Goal: Task Accomplishment & Management: Manage account settings

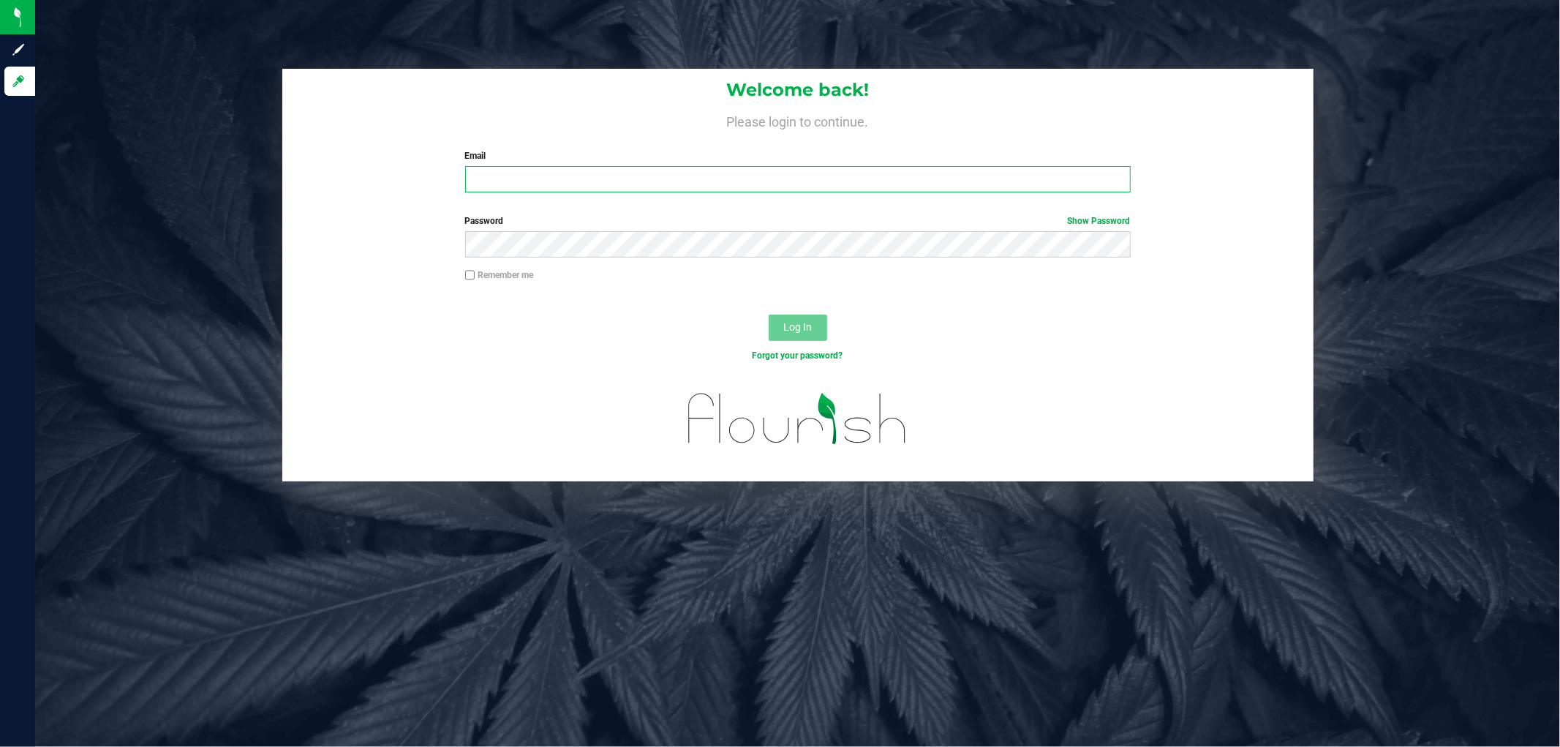
click at [761, 180] on input "Email" at bounding box center [798, 179] width 666 height 26
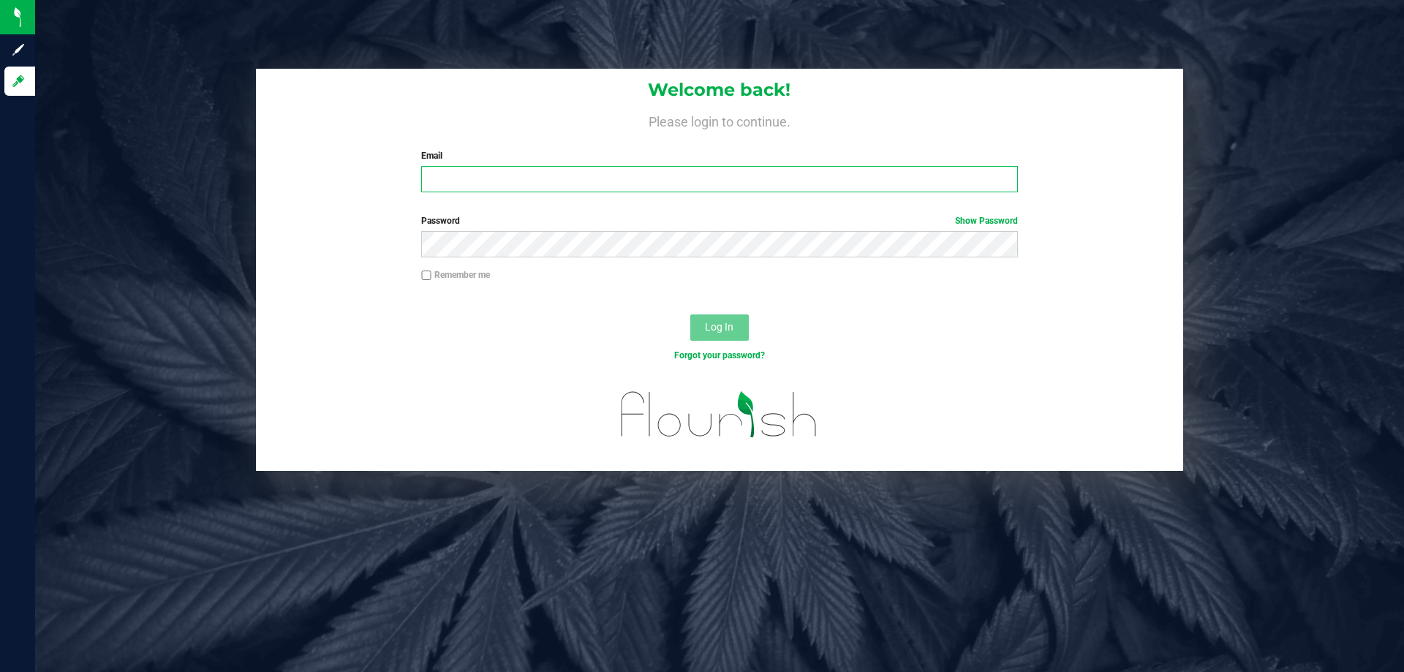
click at [733, 186] on input "Email" at bounding box center [719, 179] width 596 height 26
type input "[EMAIL_ADDRESS][DOMAIN_NAME]"
click at [690, 314] on button "Log In" at bounding box center [719, 327] width 59 height 26
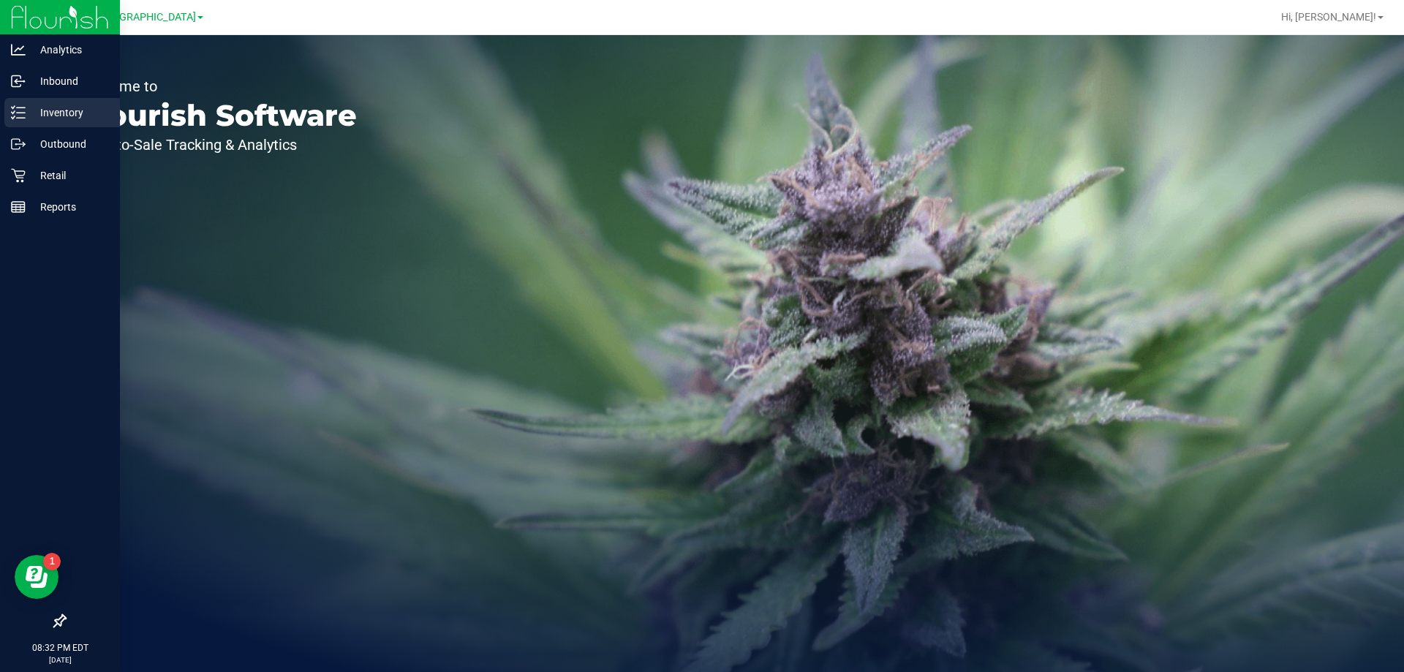
click at [20, 115] on icon at bounding box center [18, 112] width 15 height 15
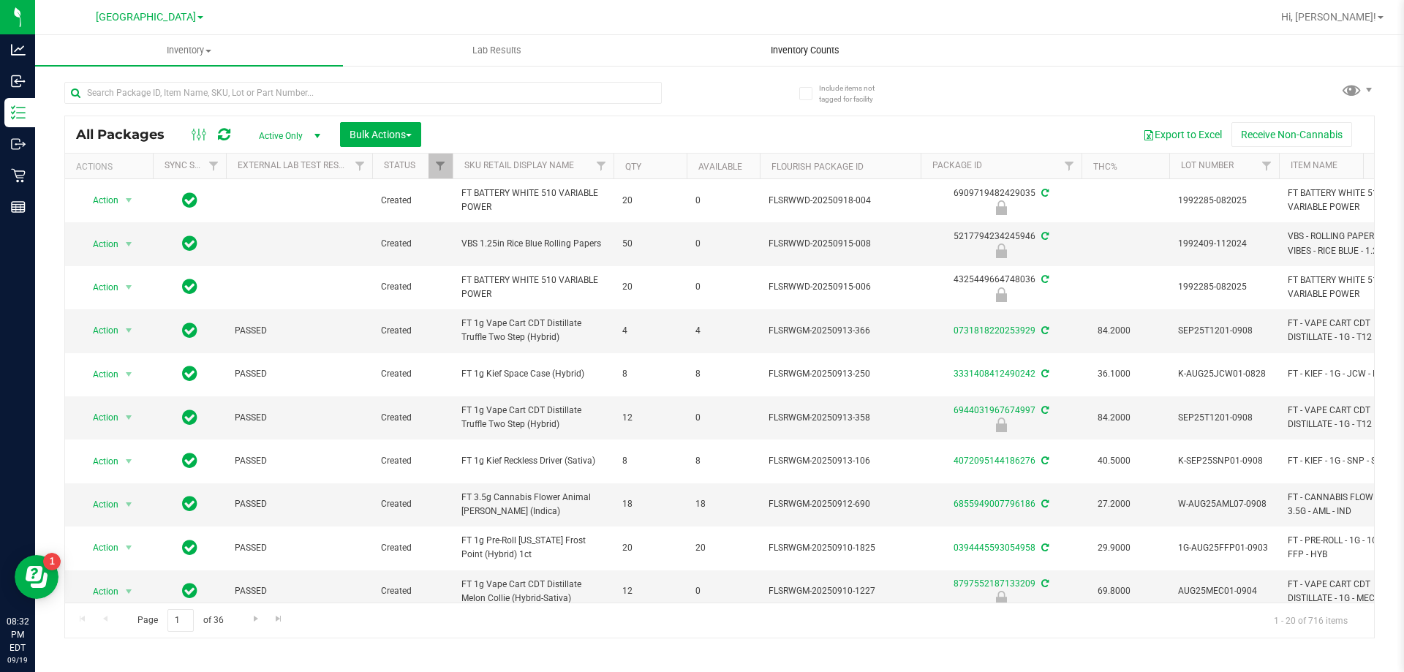
click at [804, 42] on uib-tab-heading "Inventory Counts" at bounding box center [805, 50] width 306 height 29
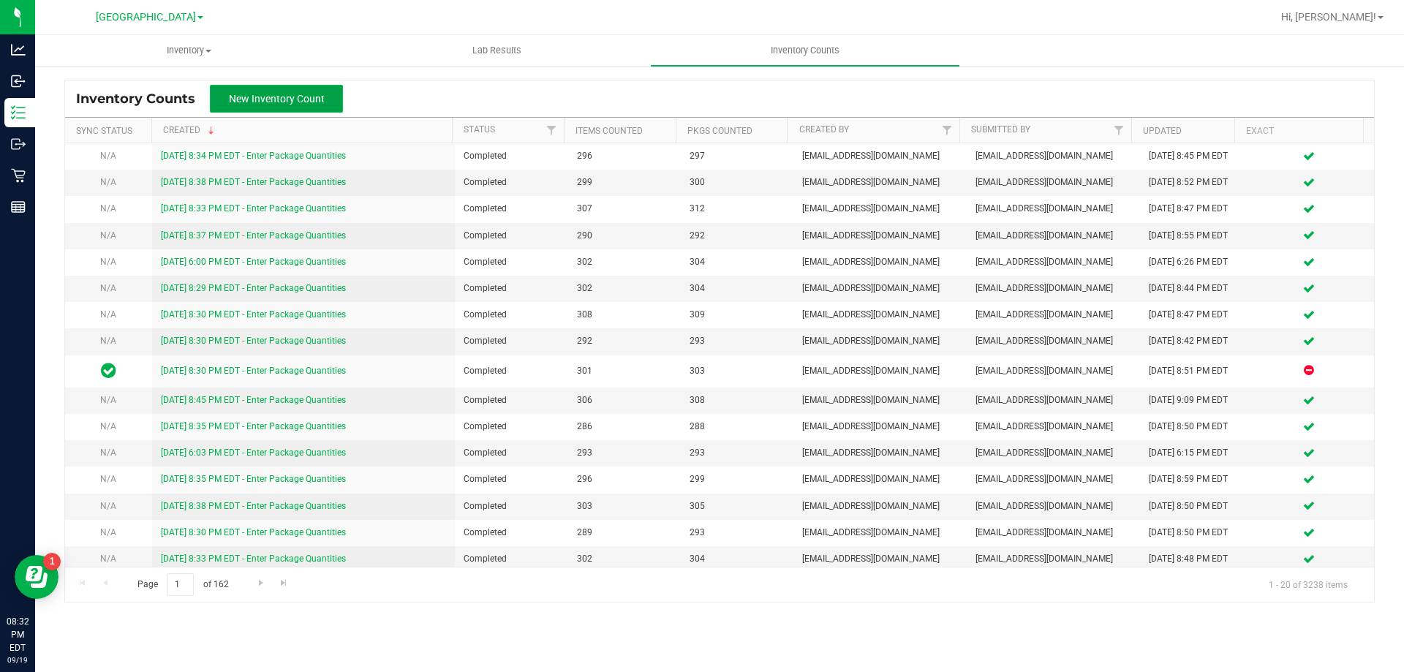
click at [312, 105] on button "New Inventory Count" at bounding box center [276, 99] width 133 height 28
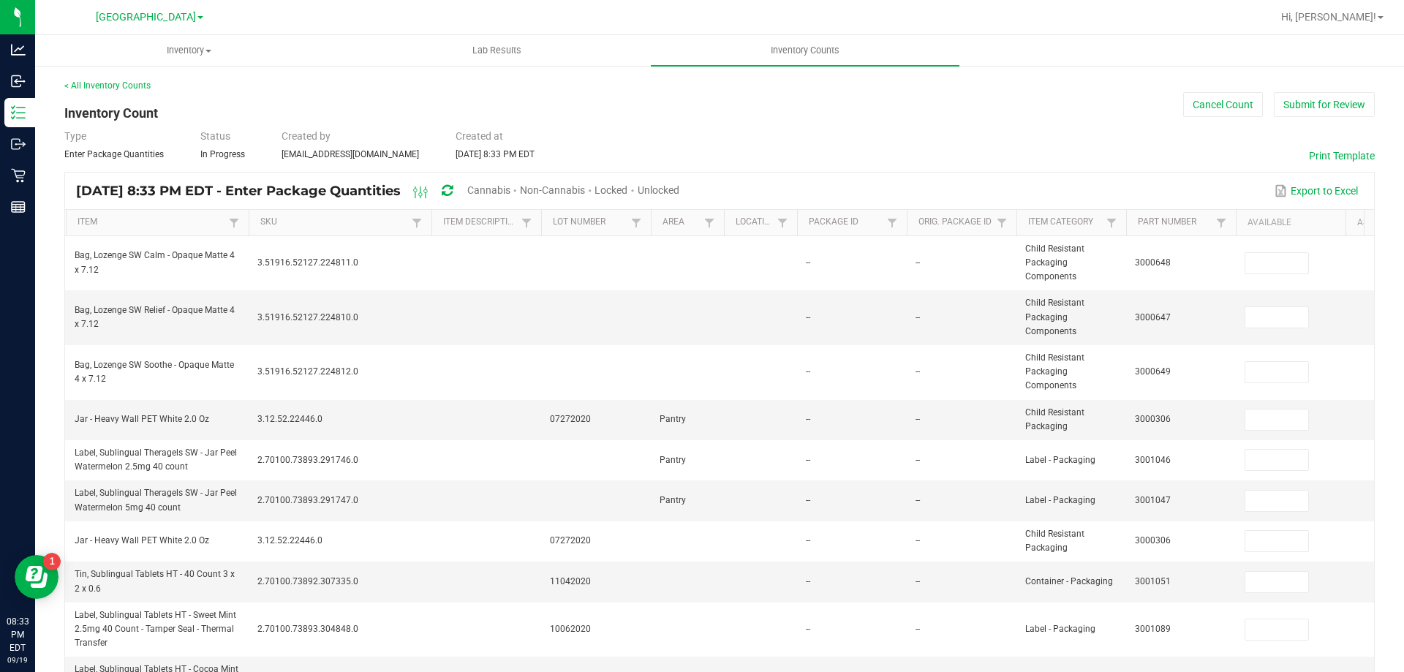
drag, startPoint x: 507, startPoint y: 190, endPoint x: 568, endPoint y: 187, distance: 61.5
click at [507, 190] on span "Cannabis" at bounding box center [488, 190] width 43 height 12
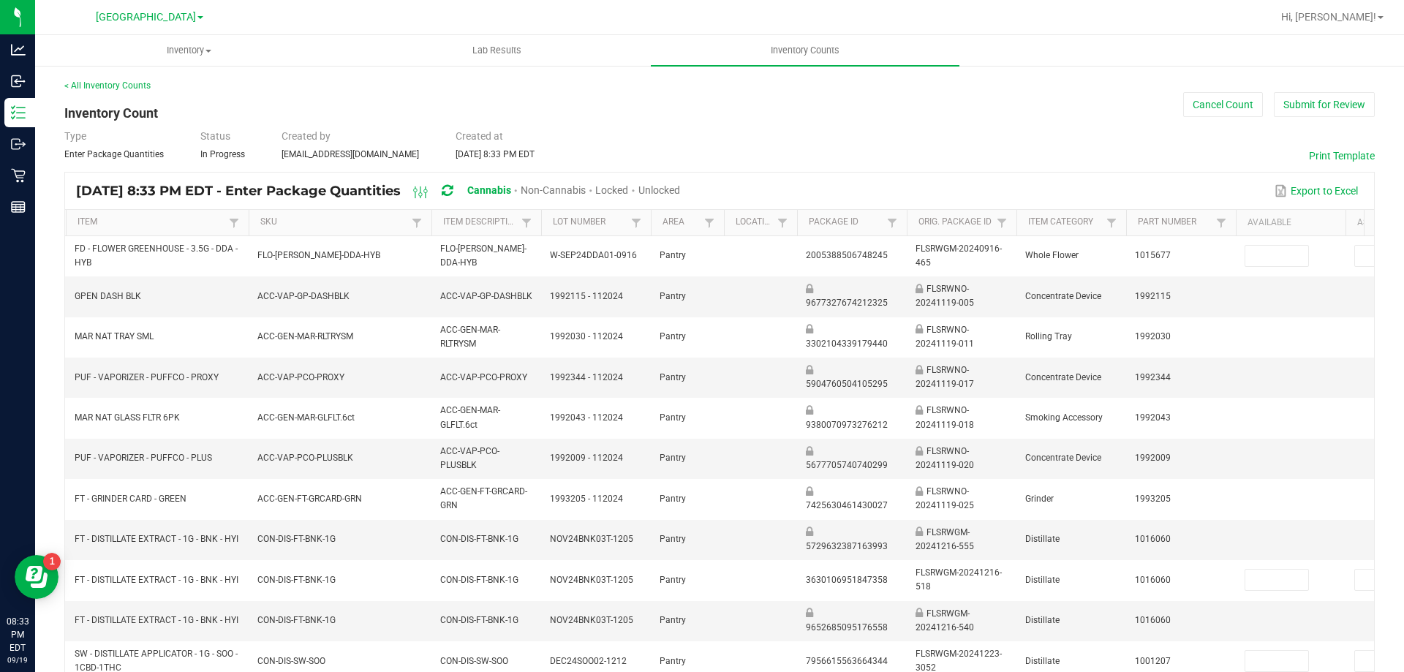
click at [680, 186] on span "Unlocked" at bounding box center [659, 190] width 42 height 12
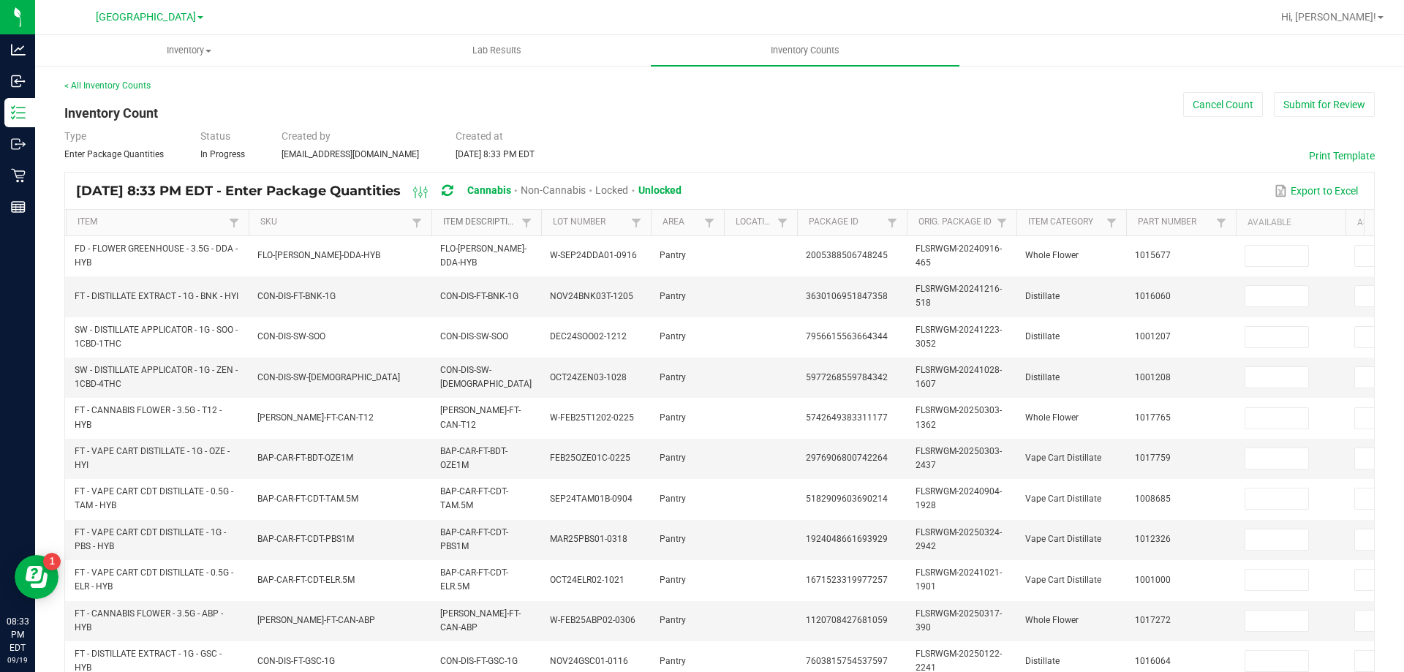
click at [494, 221] on link "Item Description" at bounding box center [480, 222] width 74 height 12
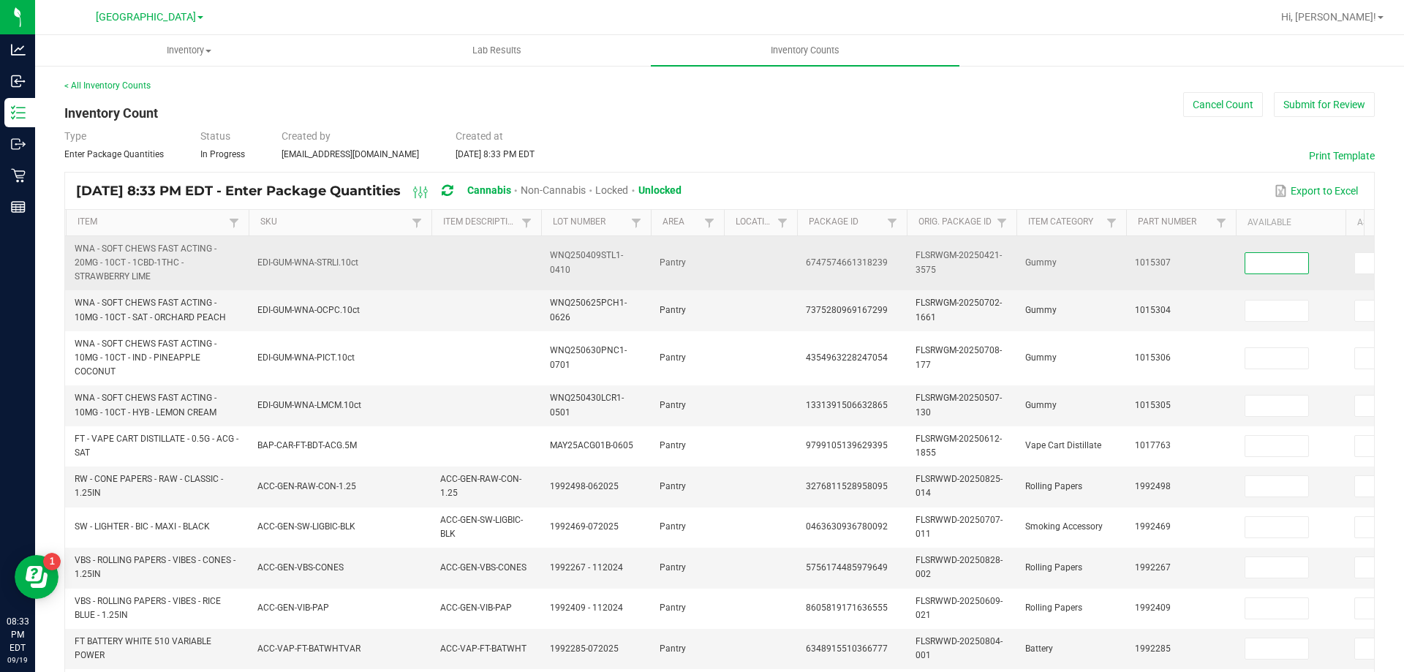
click at [1270, 259] on input at bounding box center [1276, 263] width 63 height 20
type input "23"
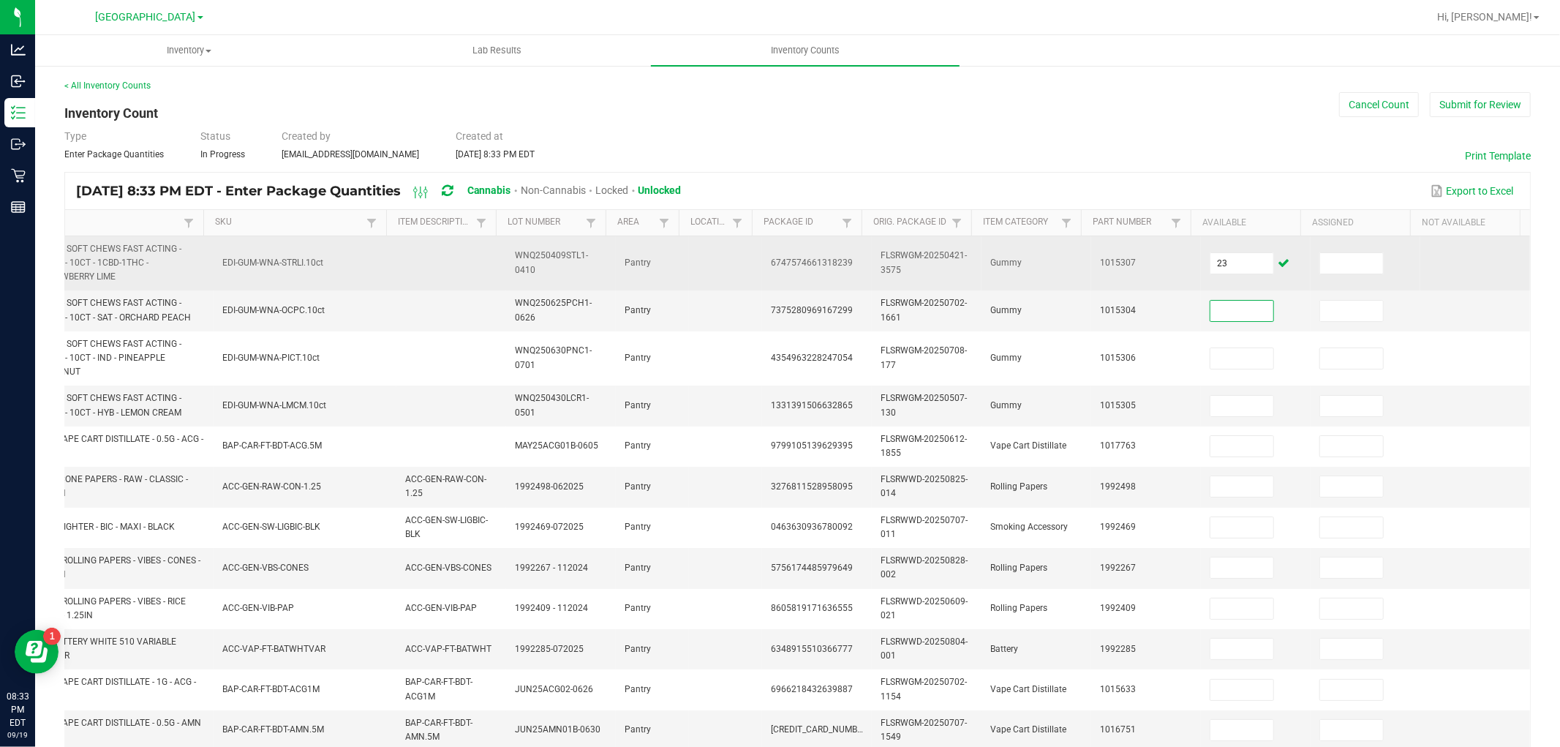
scroll to position [0, 57]
type input "33"
type input "4"
type input "6"
type input "8"
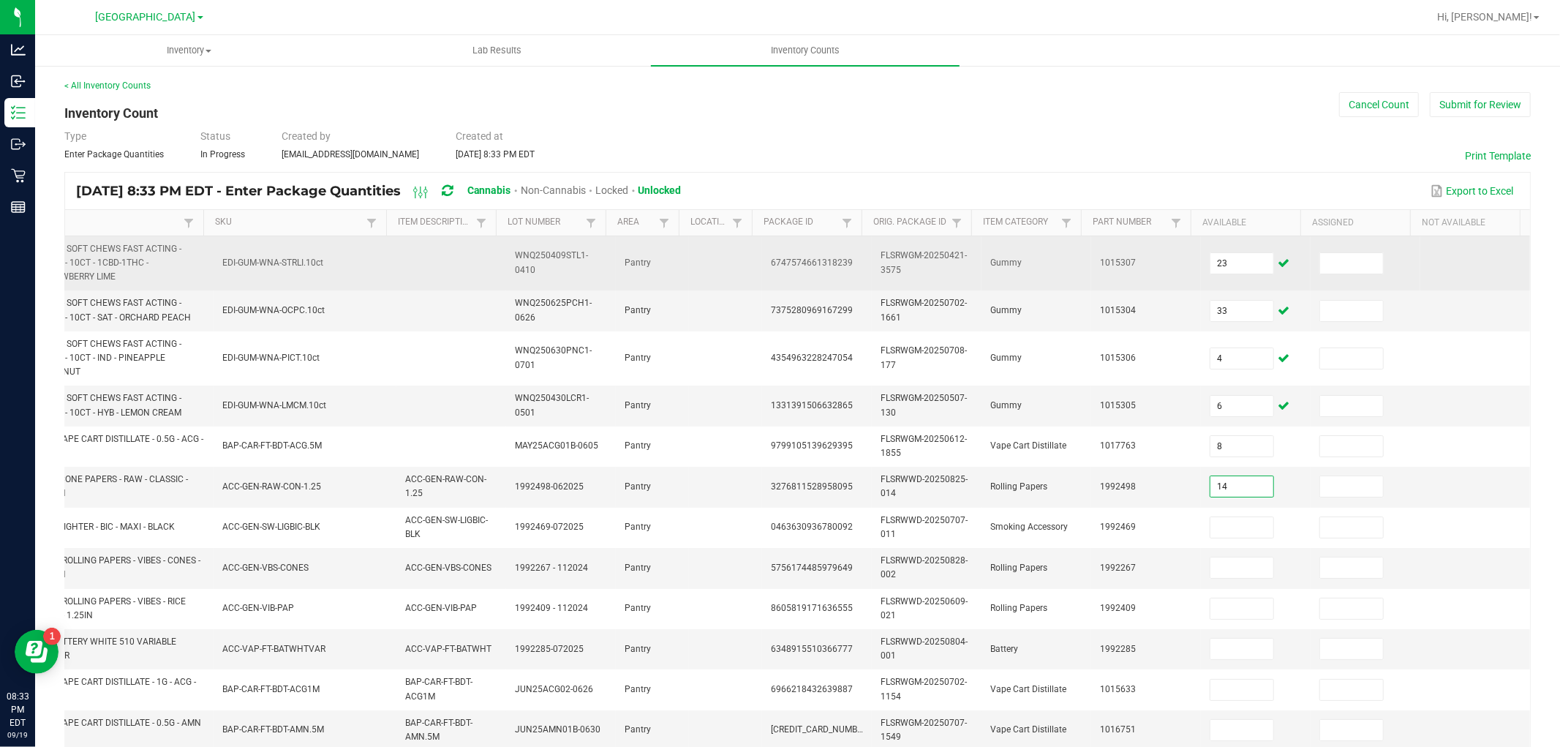
type input "14"
type input "1"
type input "4"
type input "21"
type input "23"
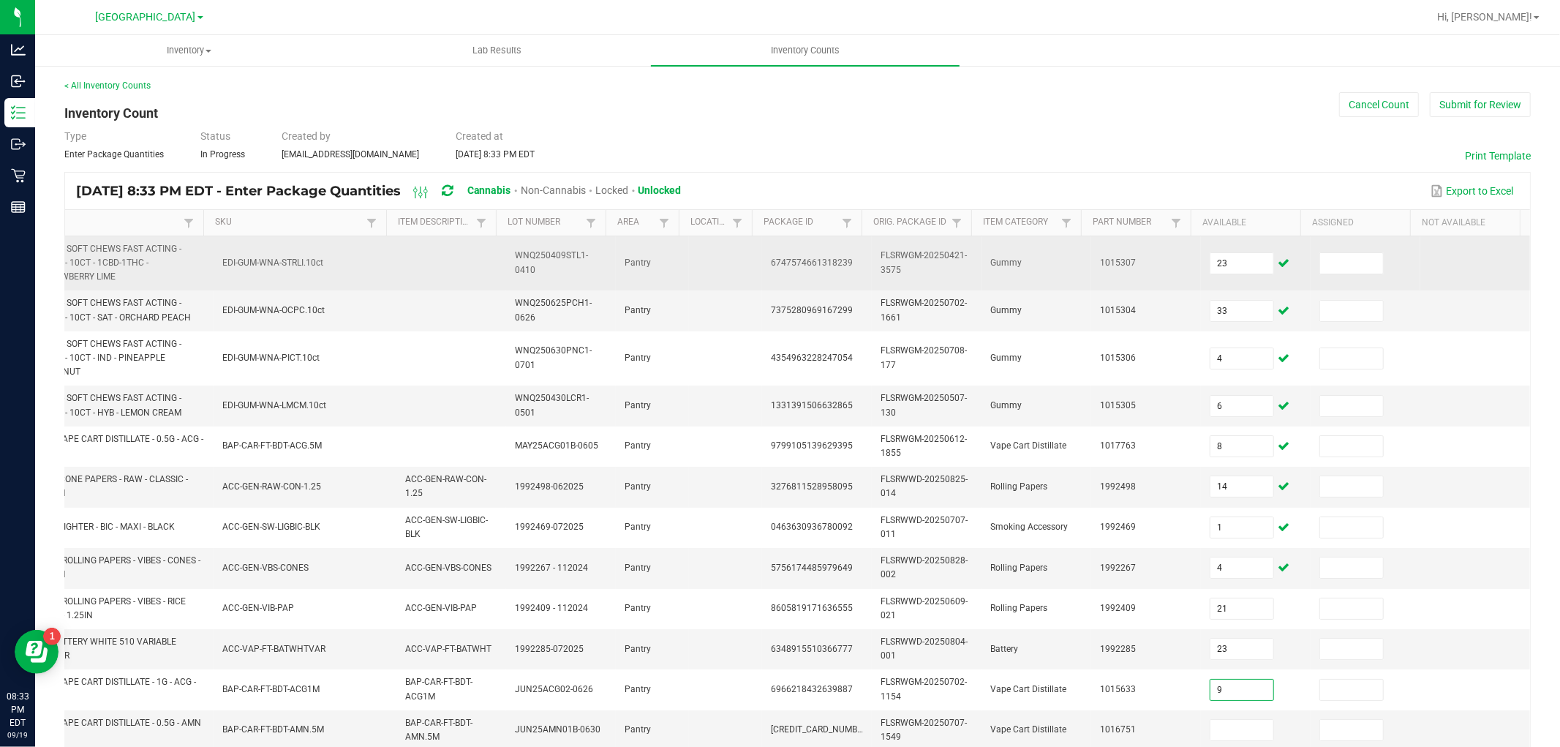
type input "9"
type input "6"
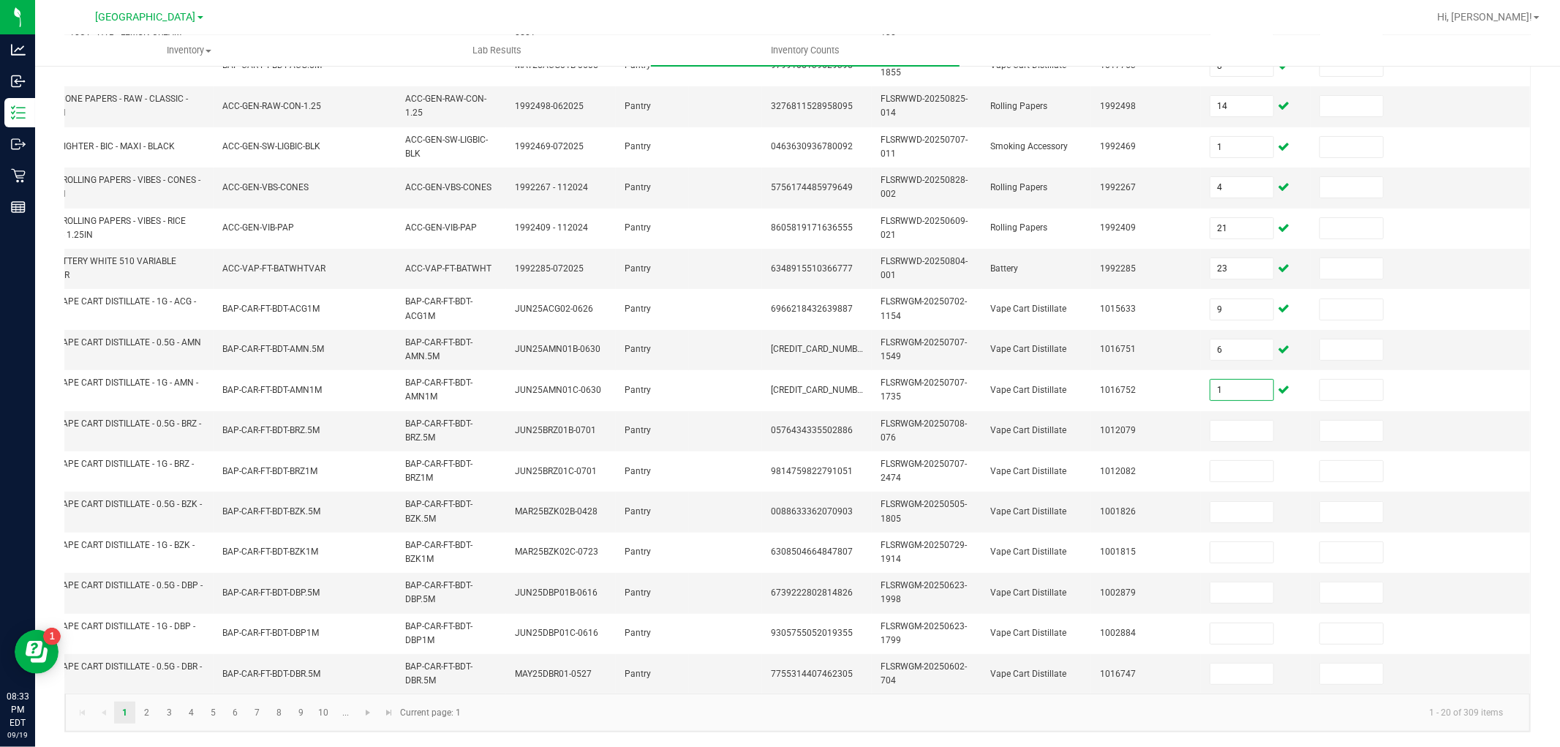
type input "1"
type input "6"
type input "7"
type input "9"
type input "8"
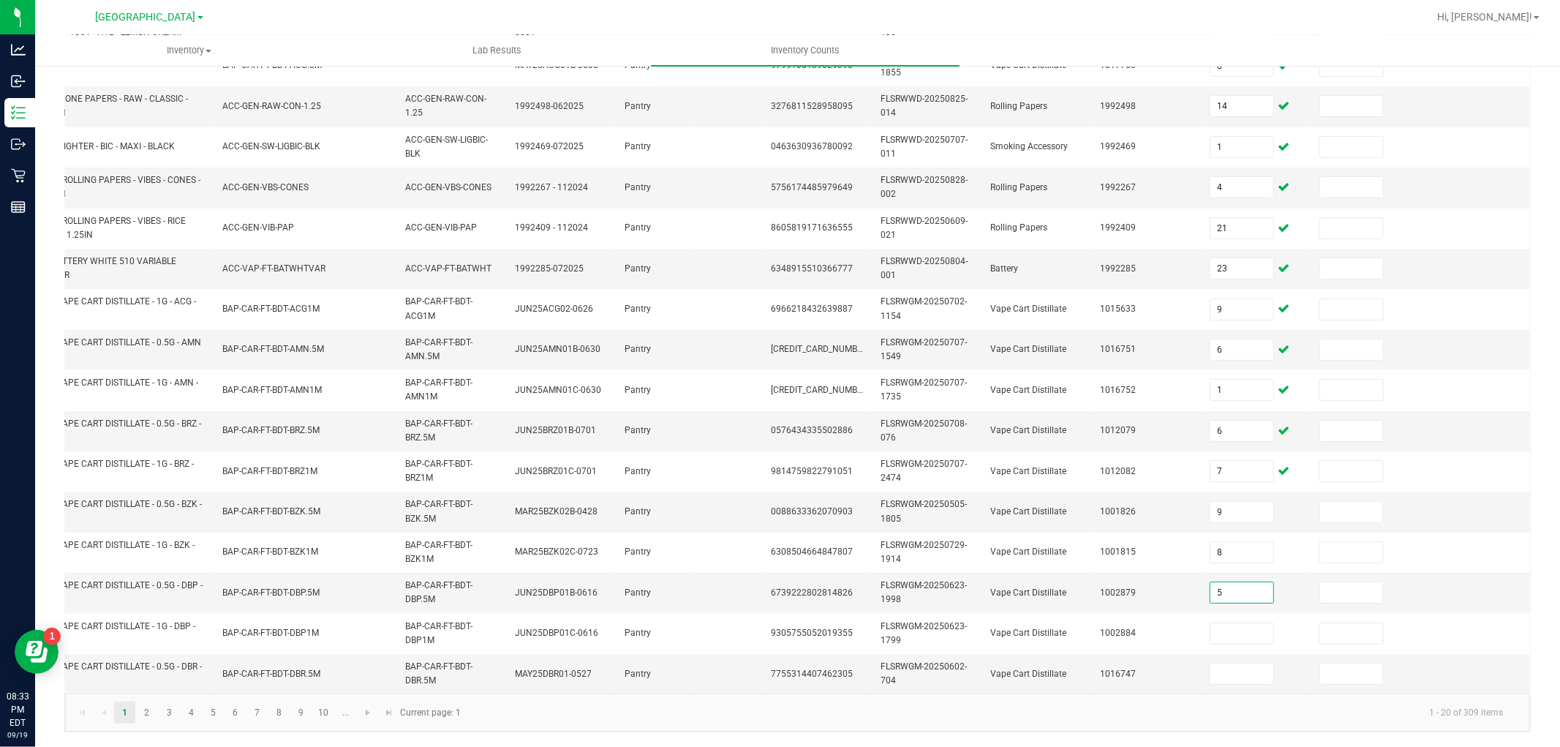
type input "5"
type input "7"
type input "8"
click at [151, 712] on link "2" at bounding box center [146, 712] width 21 height 22
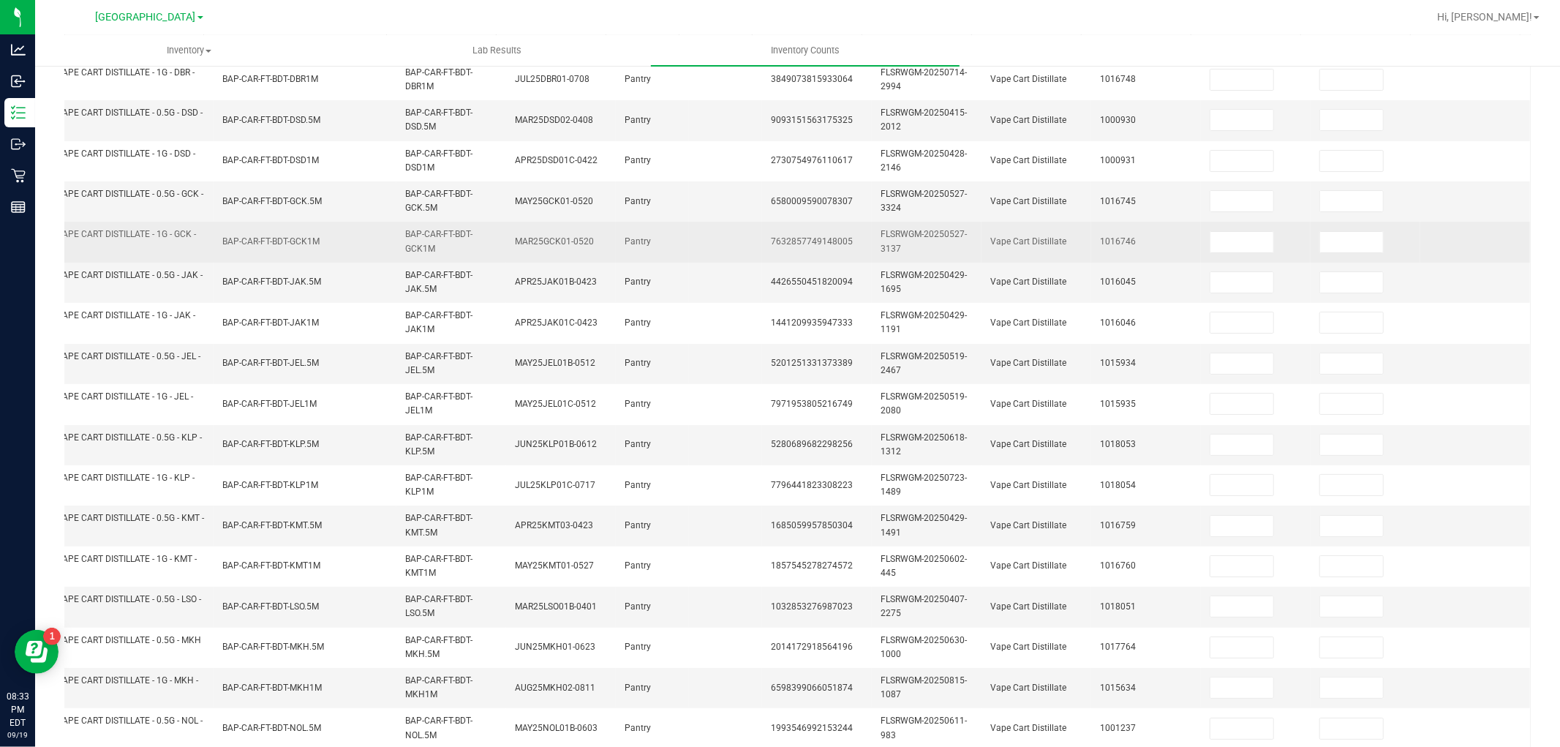
scroll to position [0, 0]
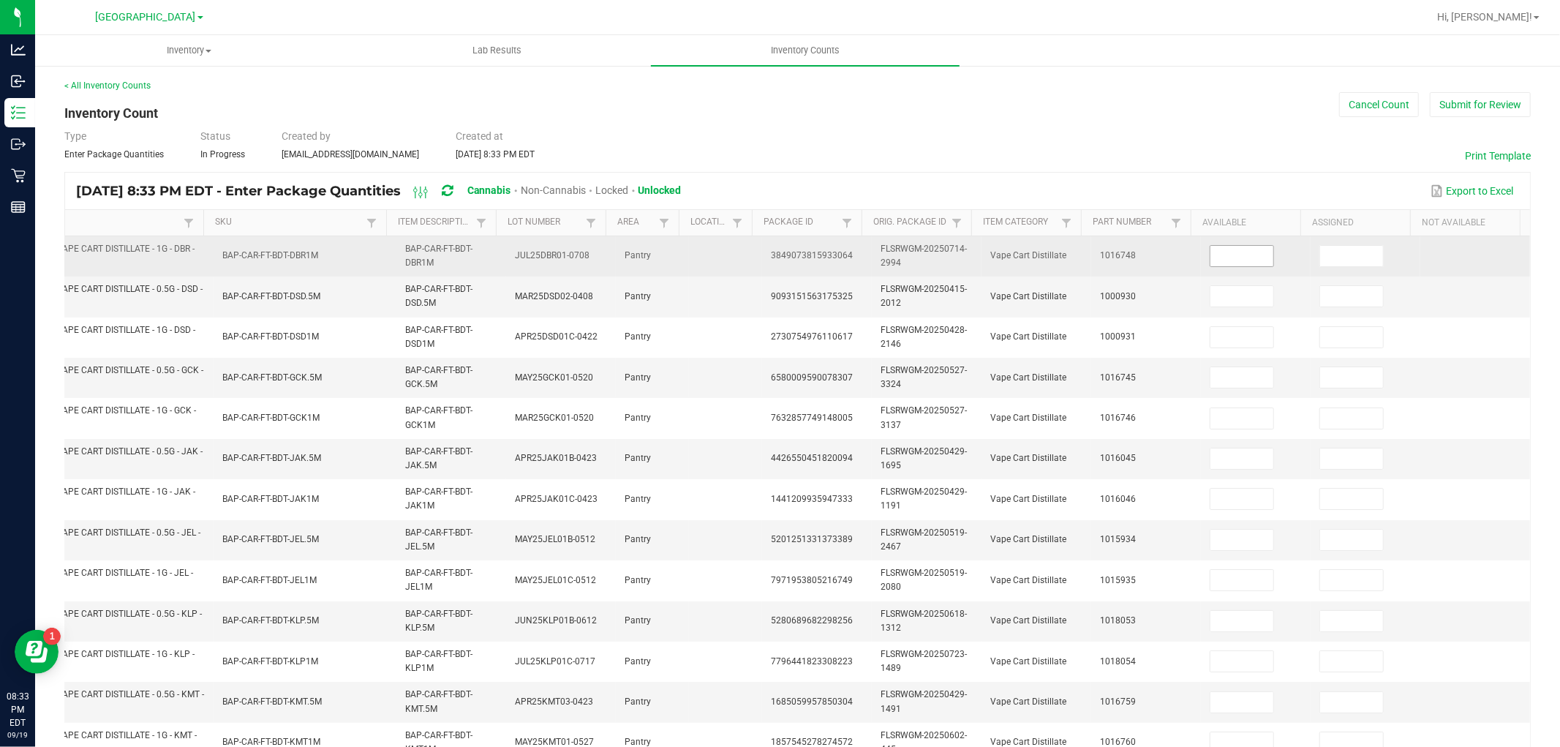
click at [1213, 265] on input at bounding box center [1241, 256] width 63 height 20
type input "1"
type input "12"
type input "4"
type input "1"
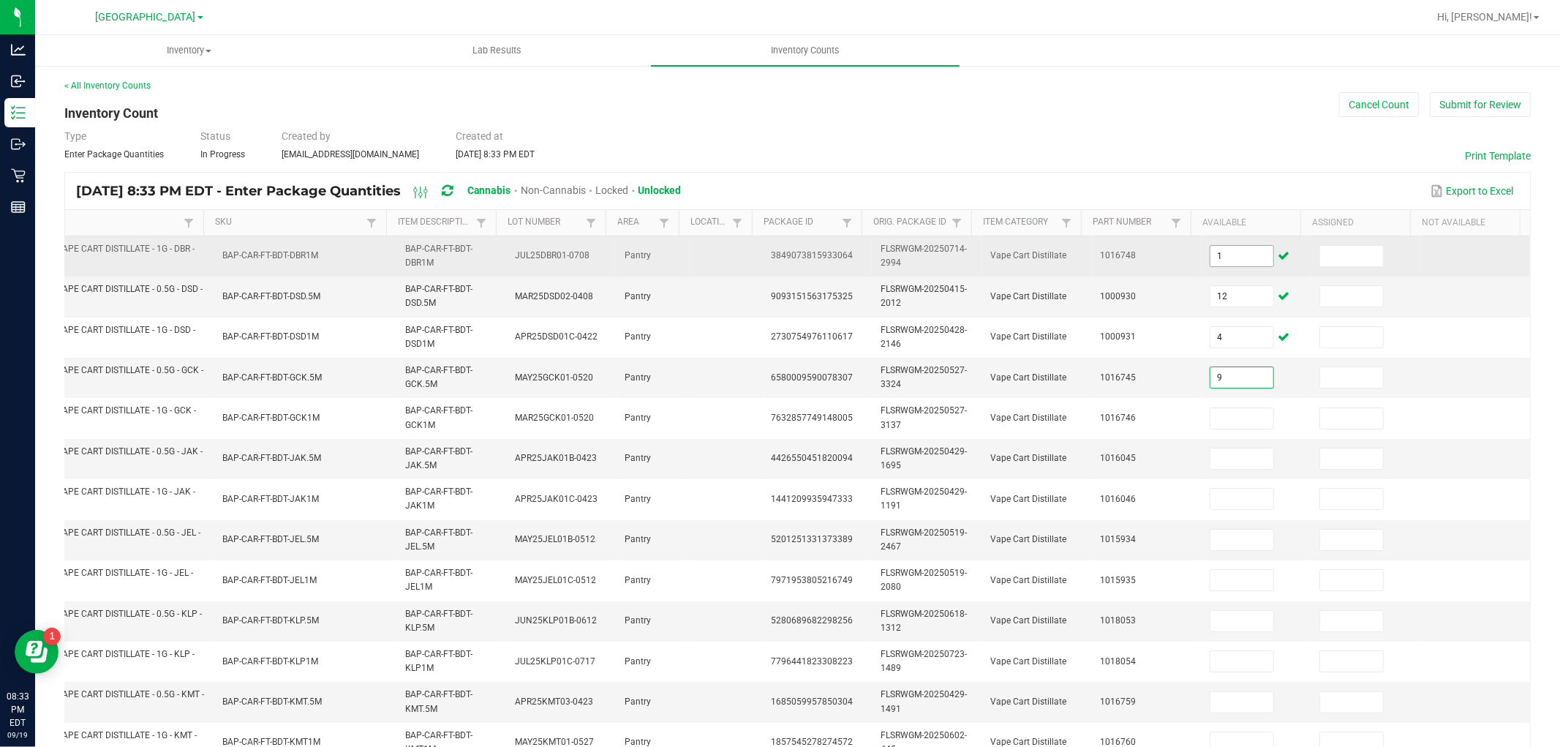
type input "9"
type input "1"
type input "11"
type input "5"
type input "4"
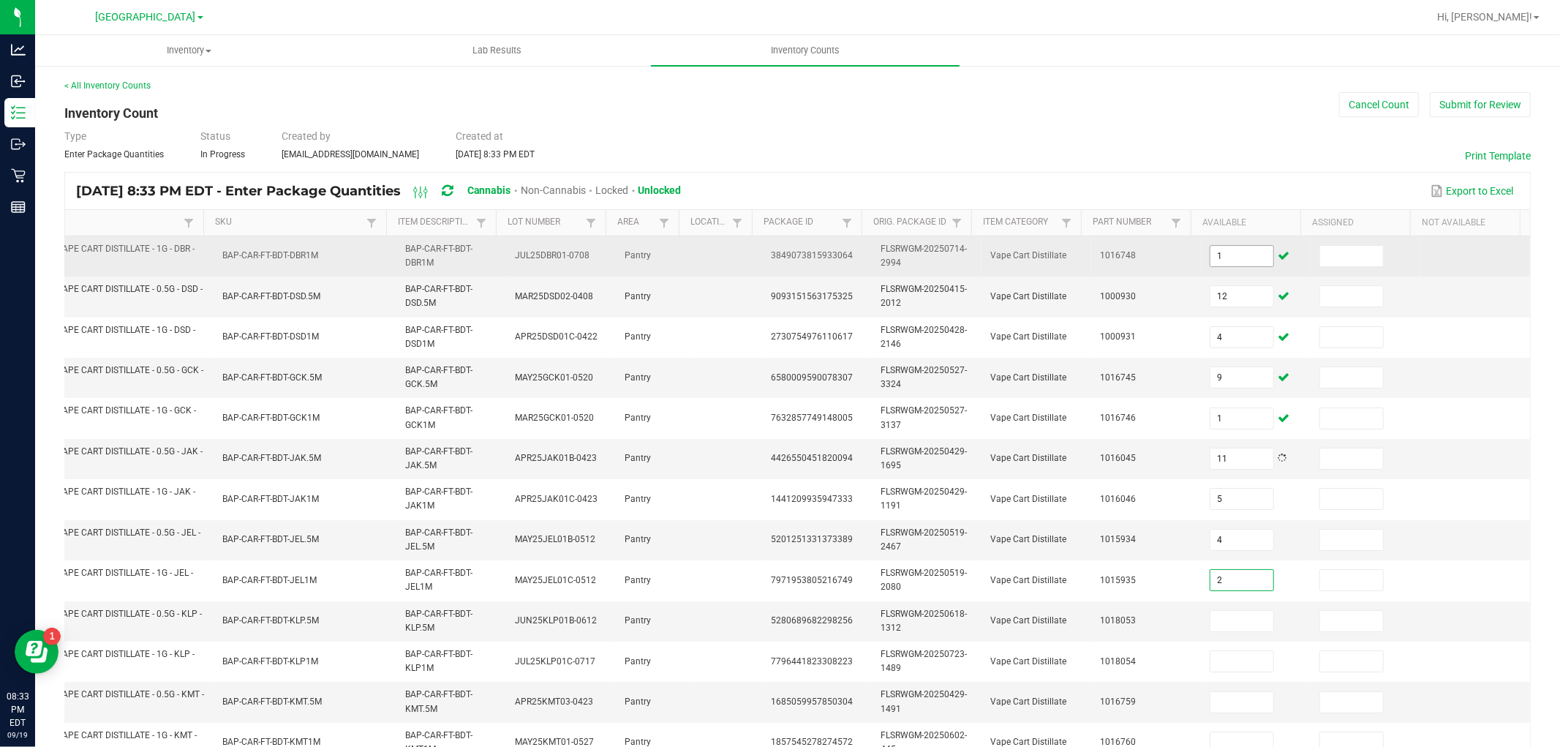
type input "2"
type input "12"
type input "10"
type input "5"
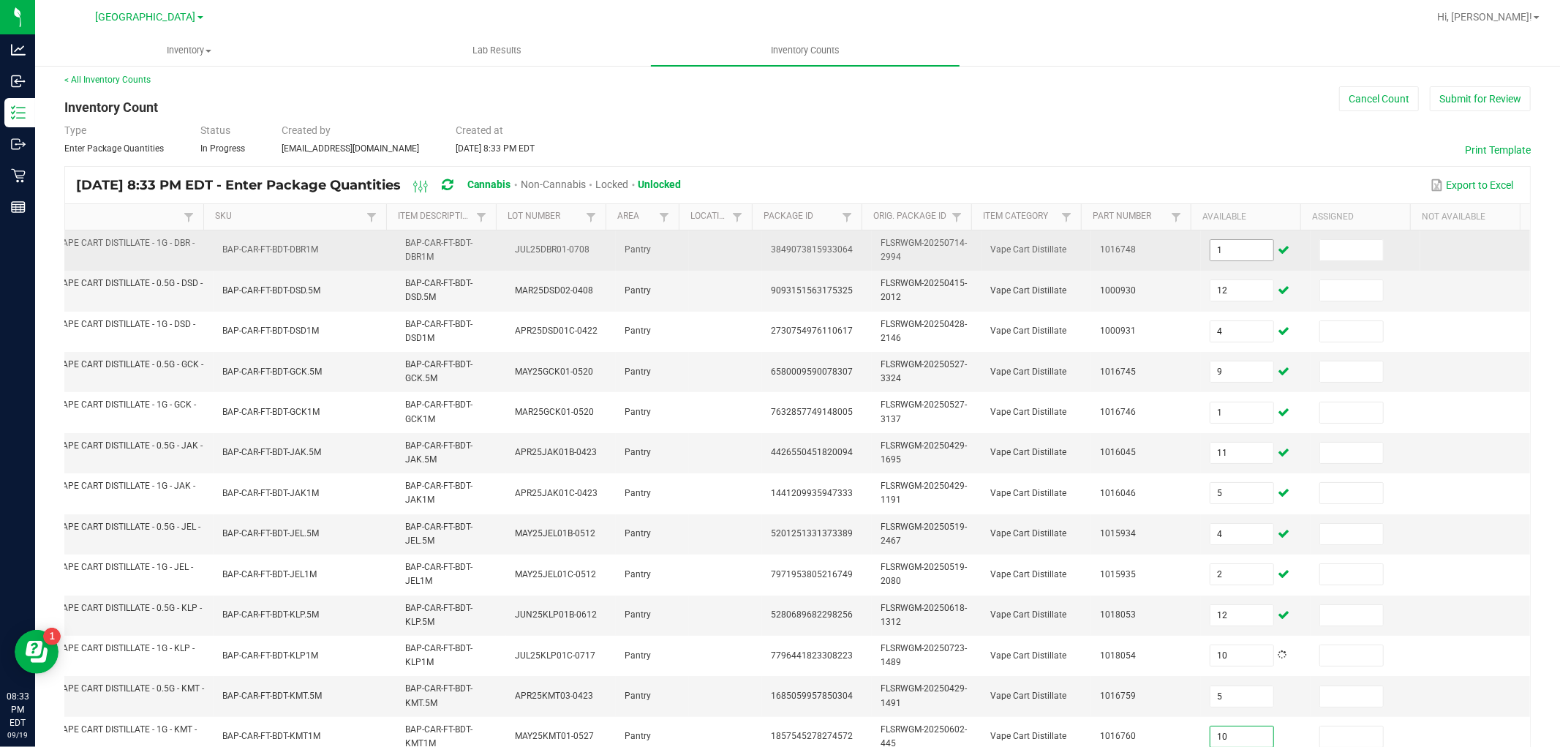
type input "10"
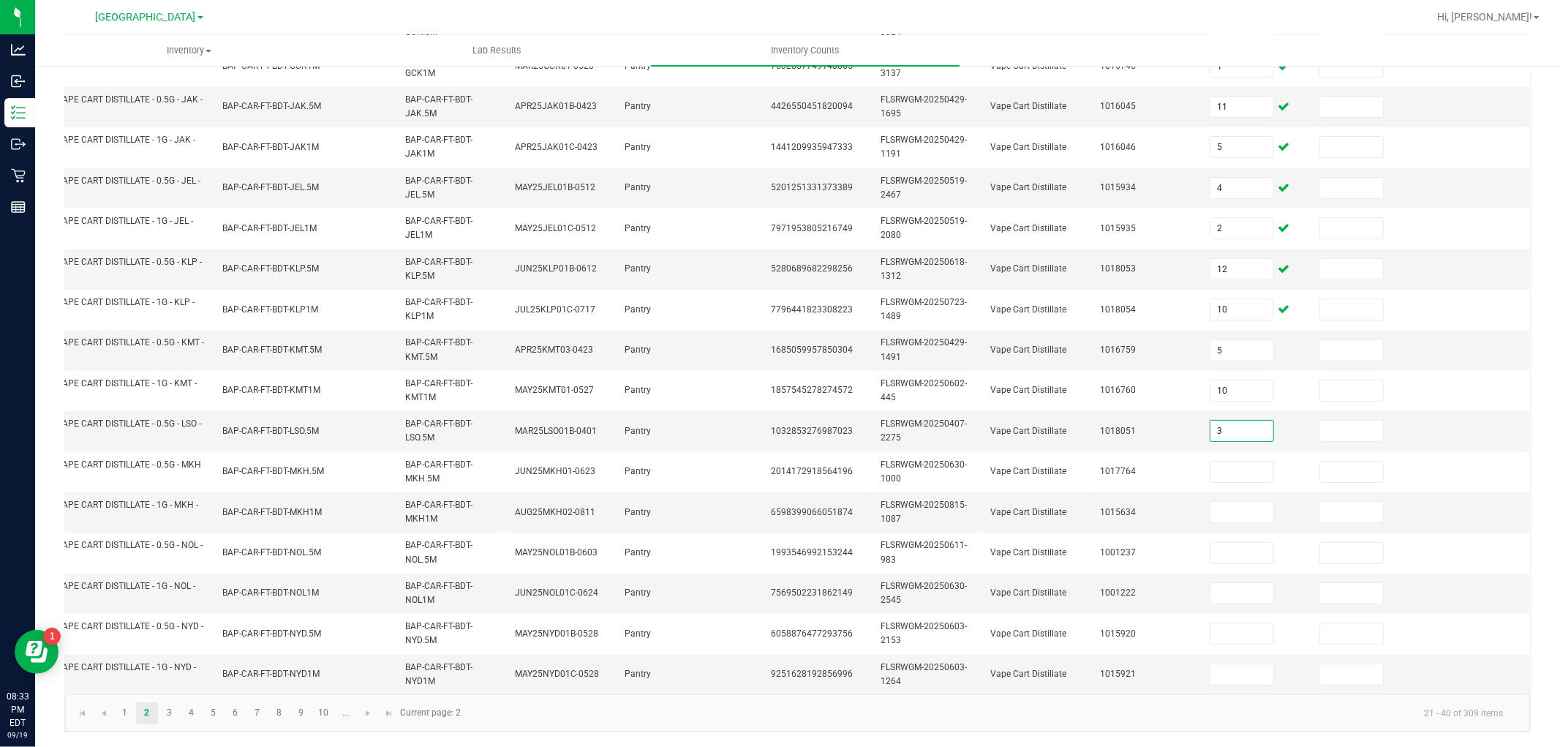
type input "3"
type input "10"
type input "12"
type input "4"
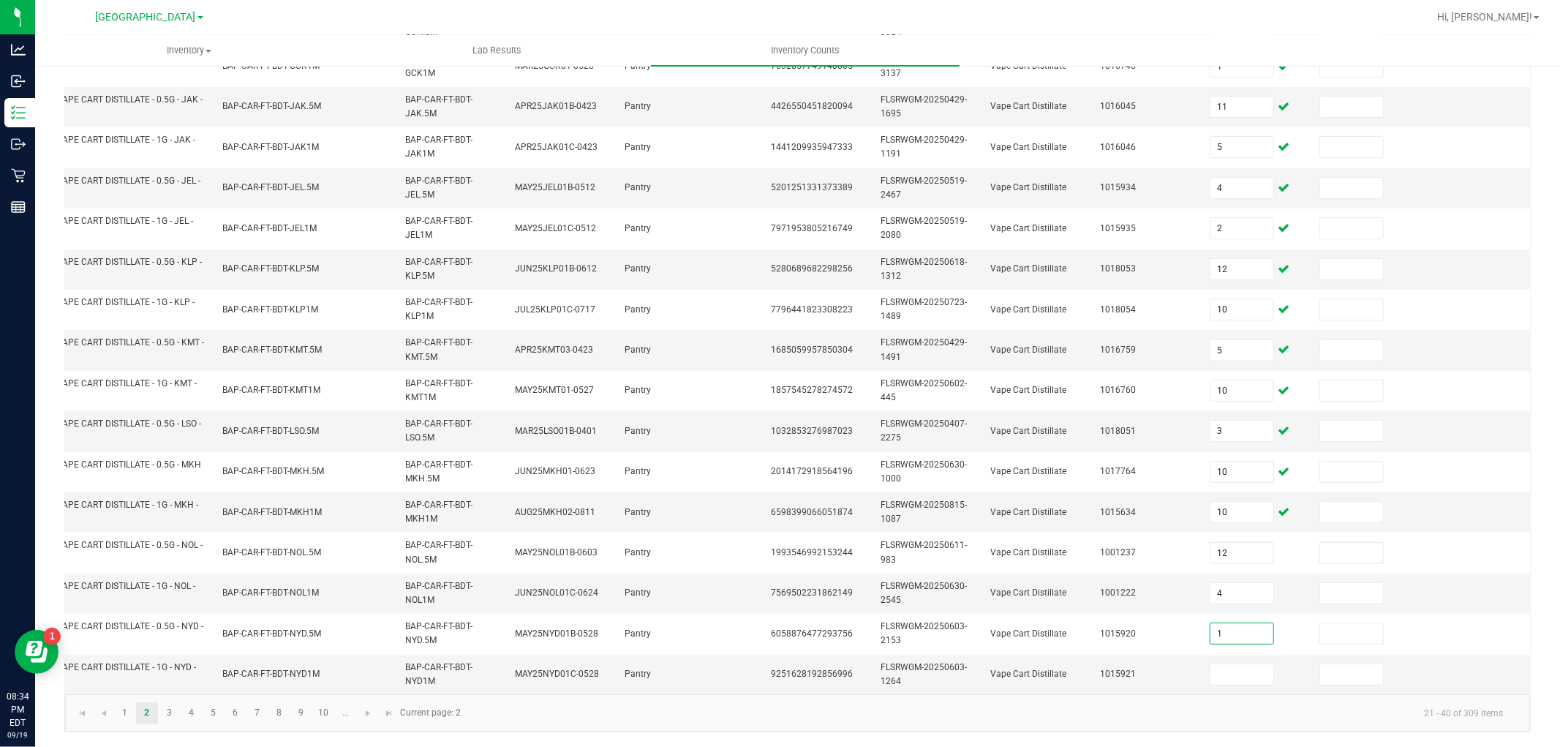
type input "1"
type input "8"
click at [178, 712] on link "3" at bounding box center [169, 713] width 21 height 22
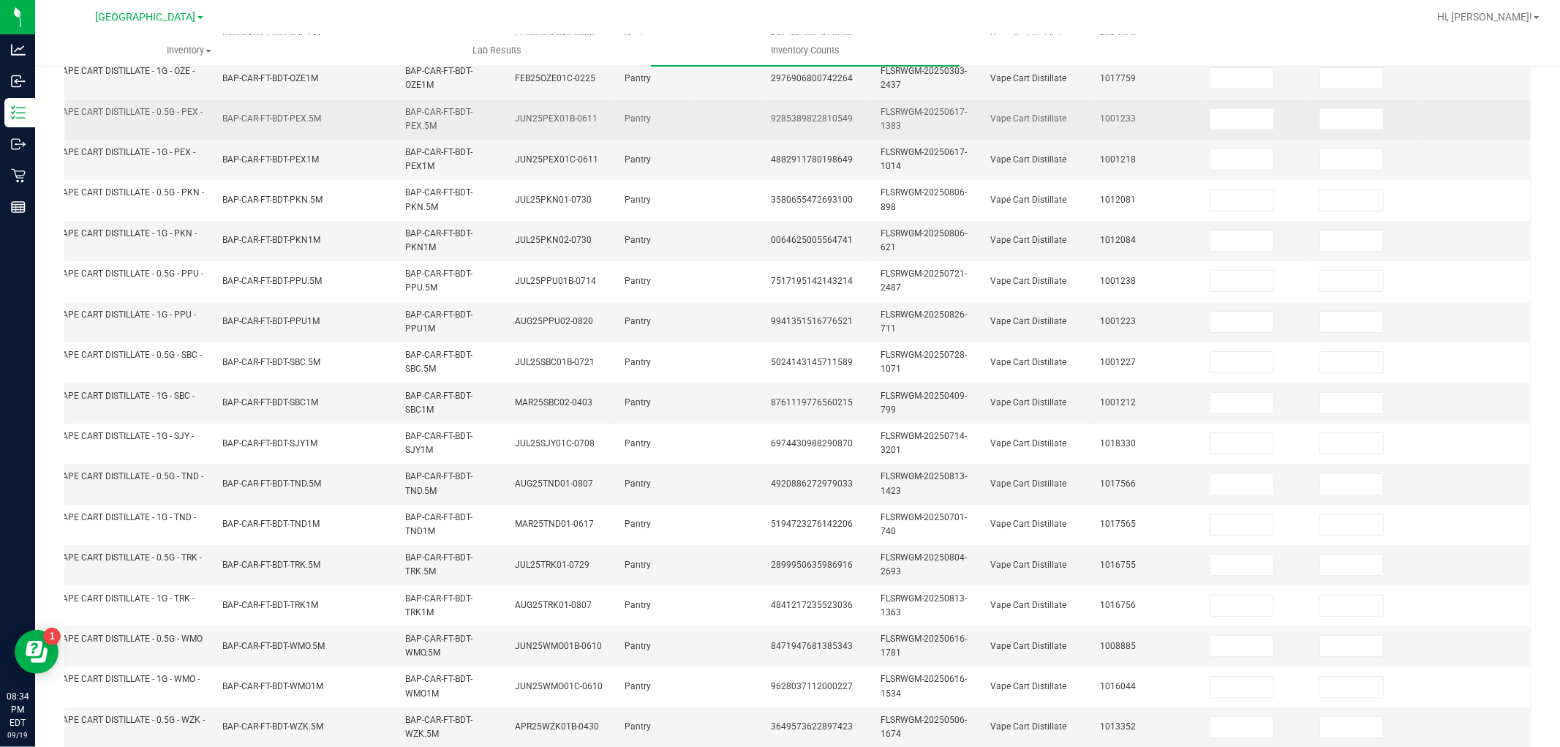
scroll to position [0, 0]
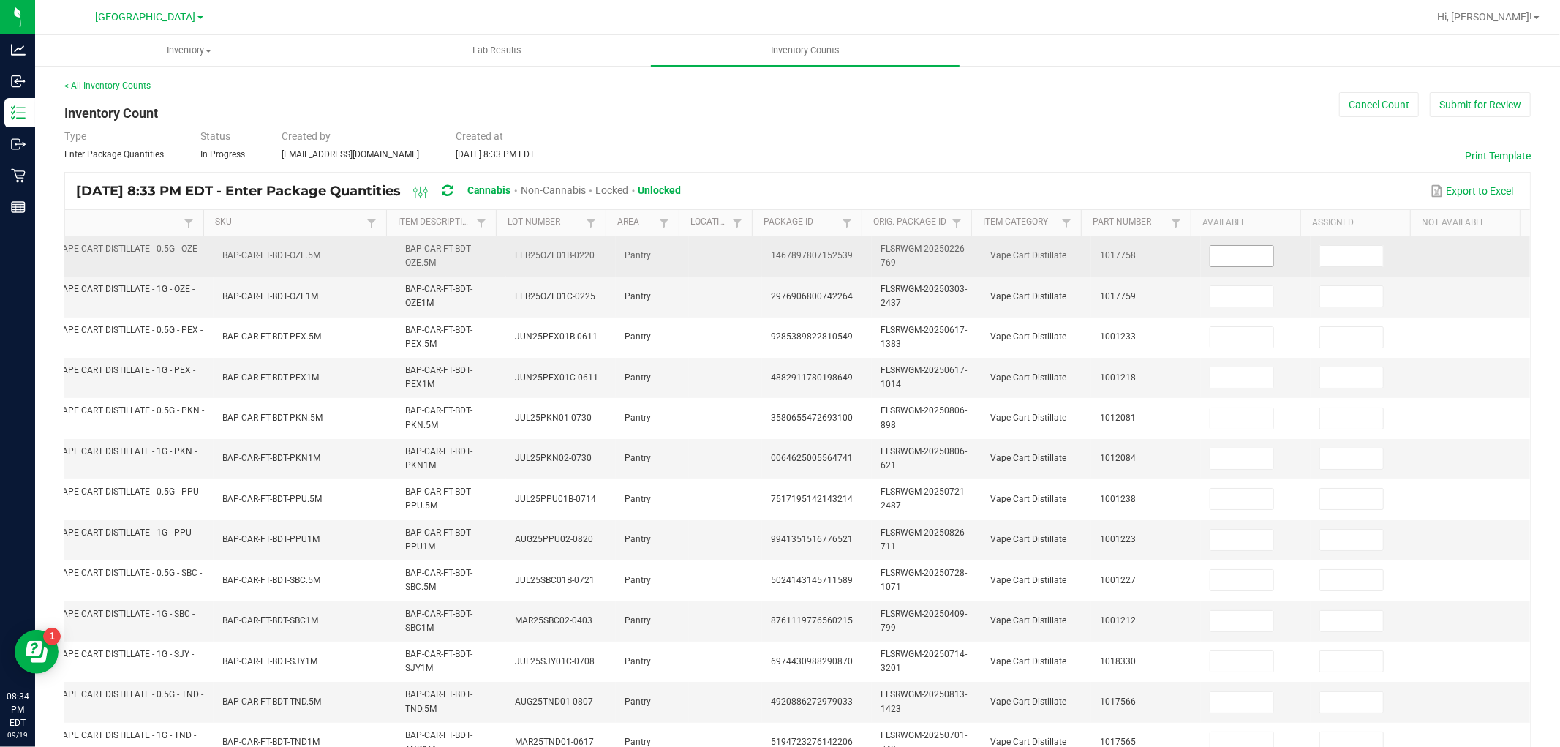
click at [1236, 259] on input at bounding box center [1241, 256] width 63 height 20
type input "2"
type input "7"
type input "5"
type input "11"
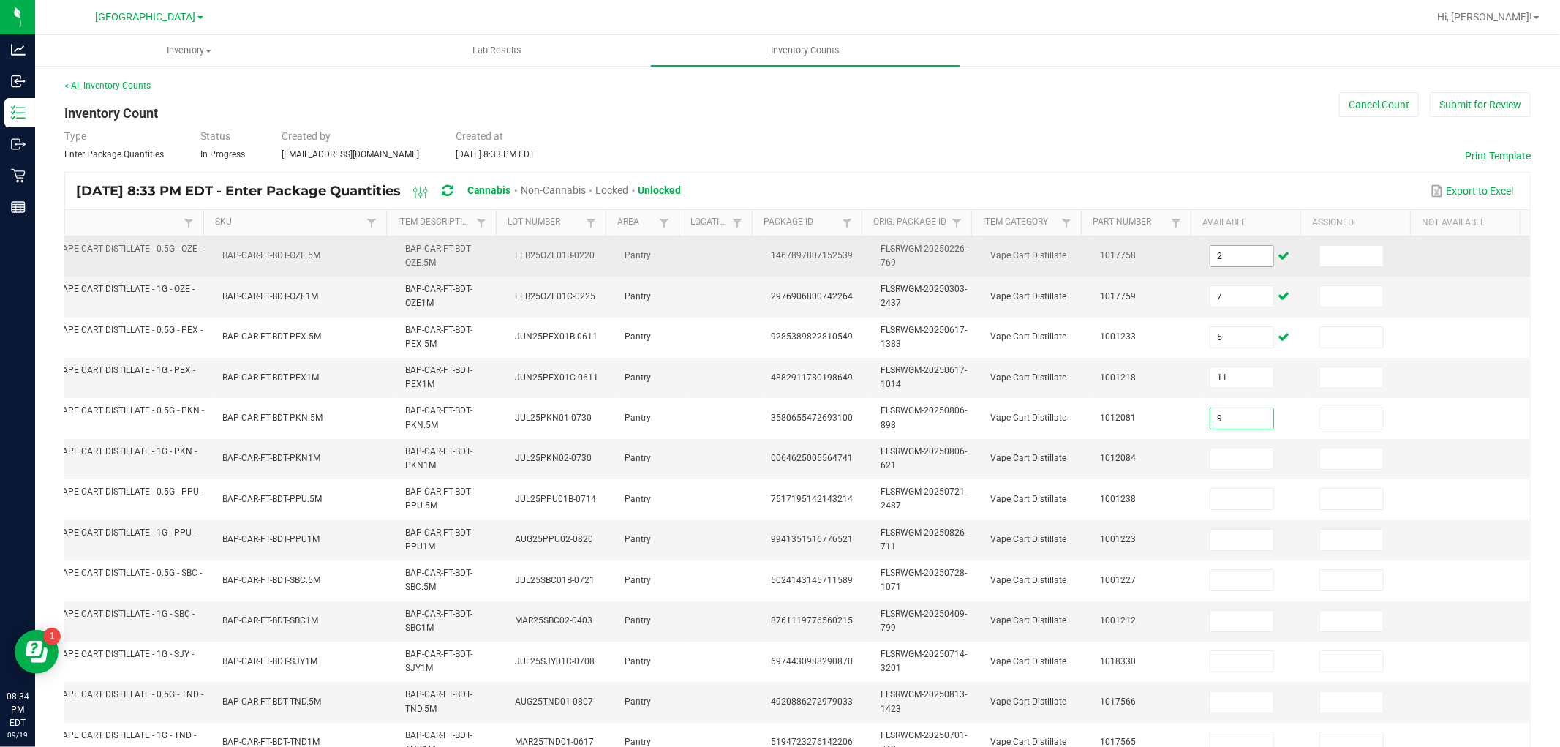
type input "9"
type input "11"
type input "12"
type input "10"
type input "1"
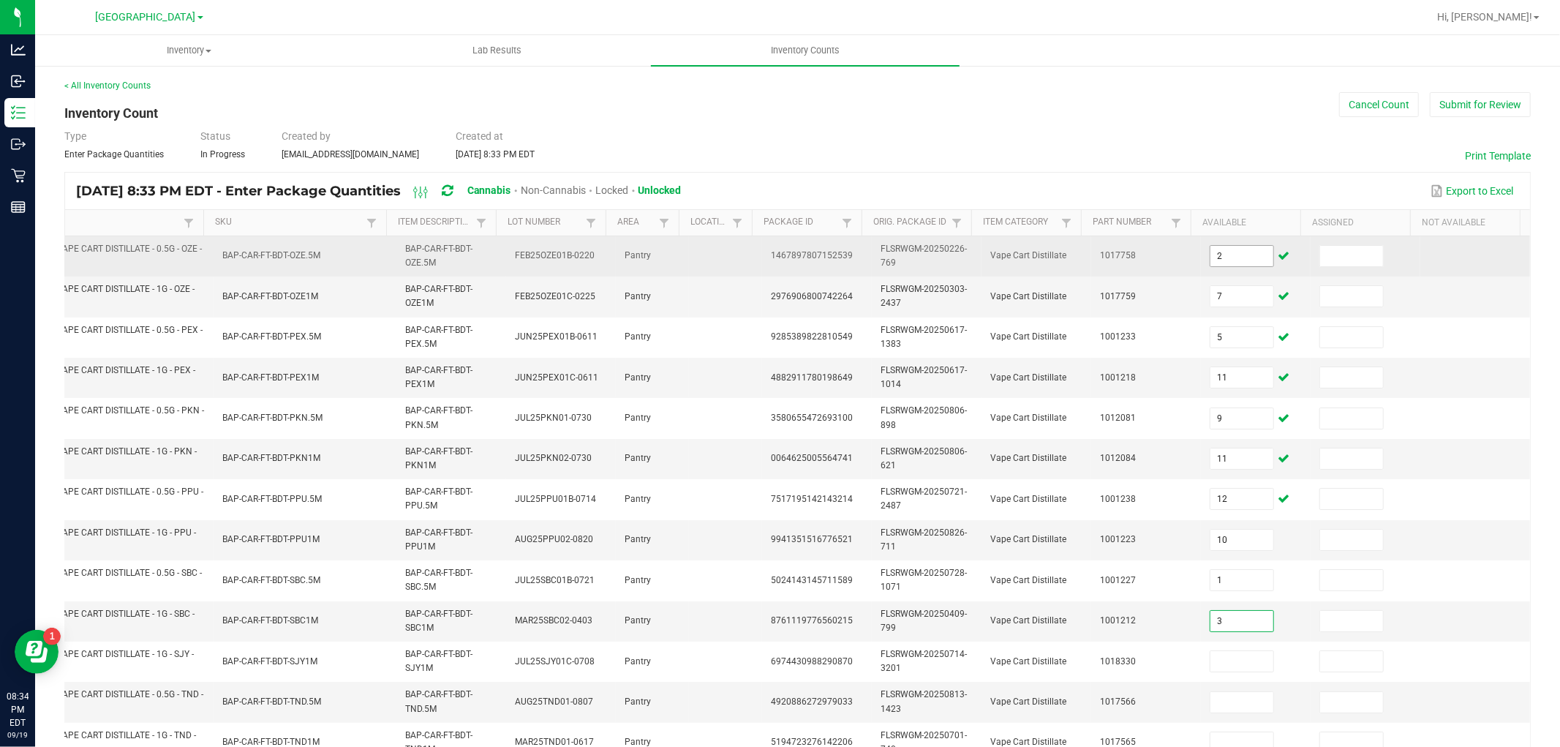
type input "3"
type input "11"
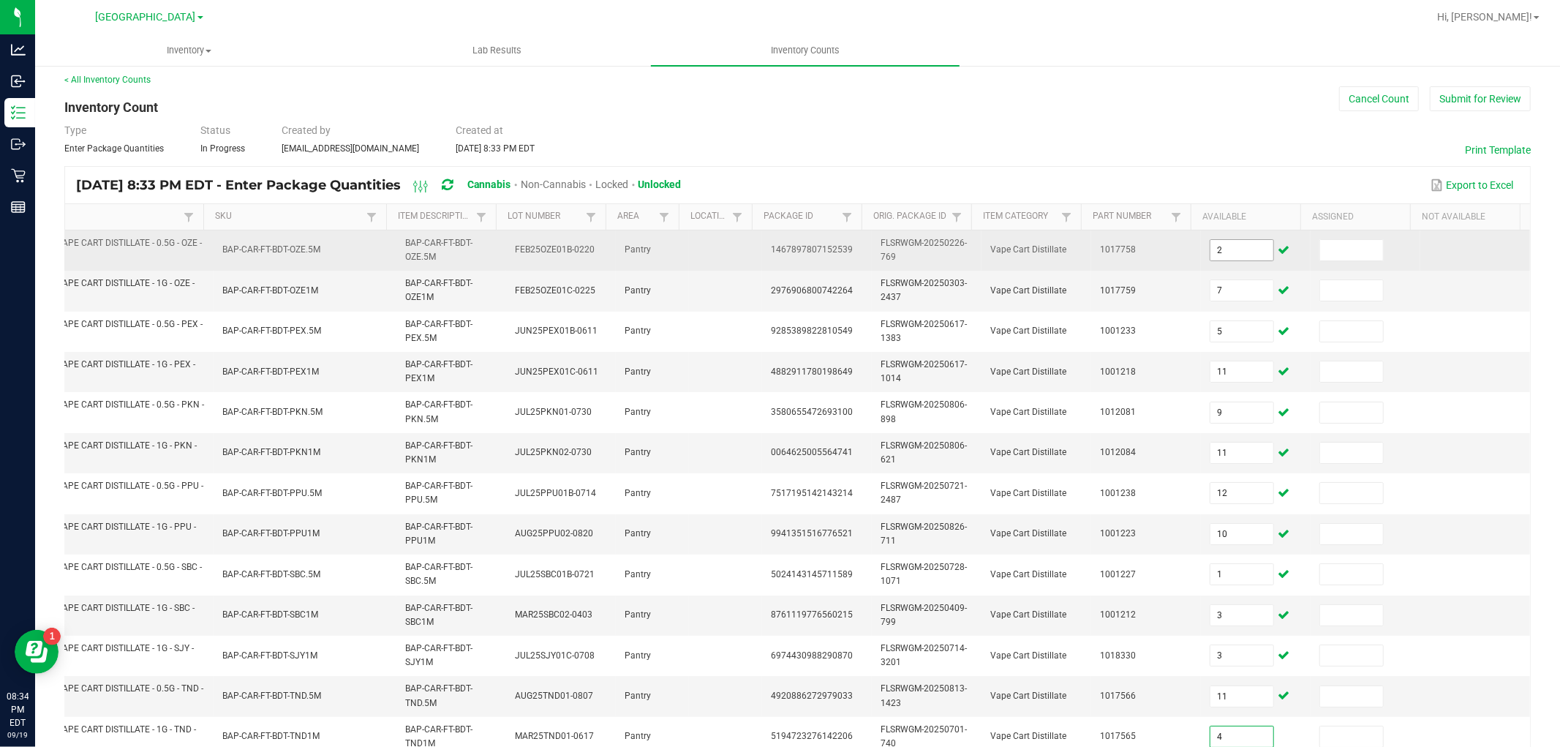
type input "4"
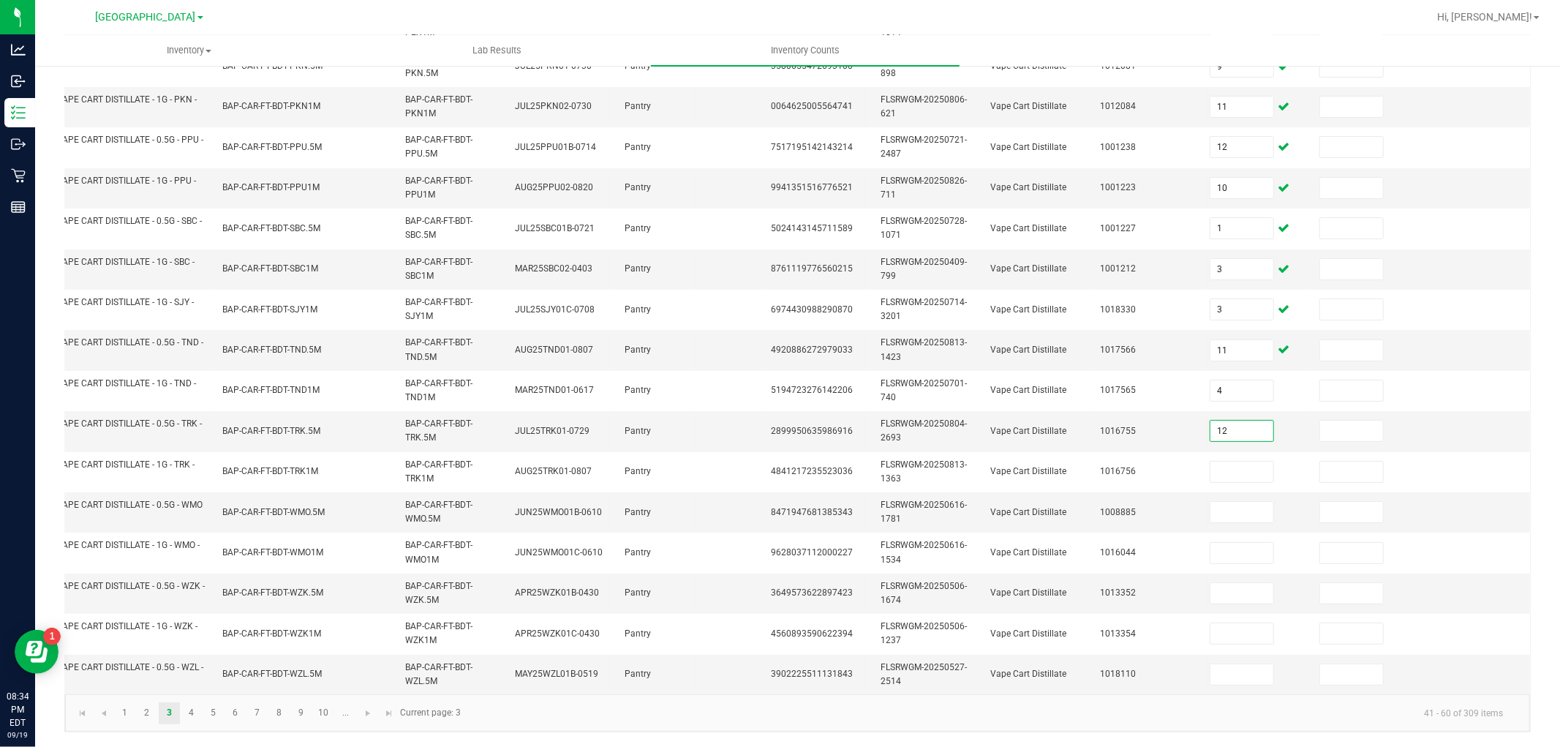
type input "12"
type input "11"
type input "12"
type input "8"
type input "9"
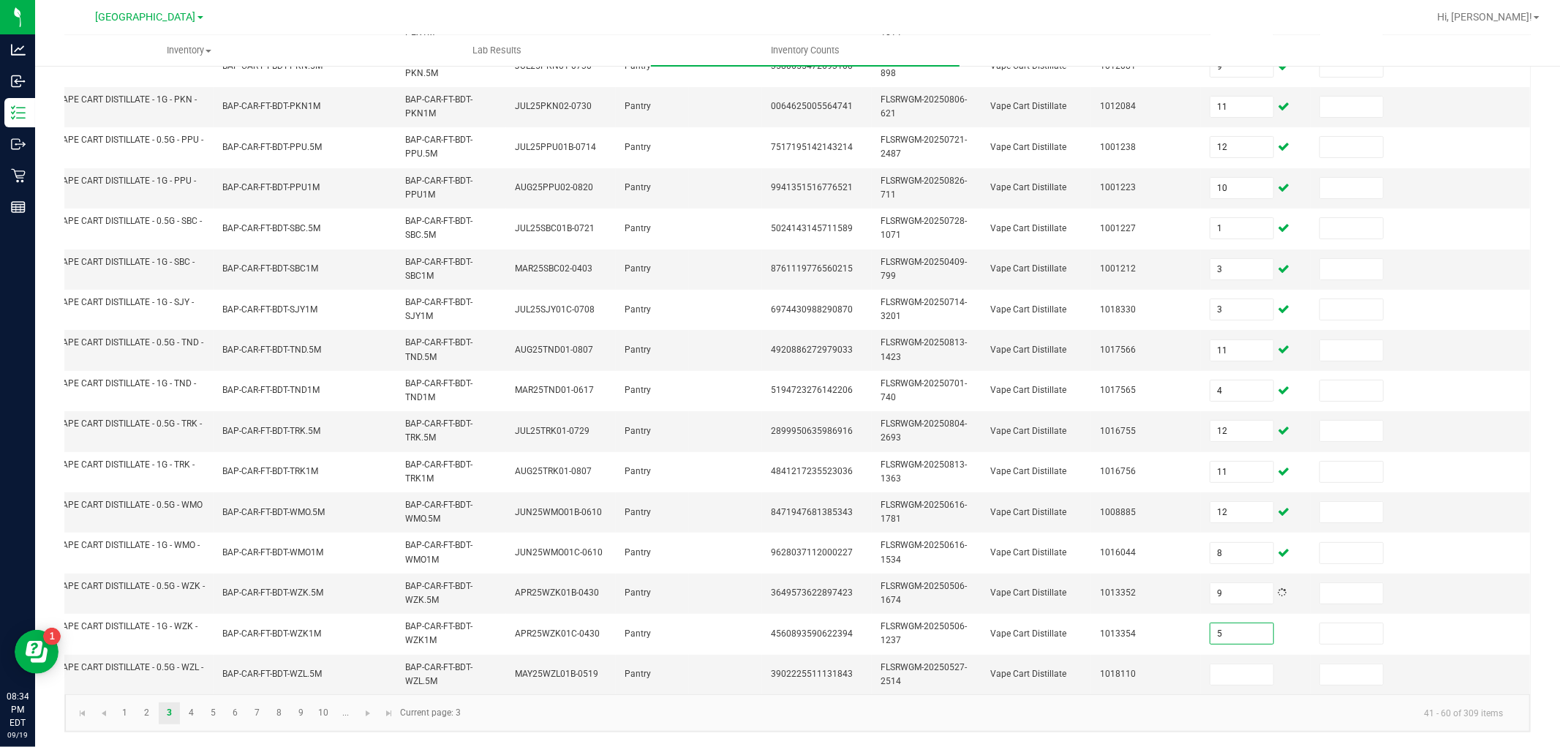
type input "5"
type input "11"
click at [195, 713] on link "4" at bounding box center [191, 713] width 21 height 22
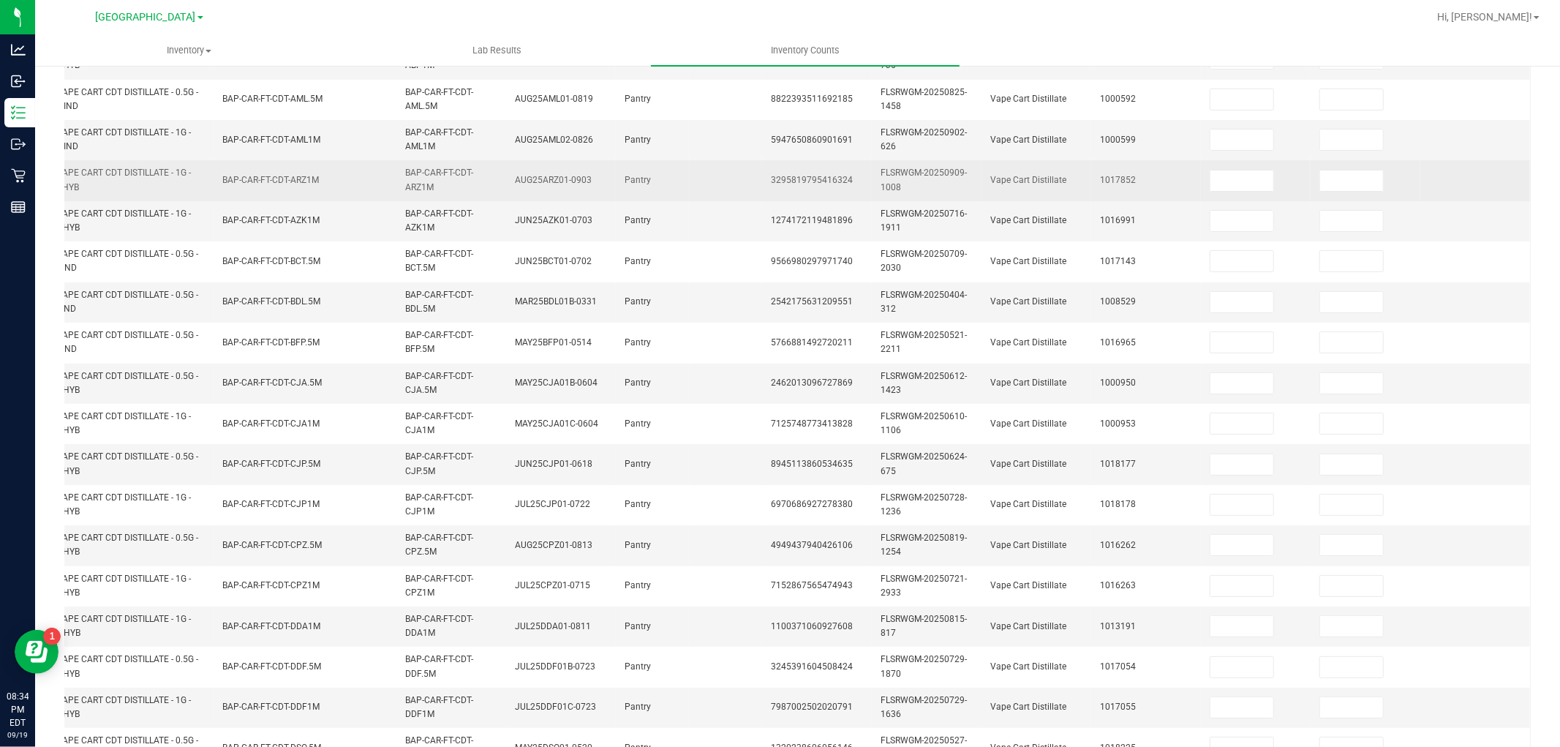
scroll to position [0, 0]
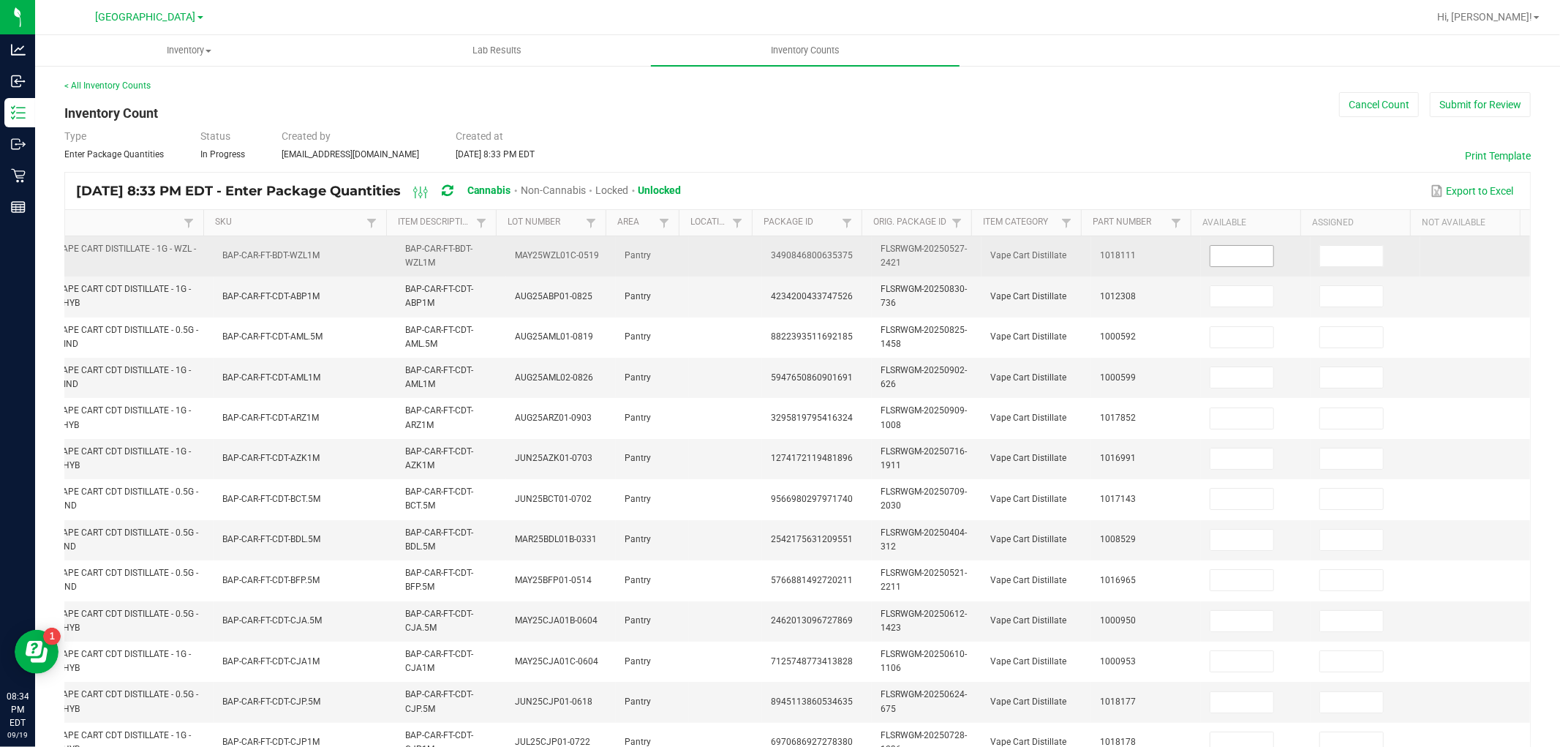
click at [1213, 259] on input at bounding box center [1241, 256] width 63 height 20
type input "2"
type input "3"
type input "5"
type input "9"
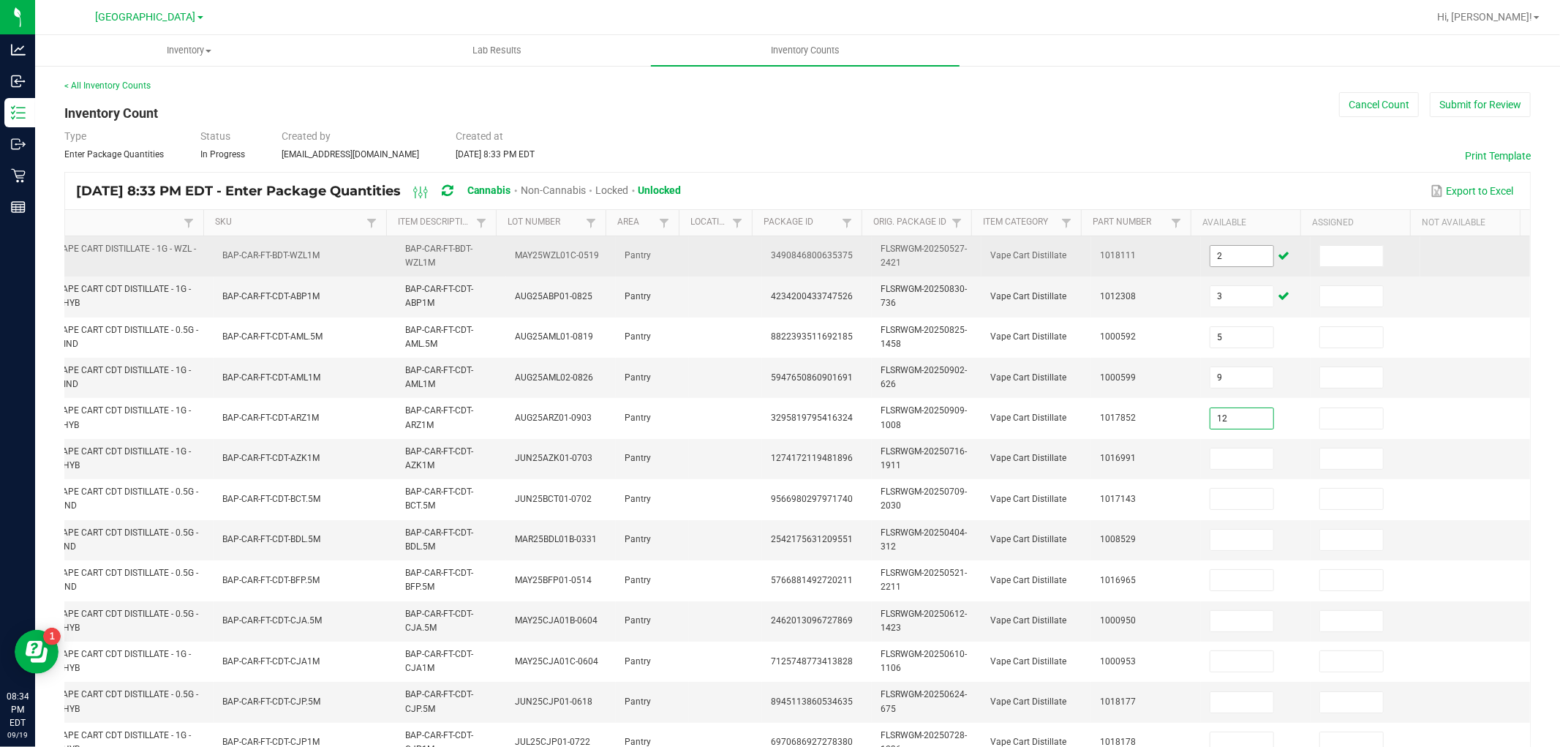
type input "12"
type input "11"
type input "7"
type input "3"
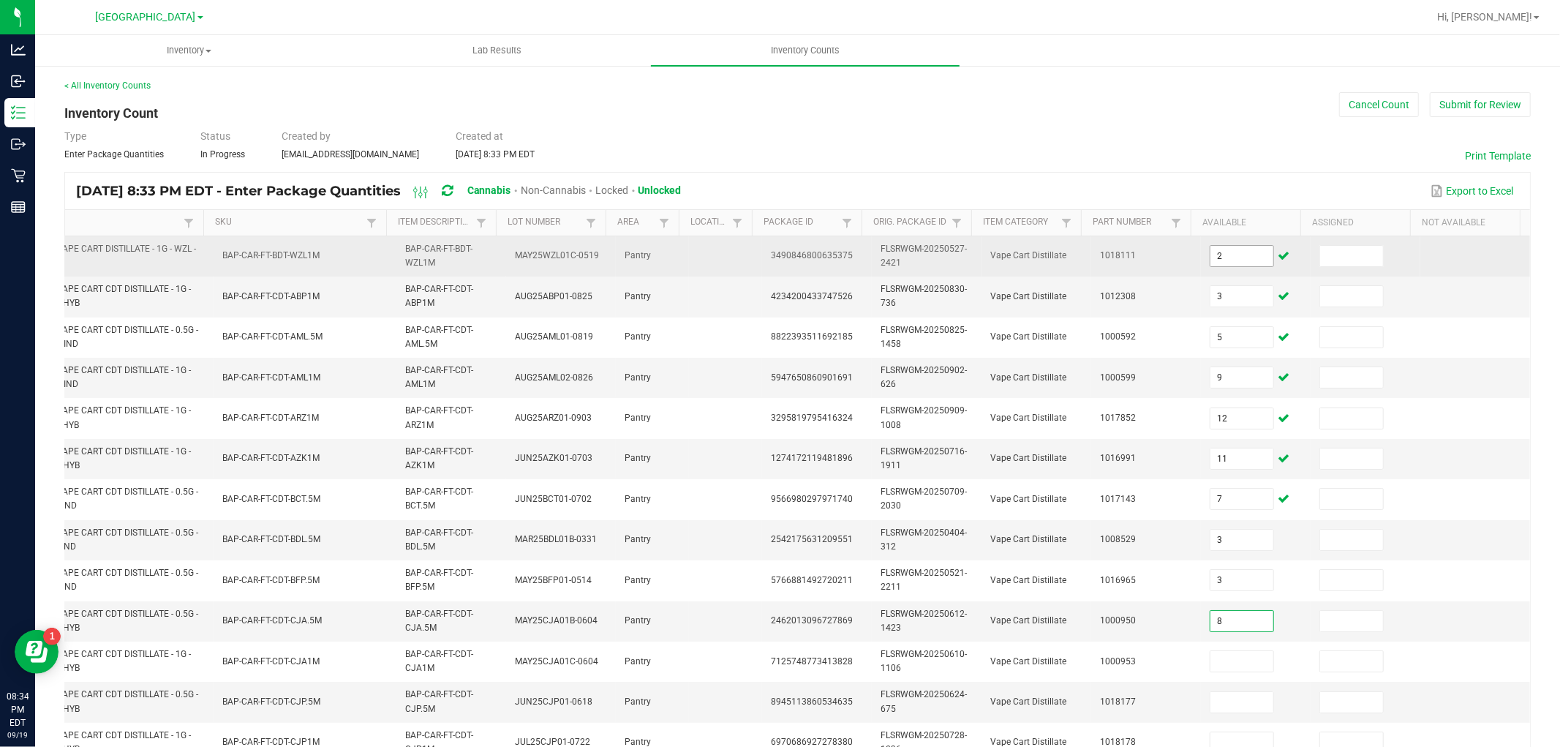
type input "8"
type input "7"
type input "8"
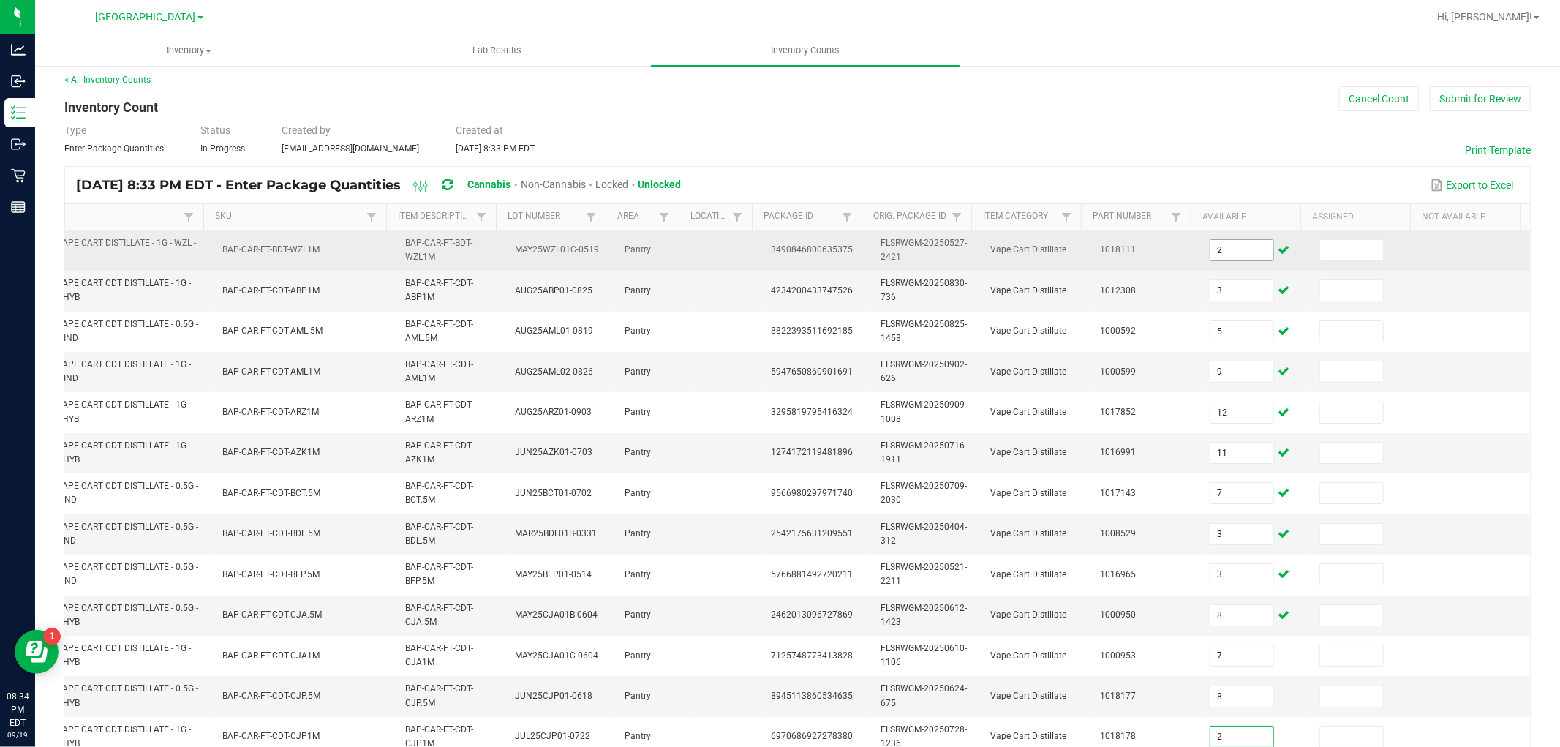
type input "2"
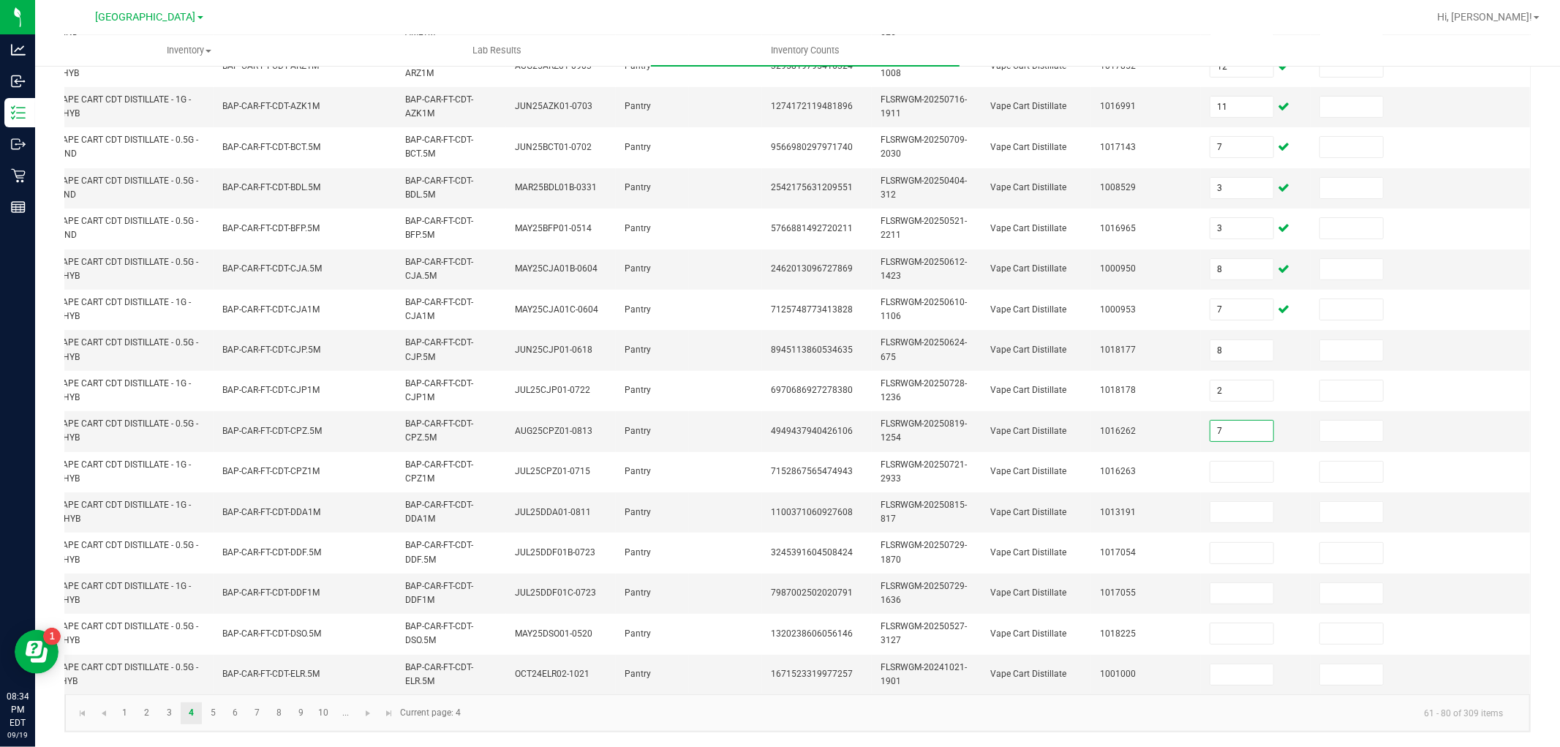
type input "7"
type input "9"
type input "4"
type input "10"
type input "5"
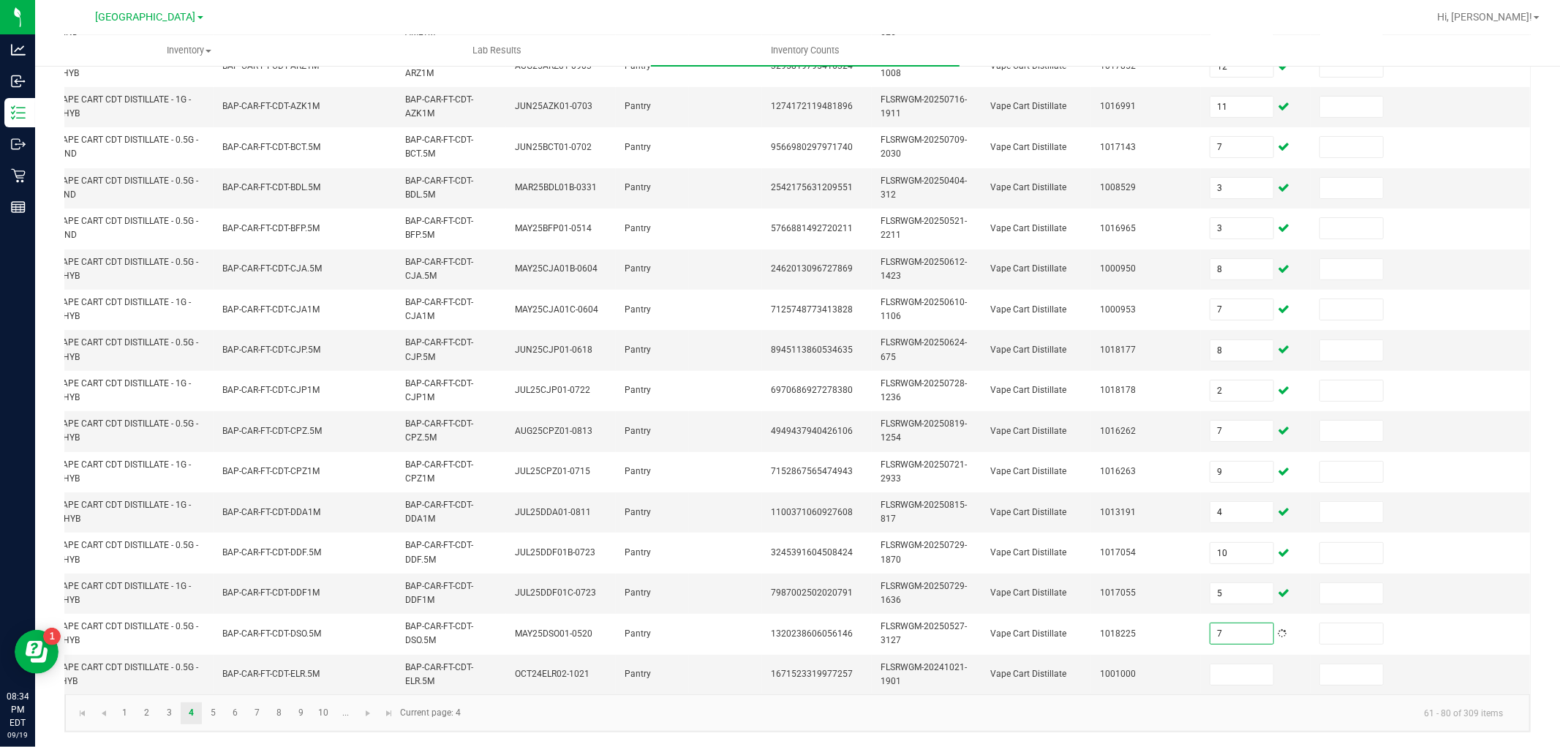
type input "7"
type input "3"
click at [214, 720] on link "5" at bounding box center [213, 713] width 21 height 22
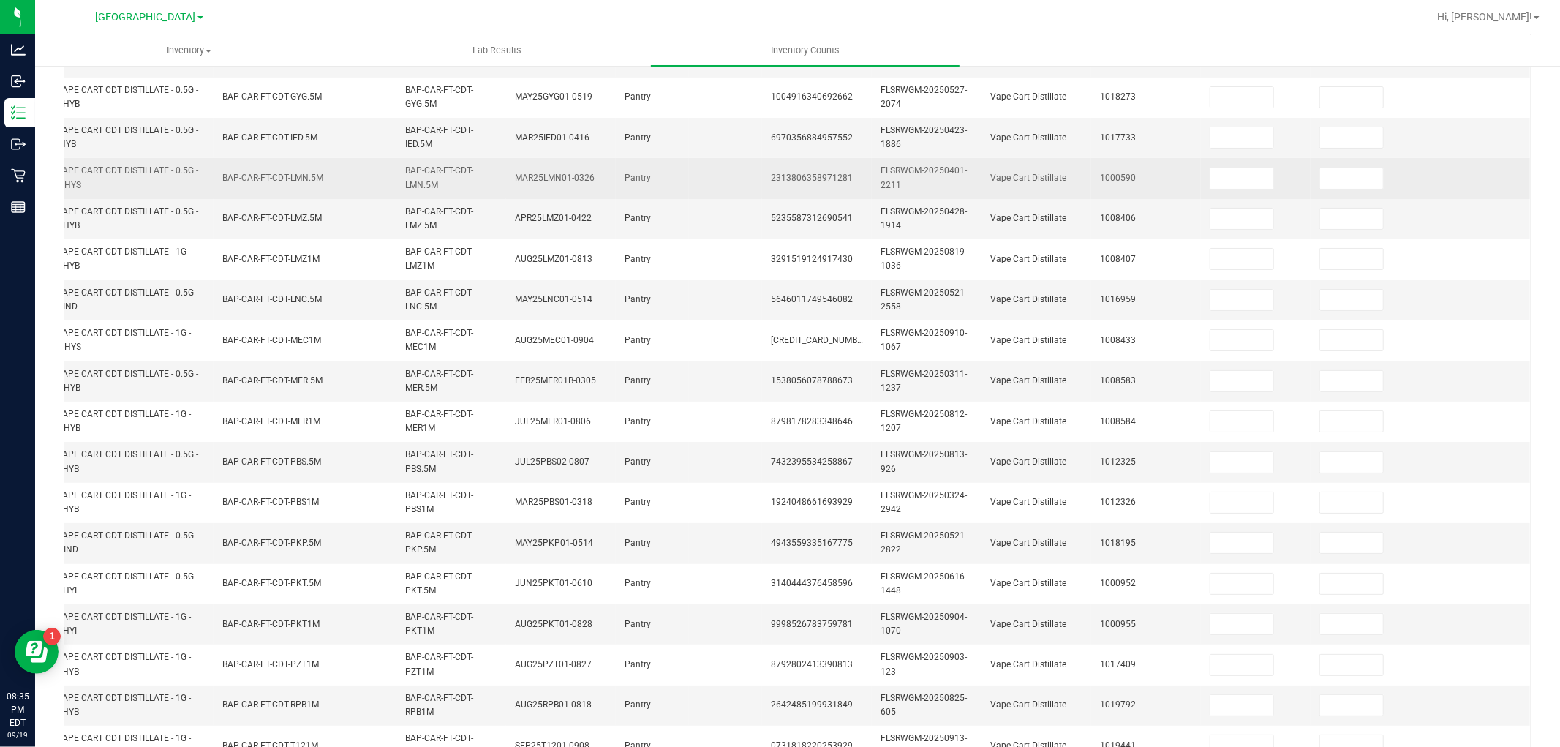
scroll to position [0, 0]
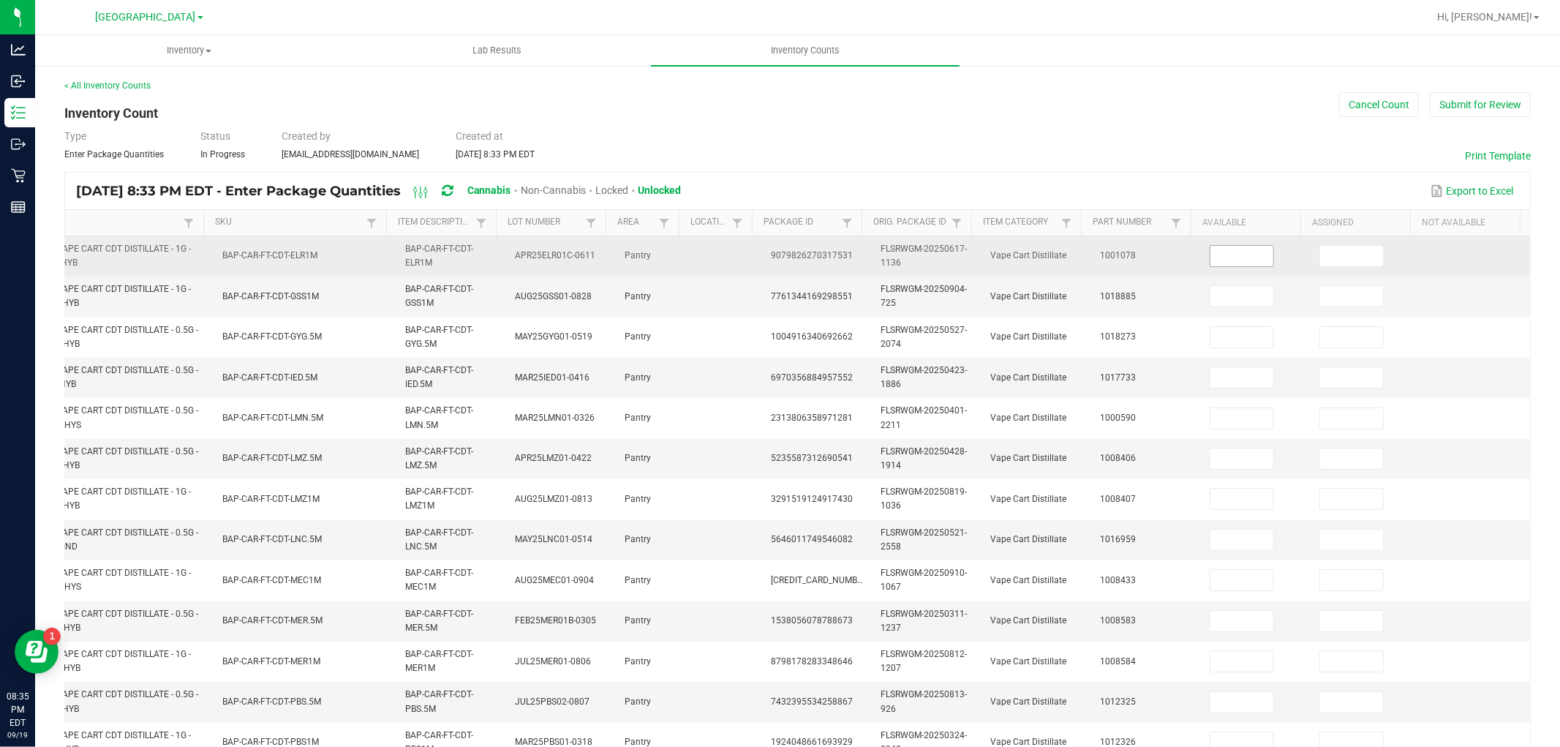
click at [1237, 254] on input at bounding box center [1241, 256] width 63 height 20
type input "3"
type input "9"
type input "1"
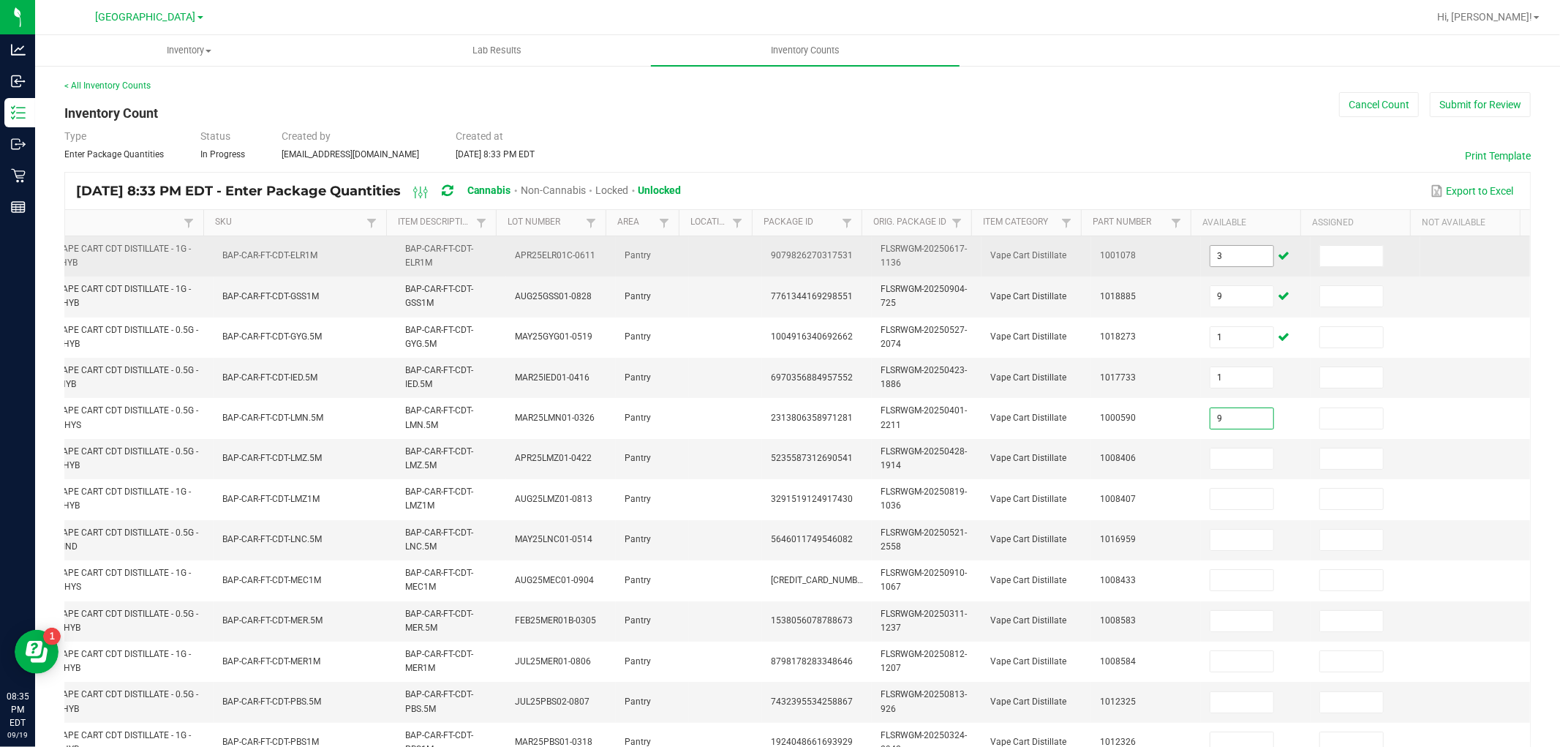
type input "9"
type input "2"
type input "5"
type input "3"
type input "10"
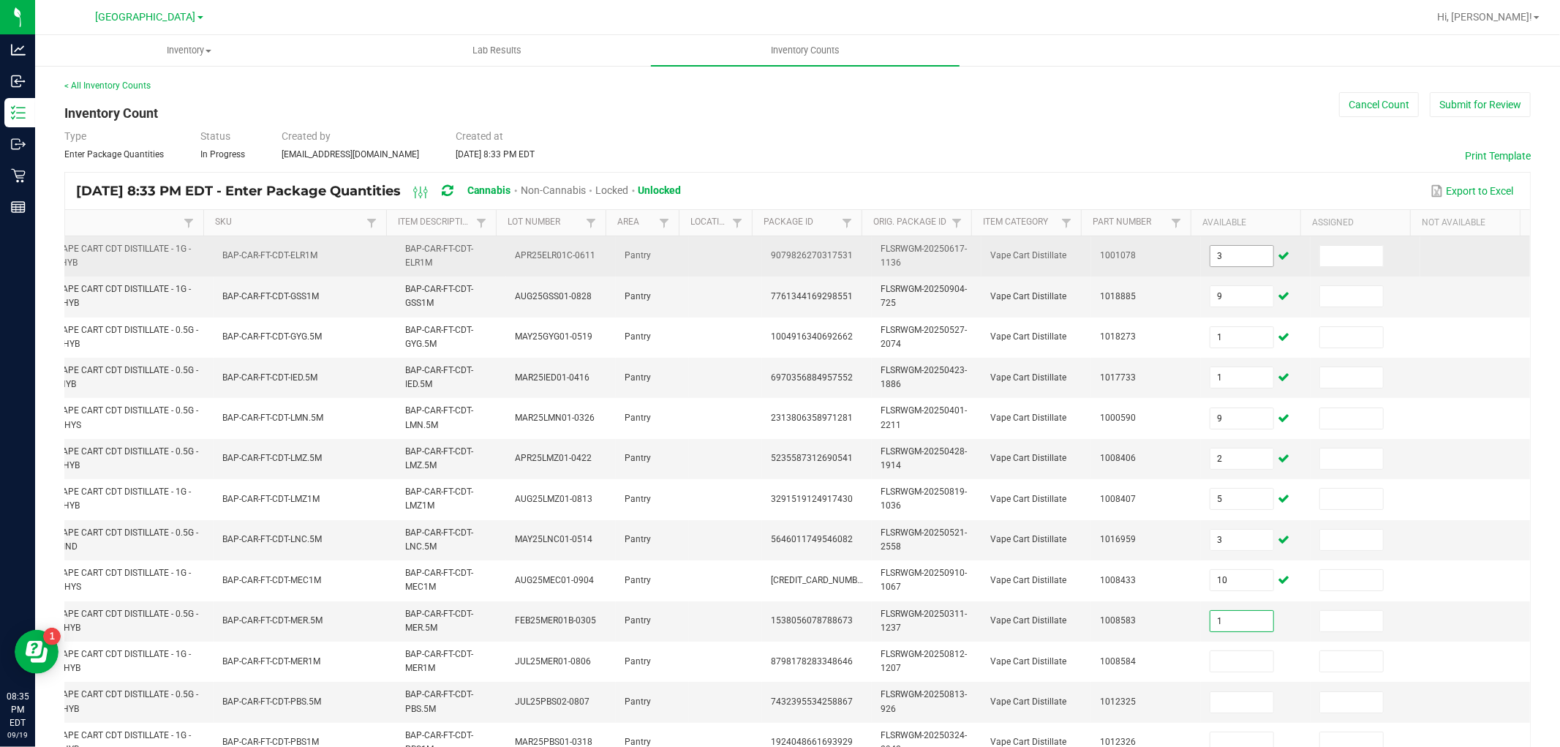
type input "1"
type input "11"
type input "3"
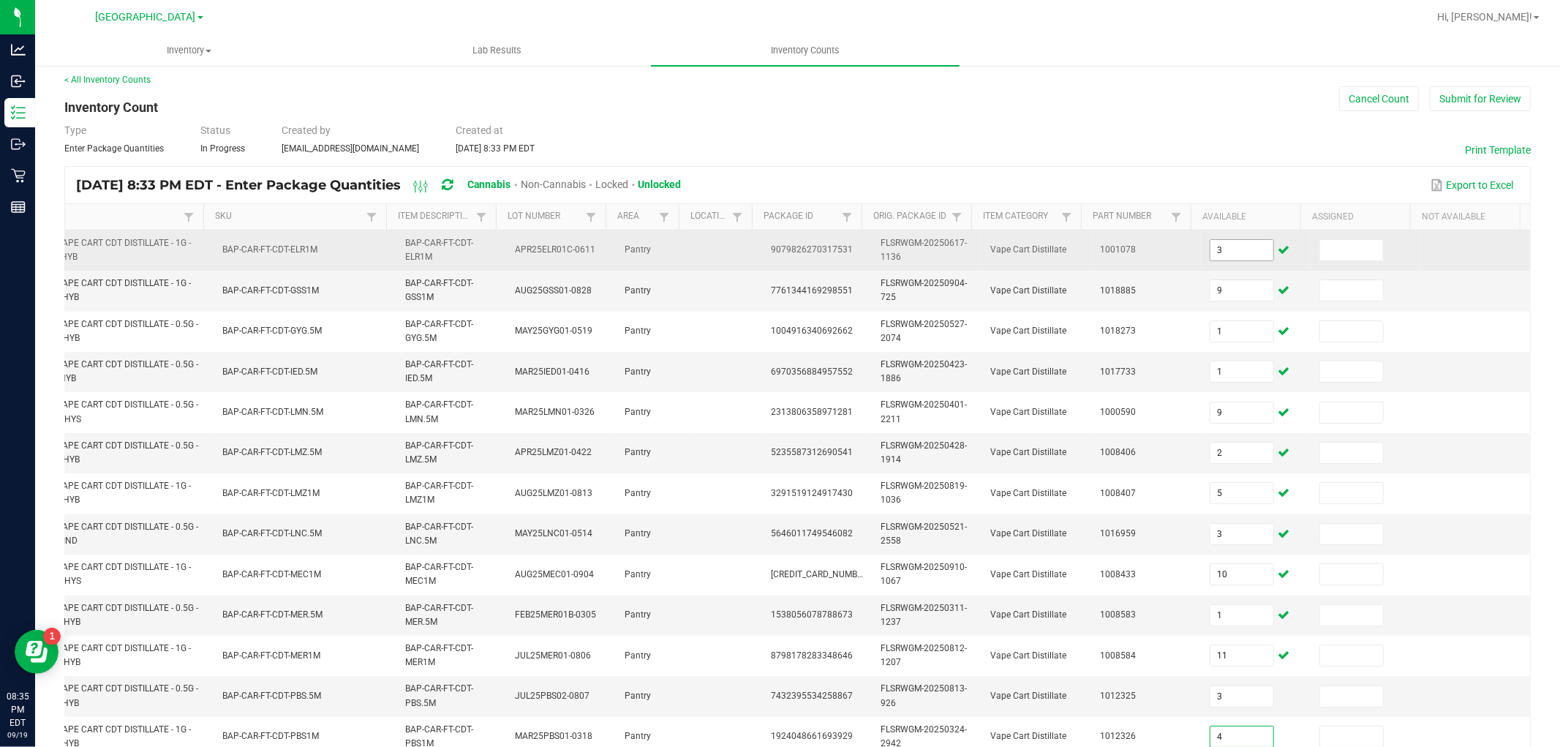
type input "4"
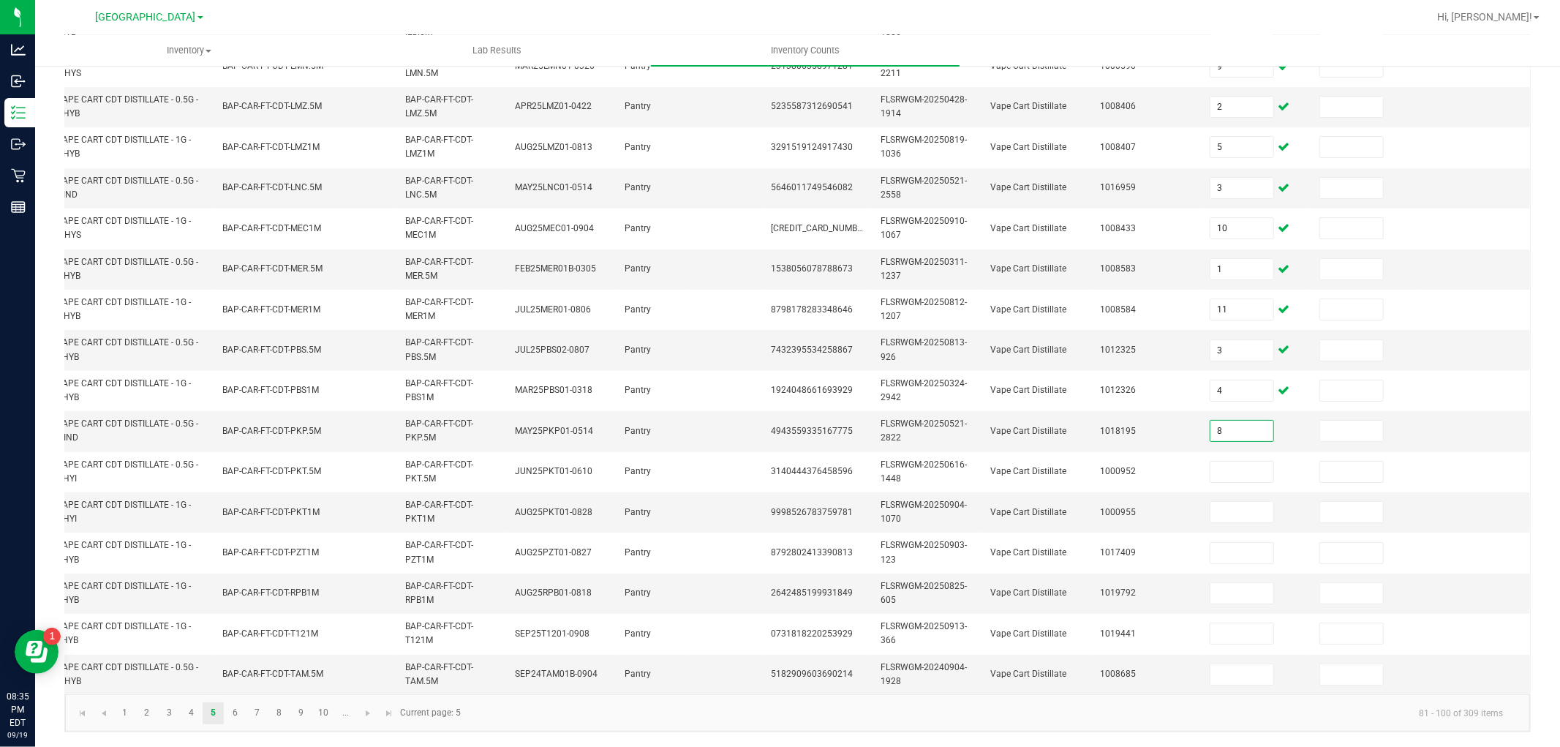
type input "8"
type input "3"
type input "8"
type input "7"
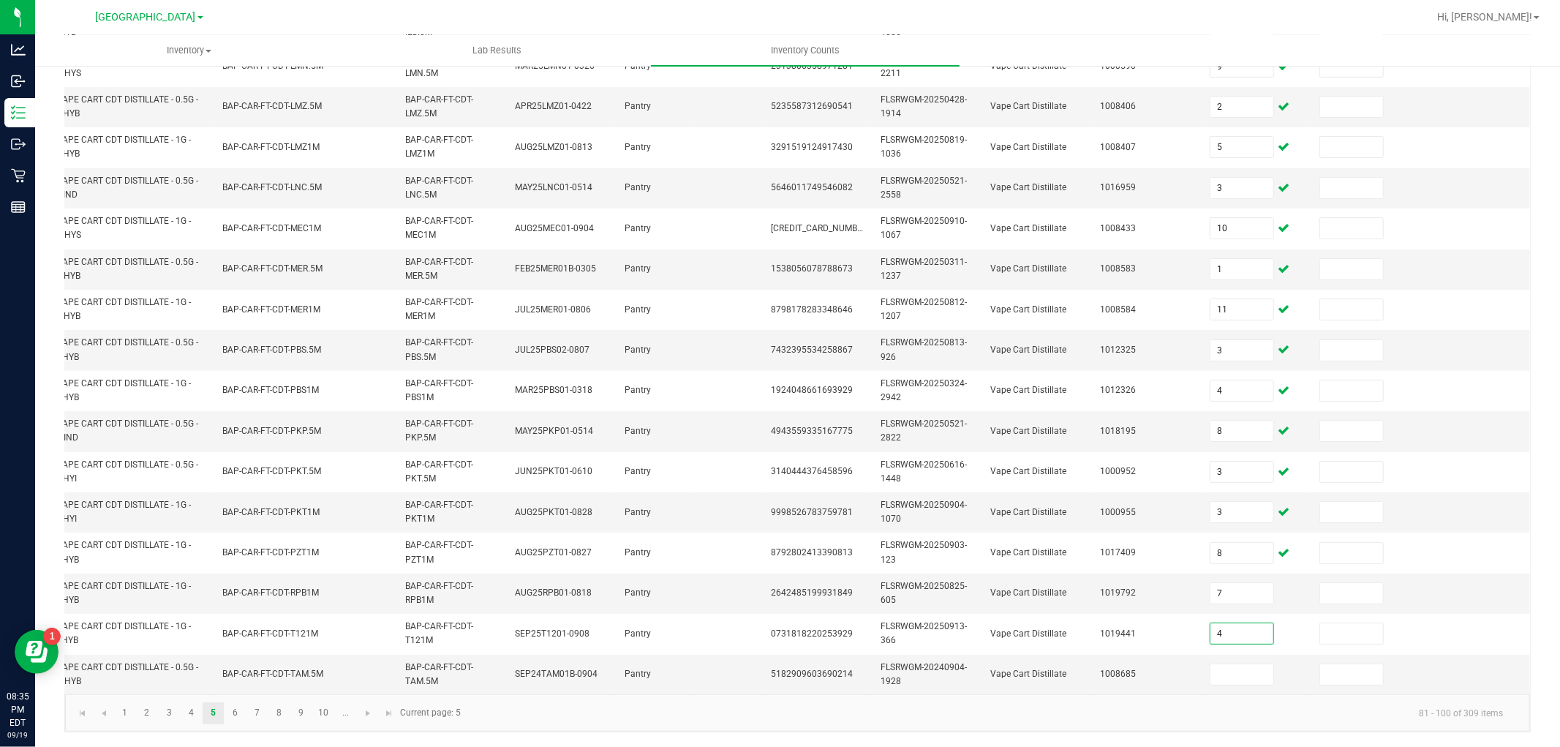
type input "4"
type input "6"
click at [232, 717] on link "6" at bounding box center [235, 713] width 21 height 22
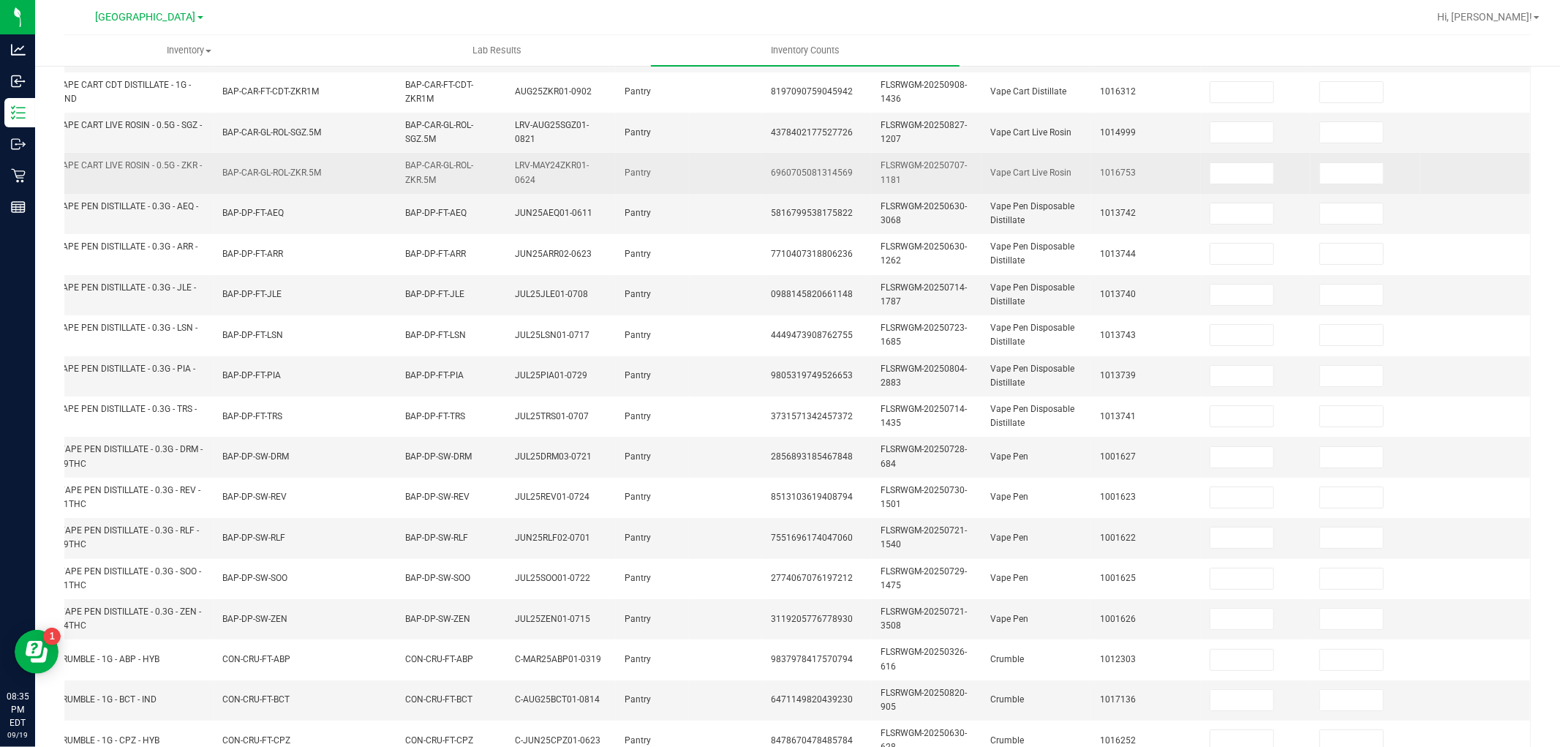
scroll to position [0, 0]
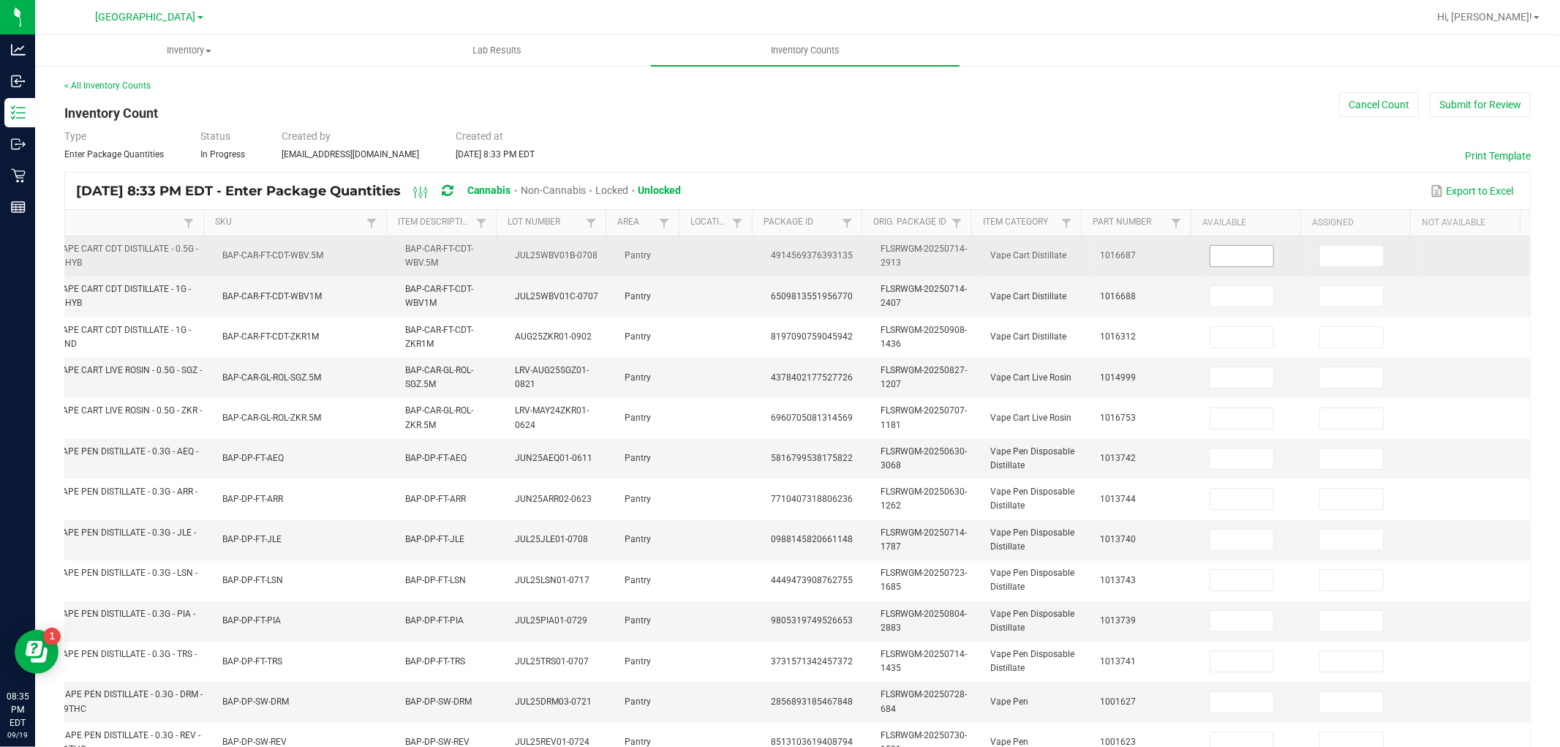
click at [1222, 252] on input at bounding box center [1241, 256] width 63 height 20
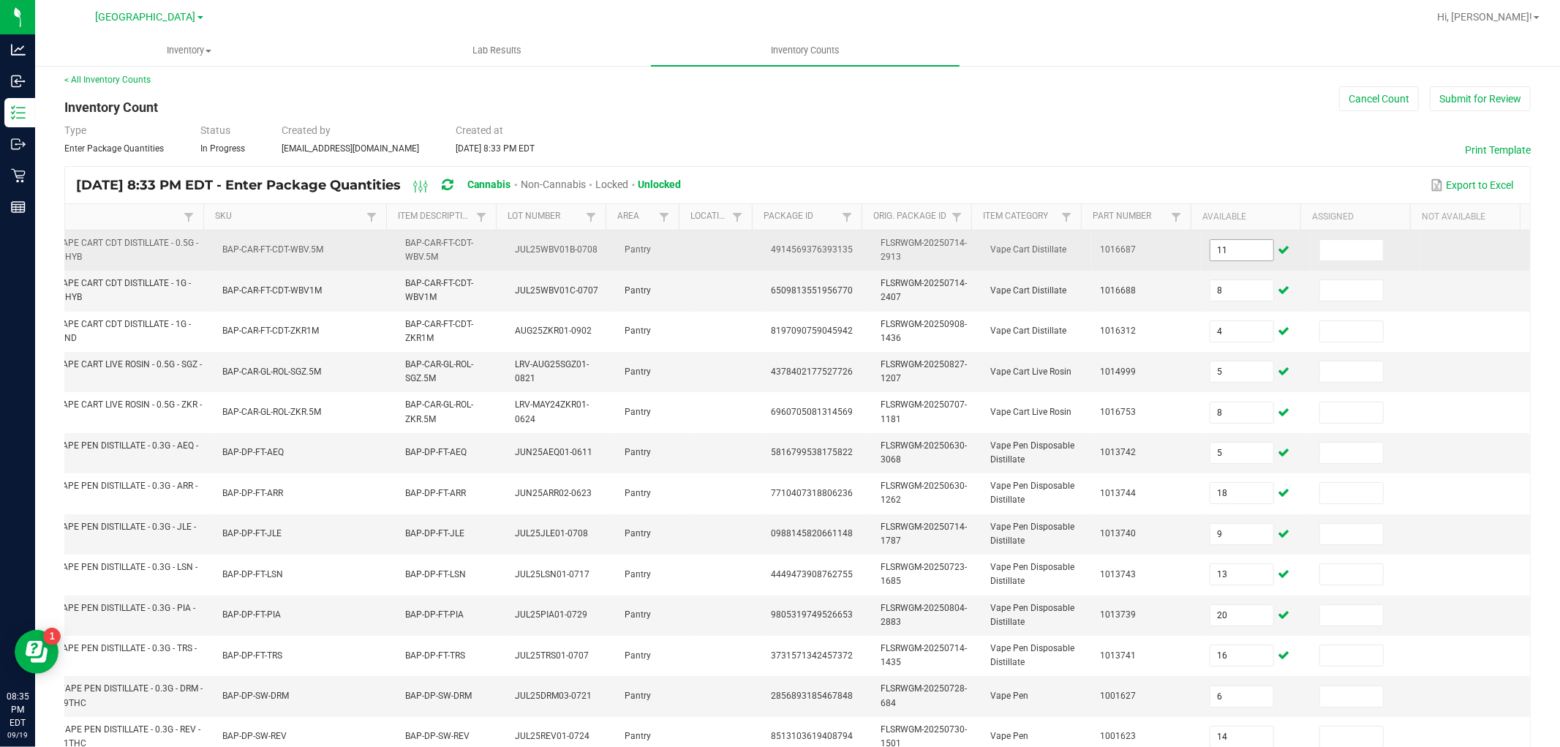
scroll to position [366, 0]
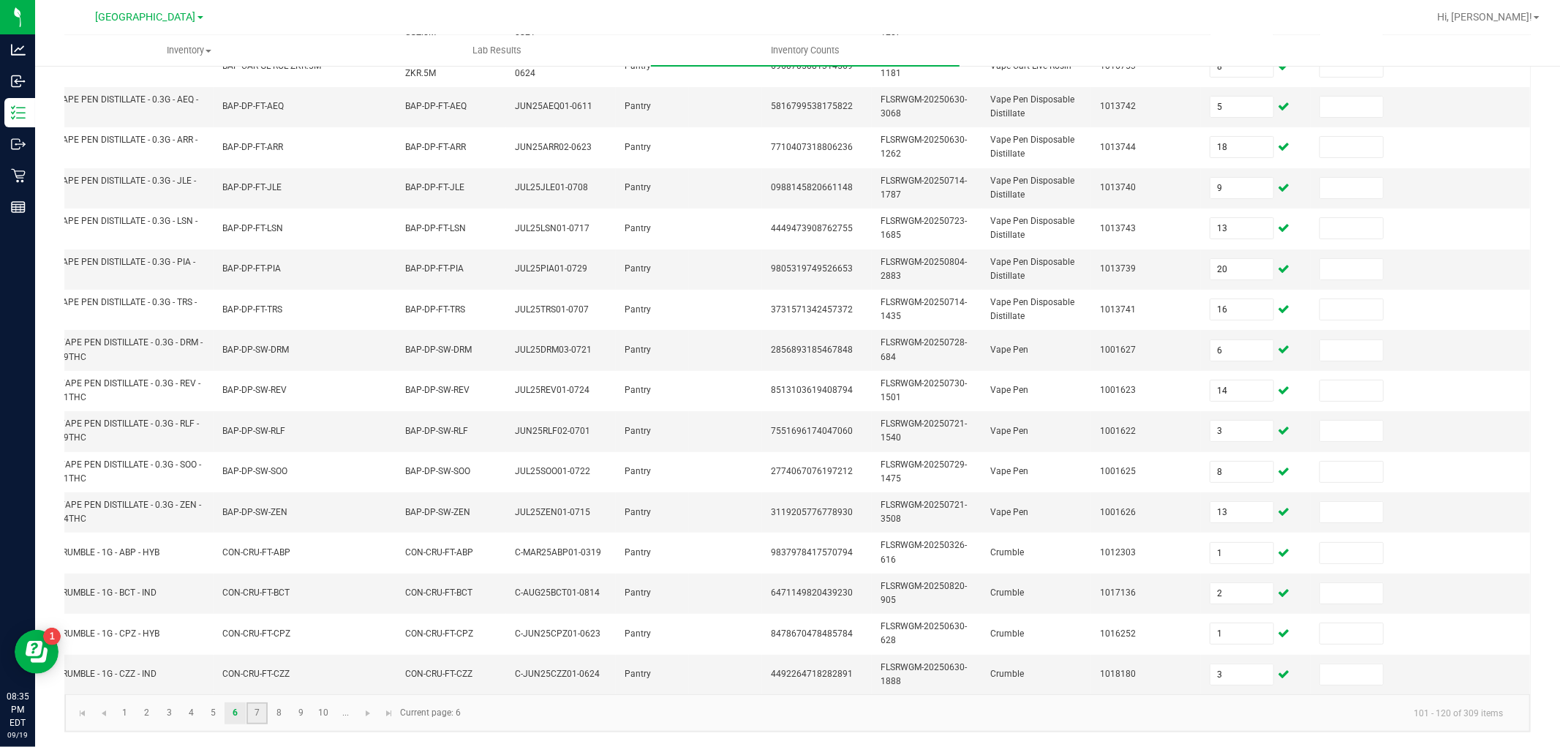
click at [250, 706] on link "7" at bounding box center [256, 713] width 21 height 22
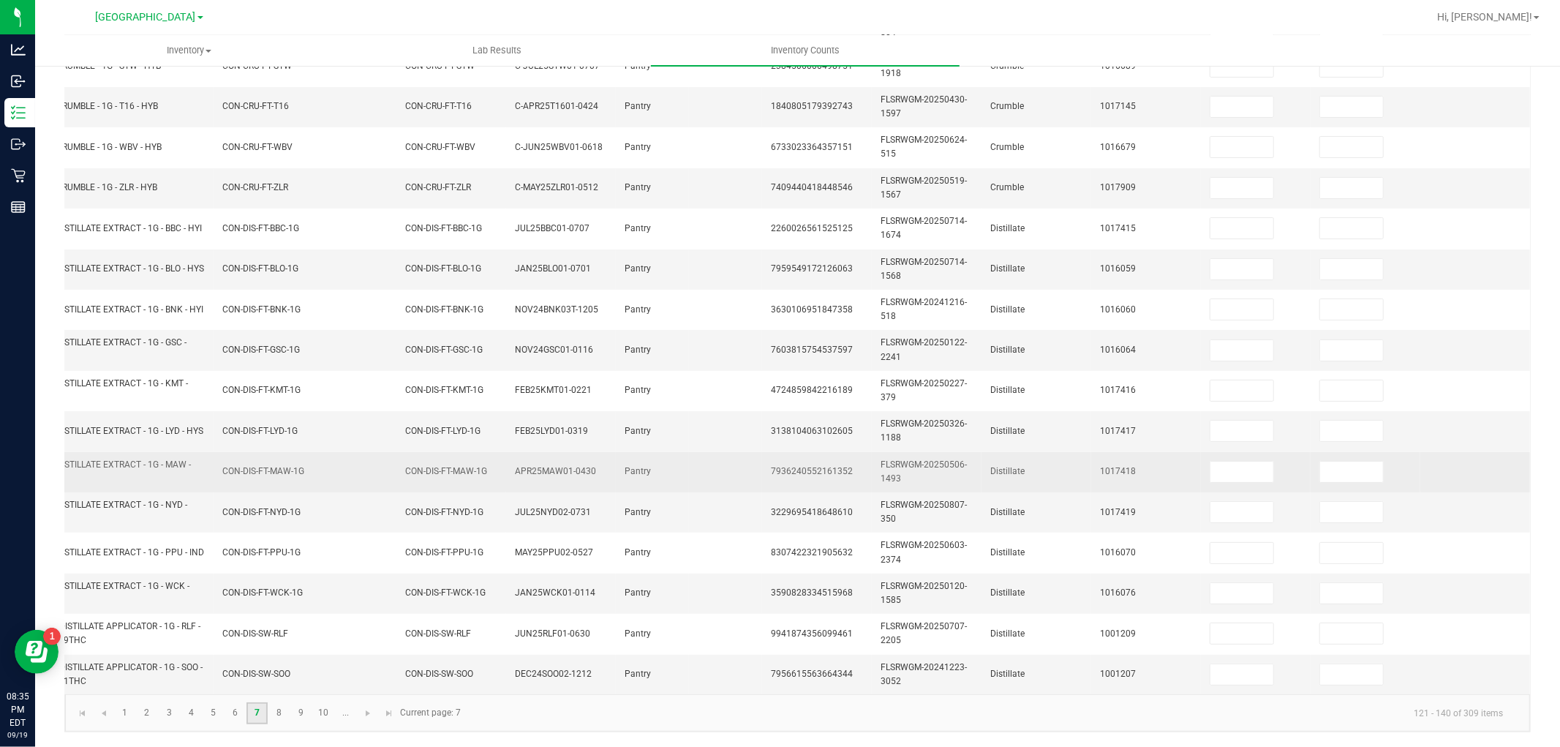
scroll to position [0, 0]
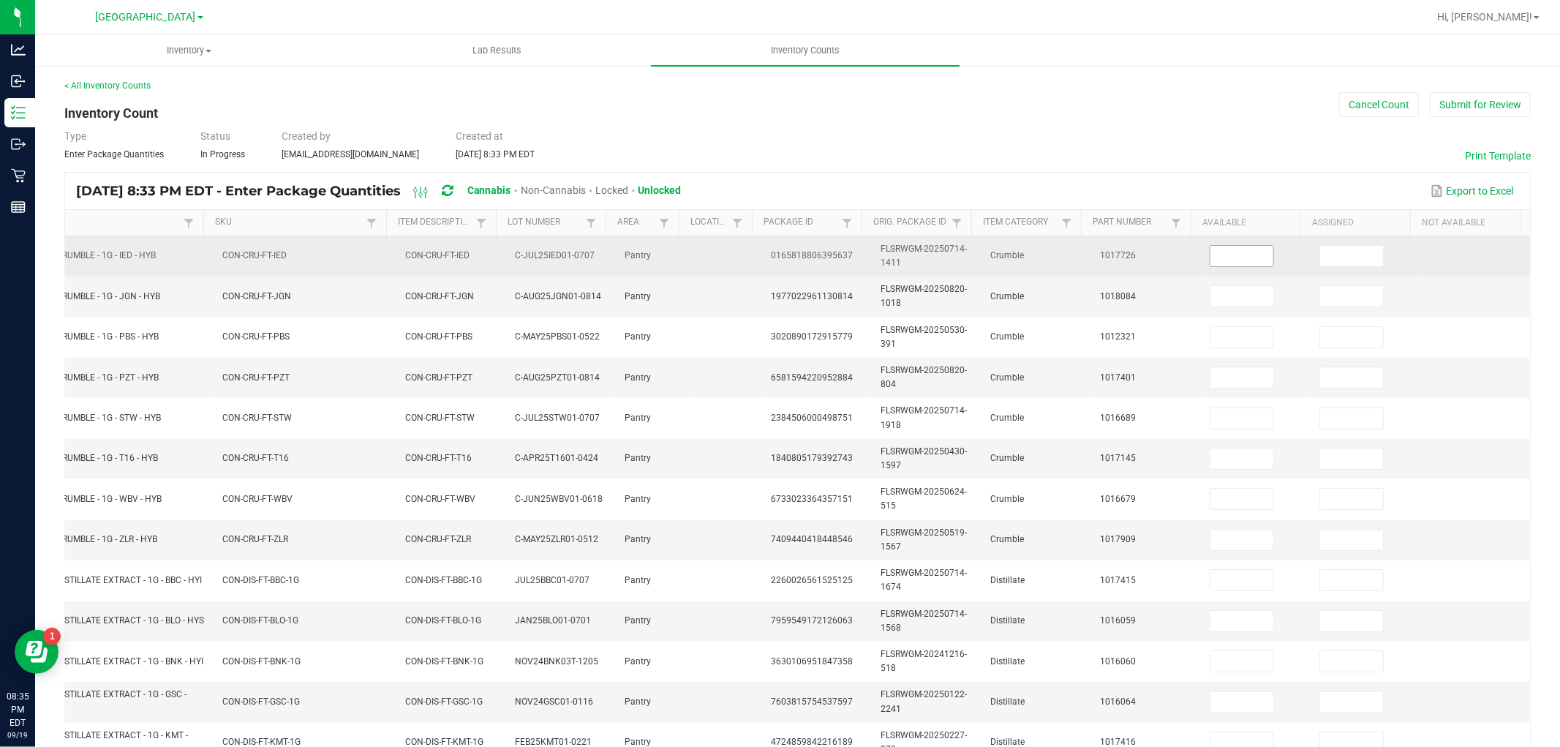
click at [1232, 259] on input at bounding box center [1241, 256] width 63 height 20
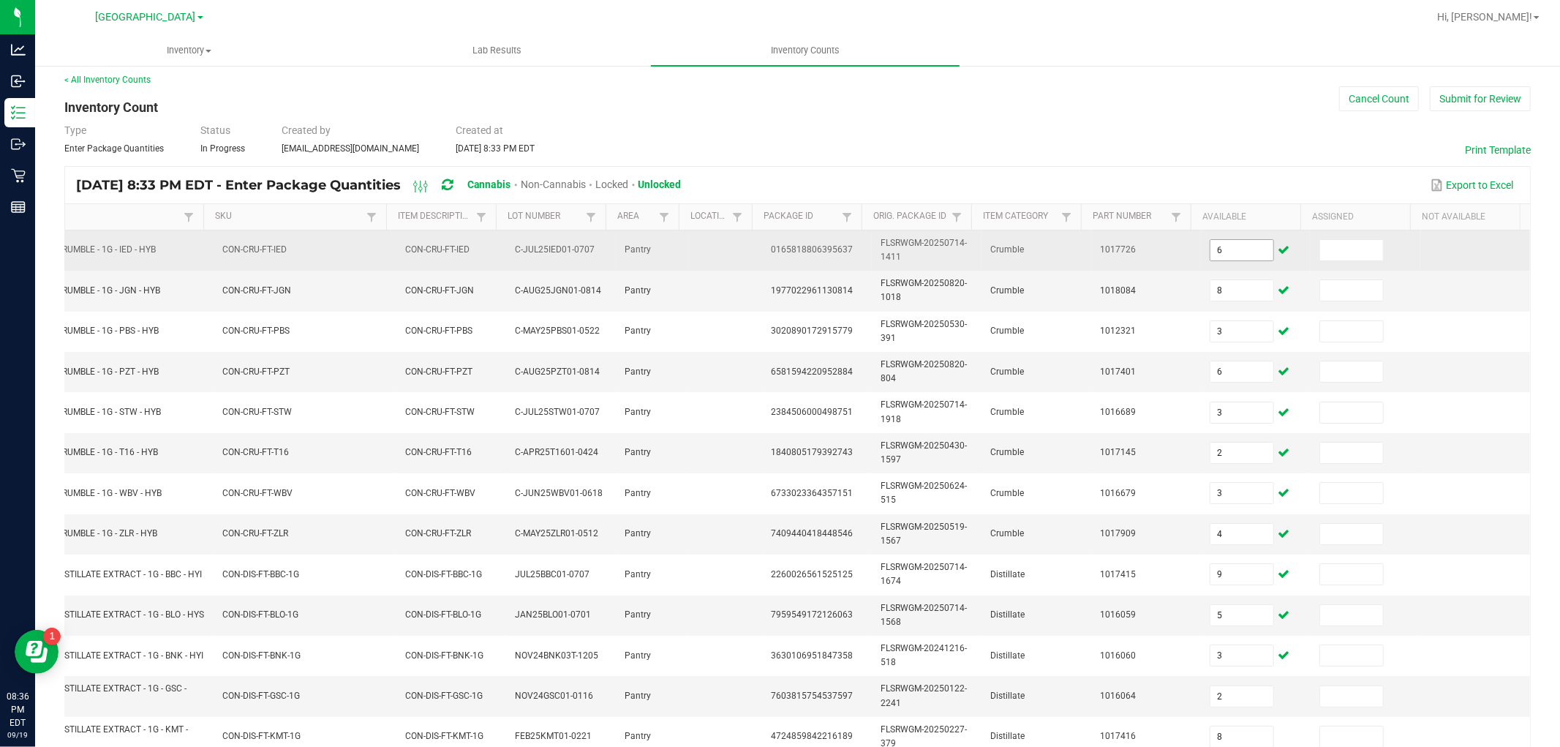
scroll to position [366, 0]
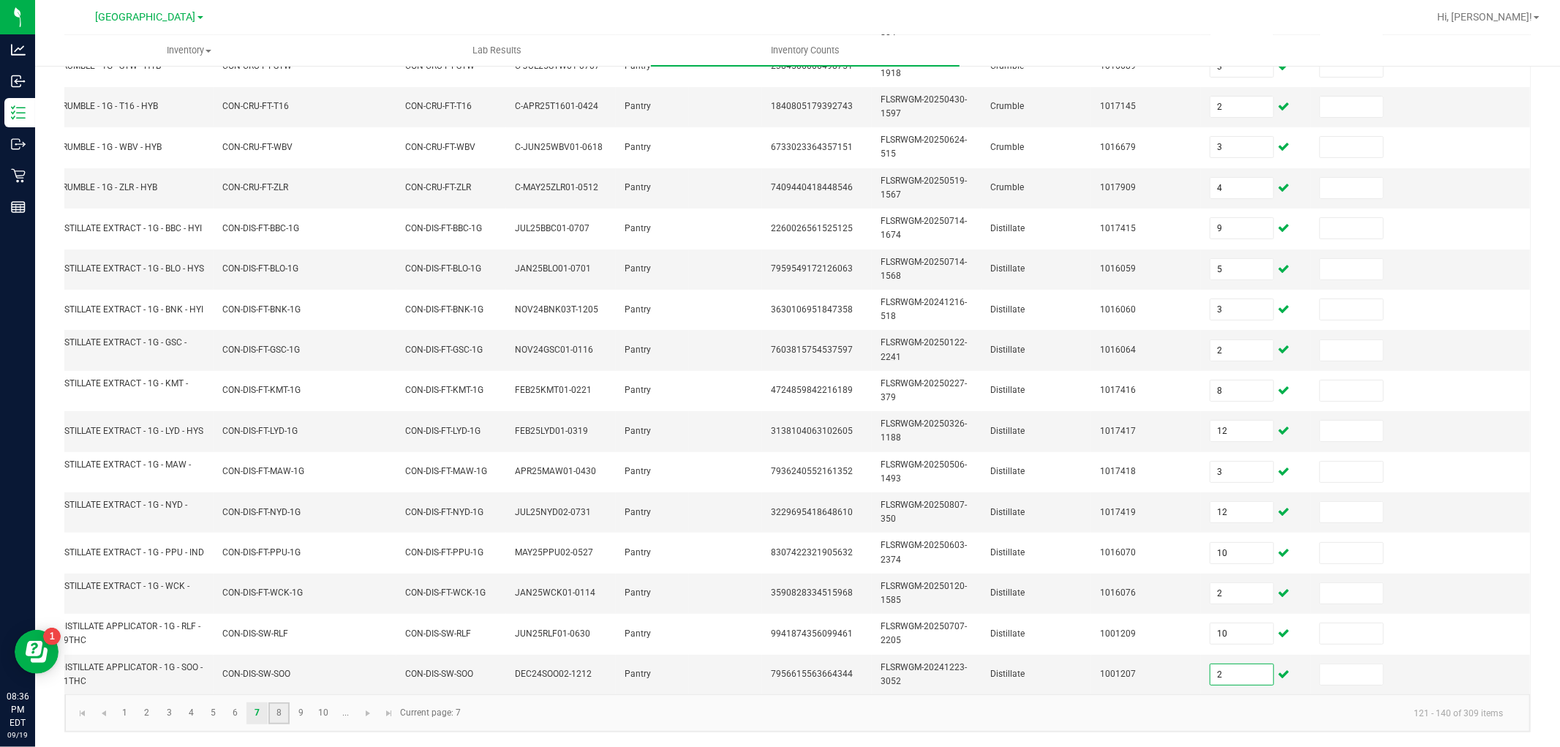
click at [278, 706] on link "8" at bounding box center [278, 713] width 21 height 22
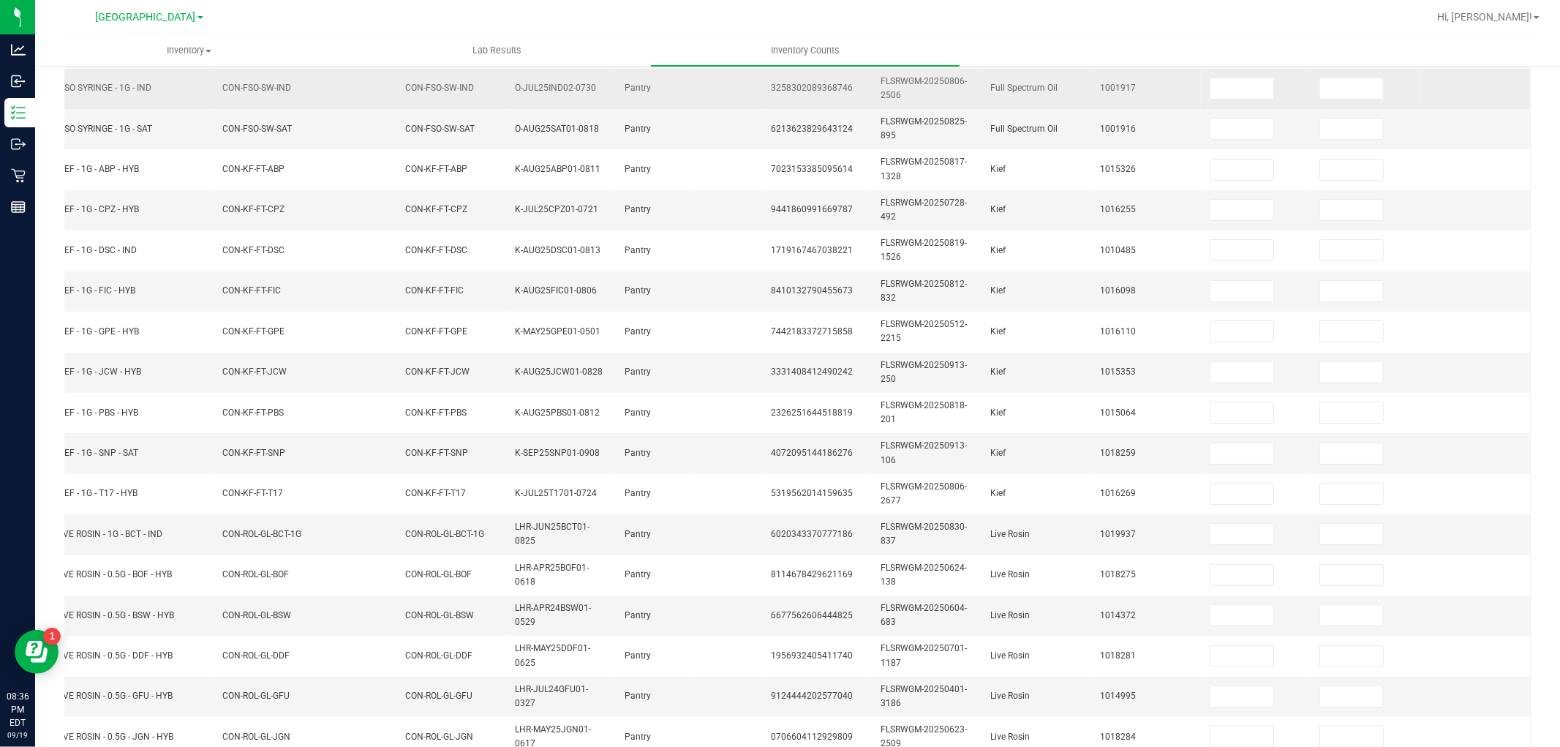
scroll to position [0, 0]
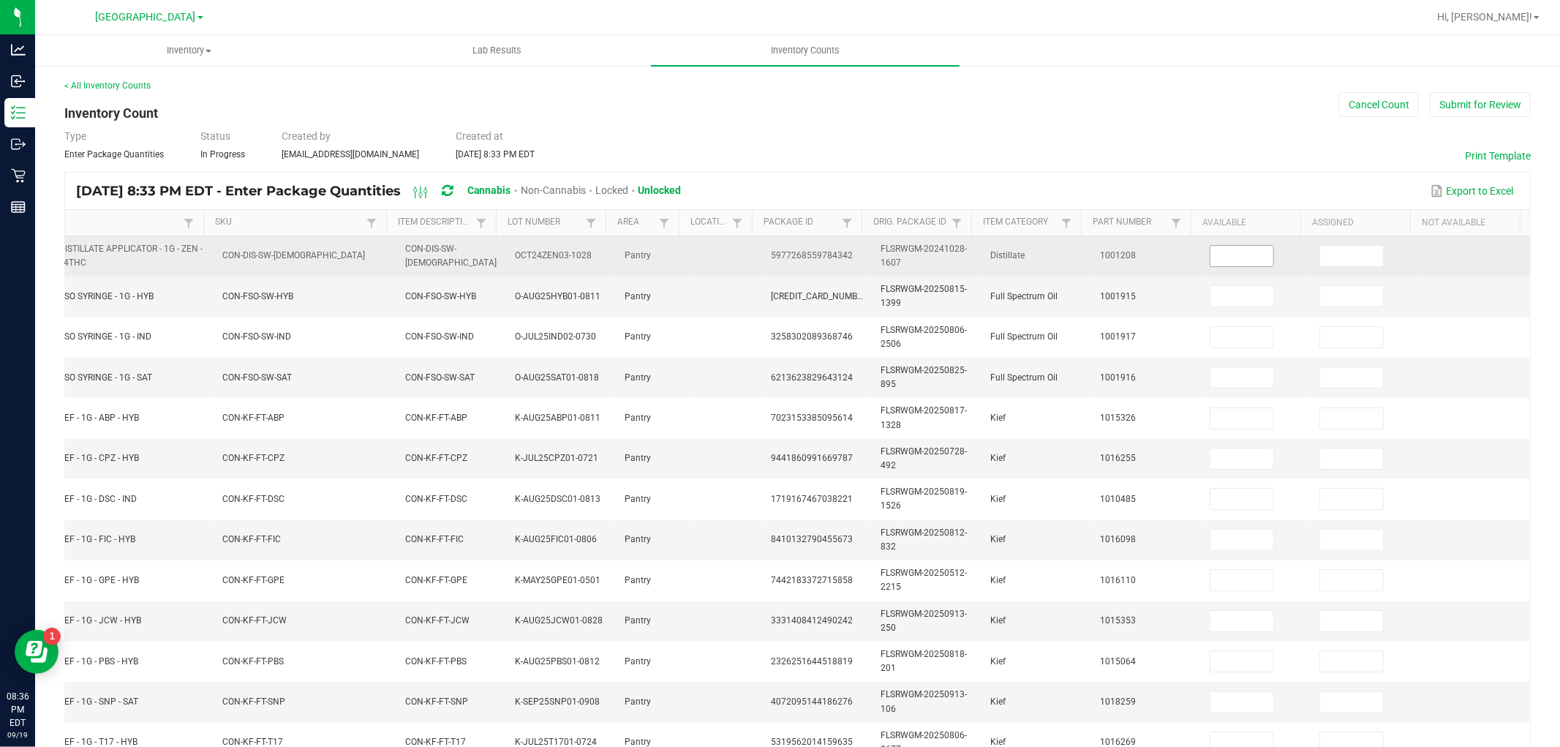
click at [1210, 258] on input at bounding box center [1241, 256] width 63 height 20
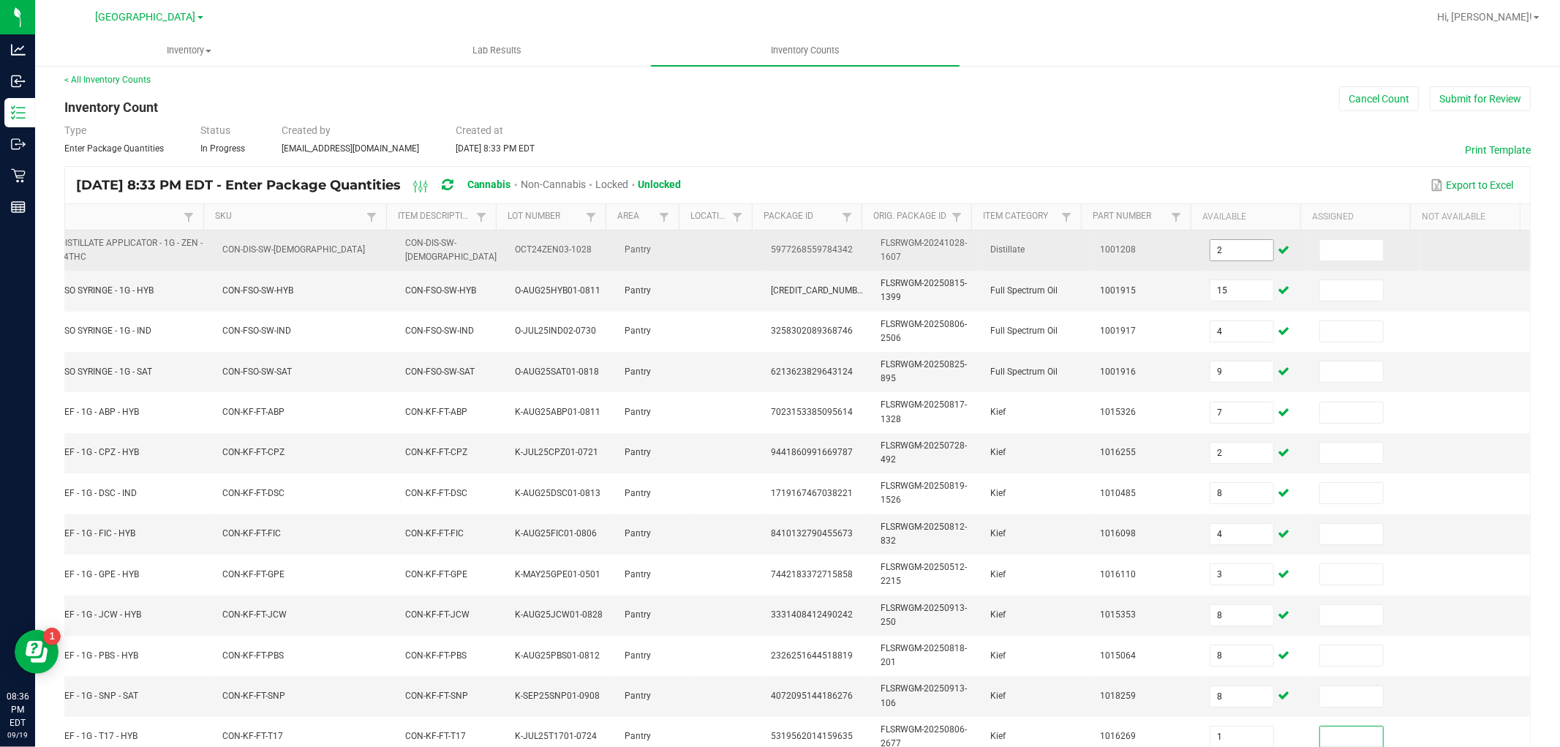
scroll to position [366, 0]
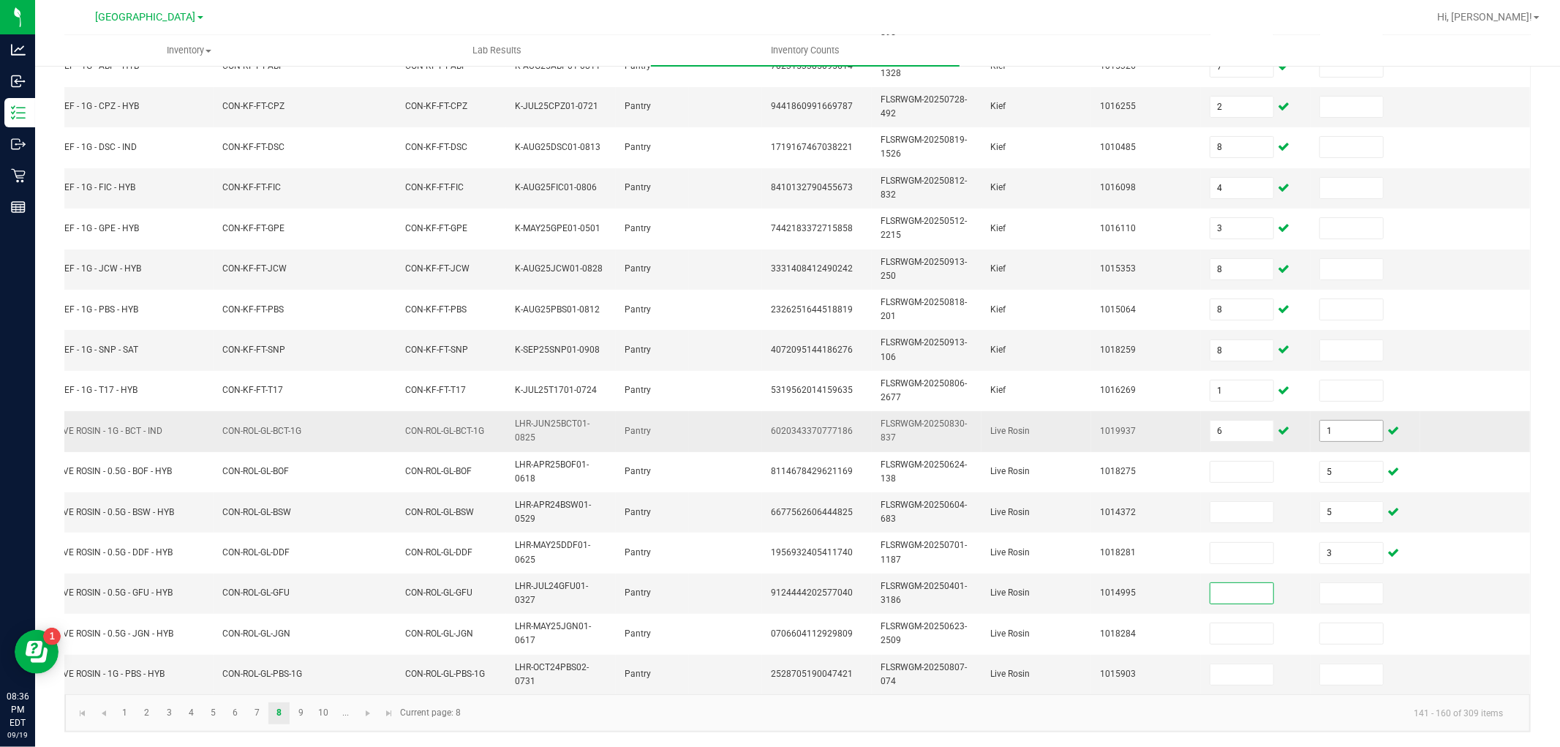
click at [1351, 421] on input "1" at bounding box center [1351, 431] width 63 height 20
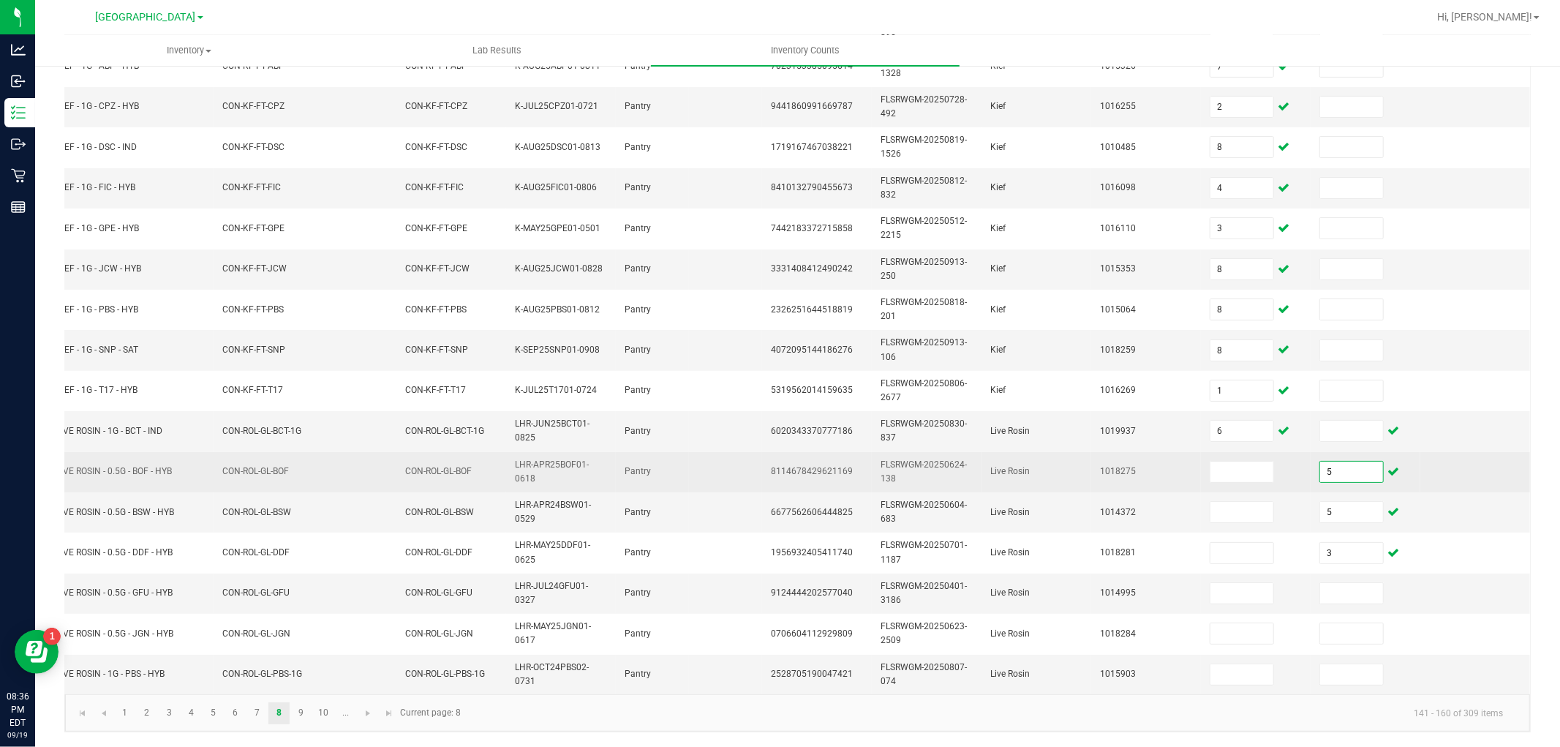
click at [1325, 461] on input "5" at bounding box center [1351, 471] width 63 height 20
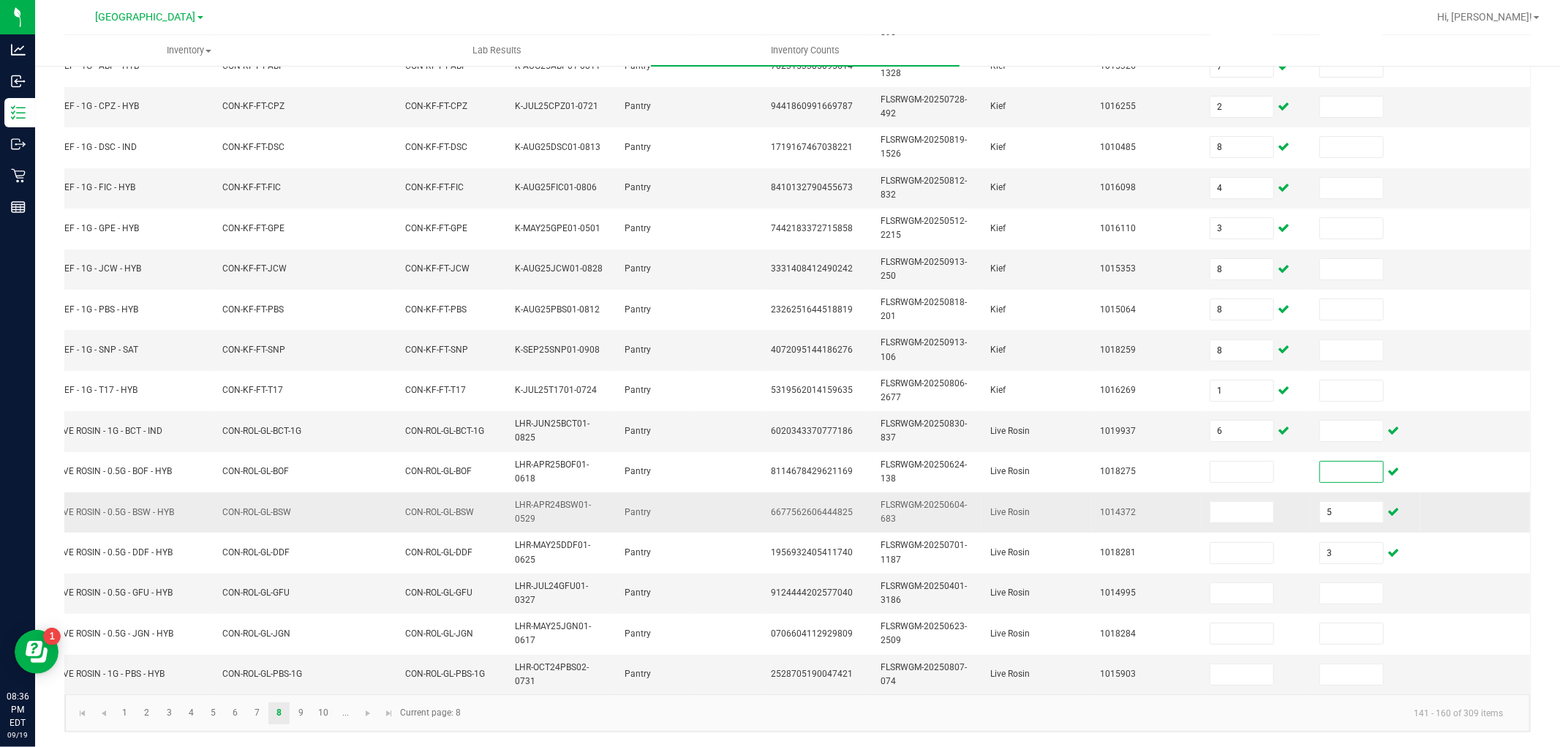
click at [1316, 492] on td "5" at bounding box center [1366, 512] width 110 height 40
click at [1320, 502] on input "5" at bounding box center [1351, 512] width 63 height 20
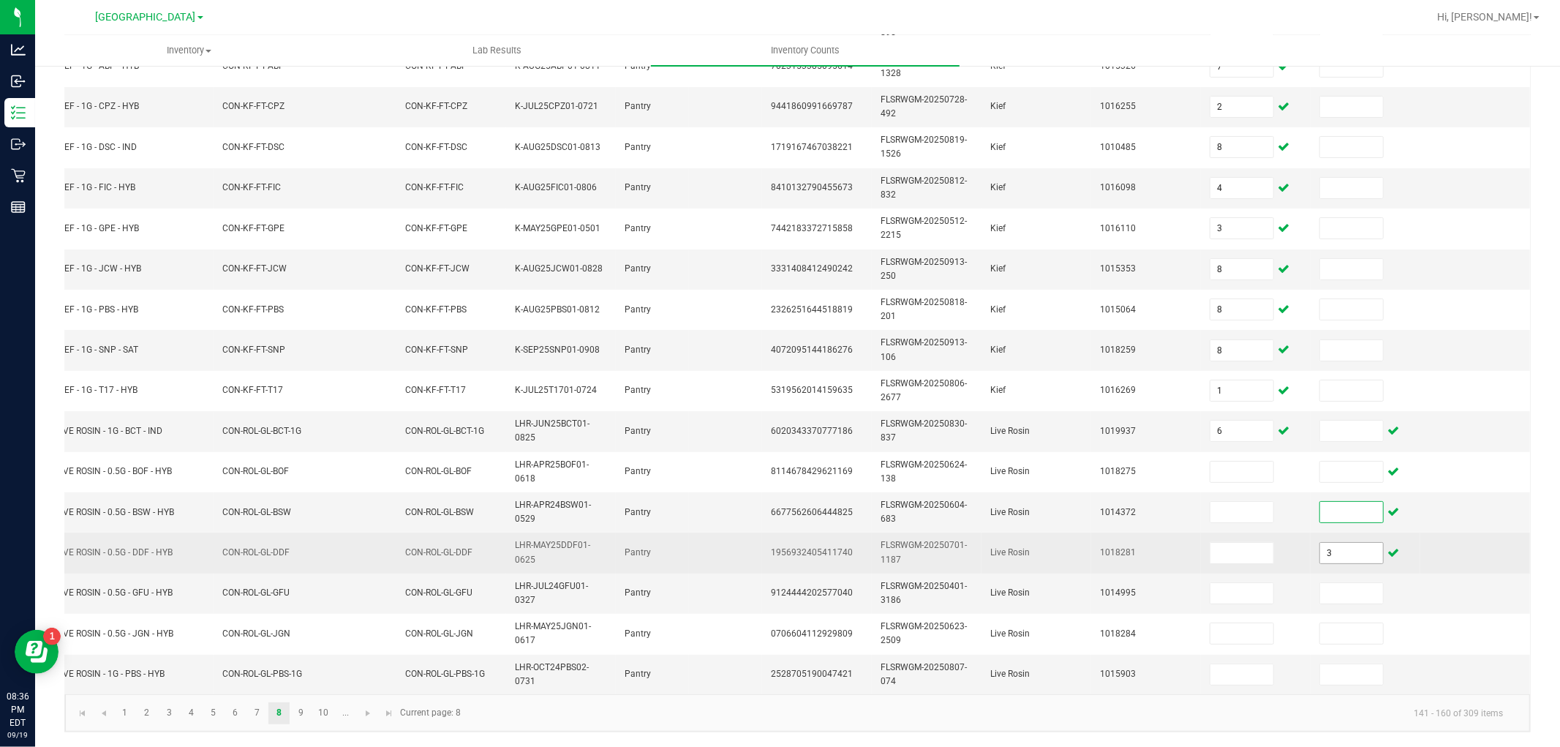
click at [1320, 543] on input "3" at bounding box center [1351, 553] width 63 height 20
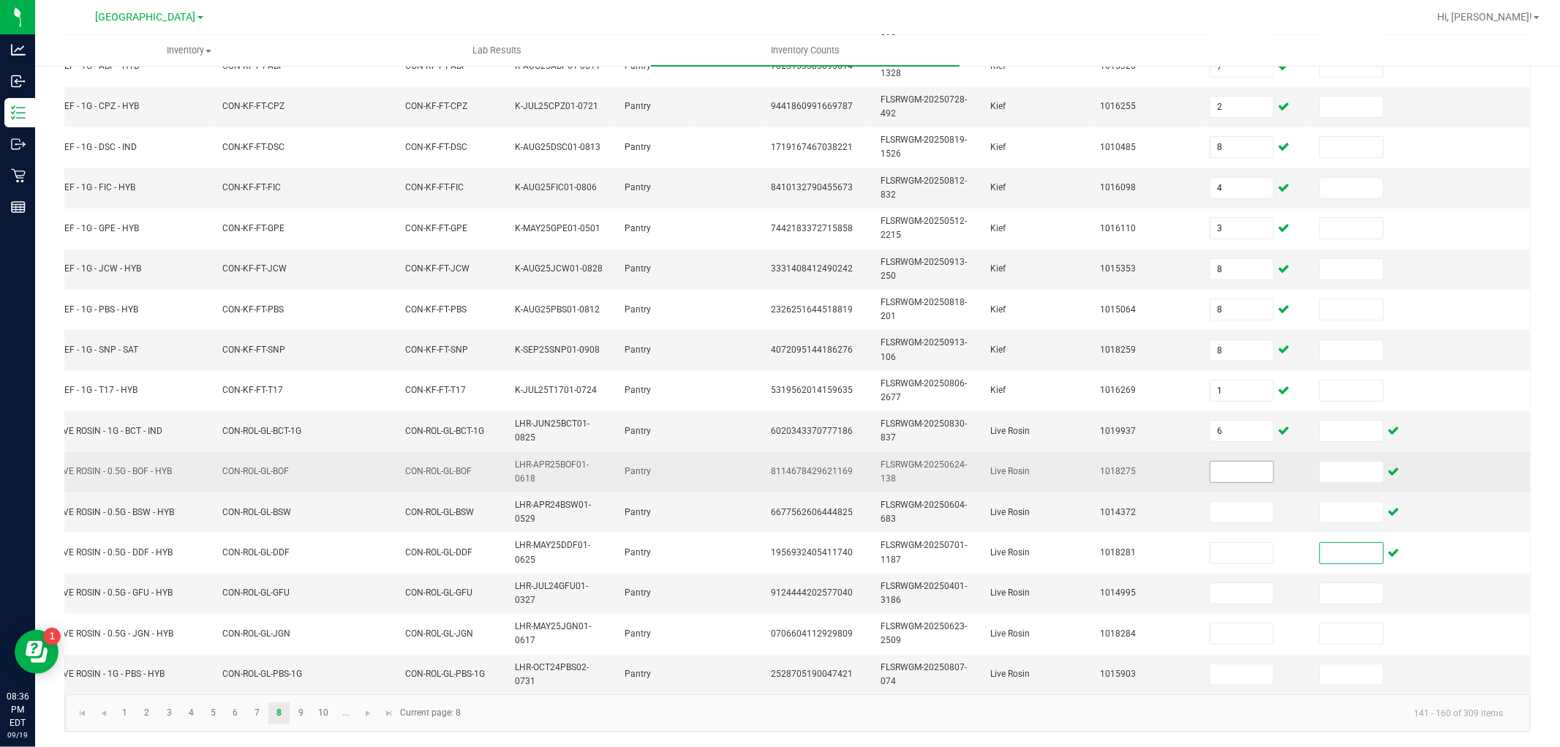
click at [1221, 461] on input at bounding box center [1241, 471] width 63 height 20
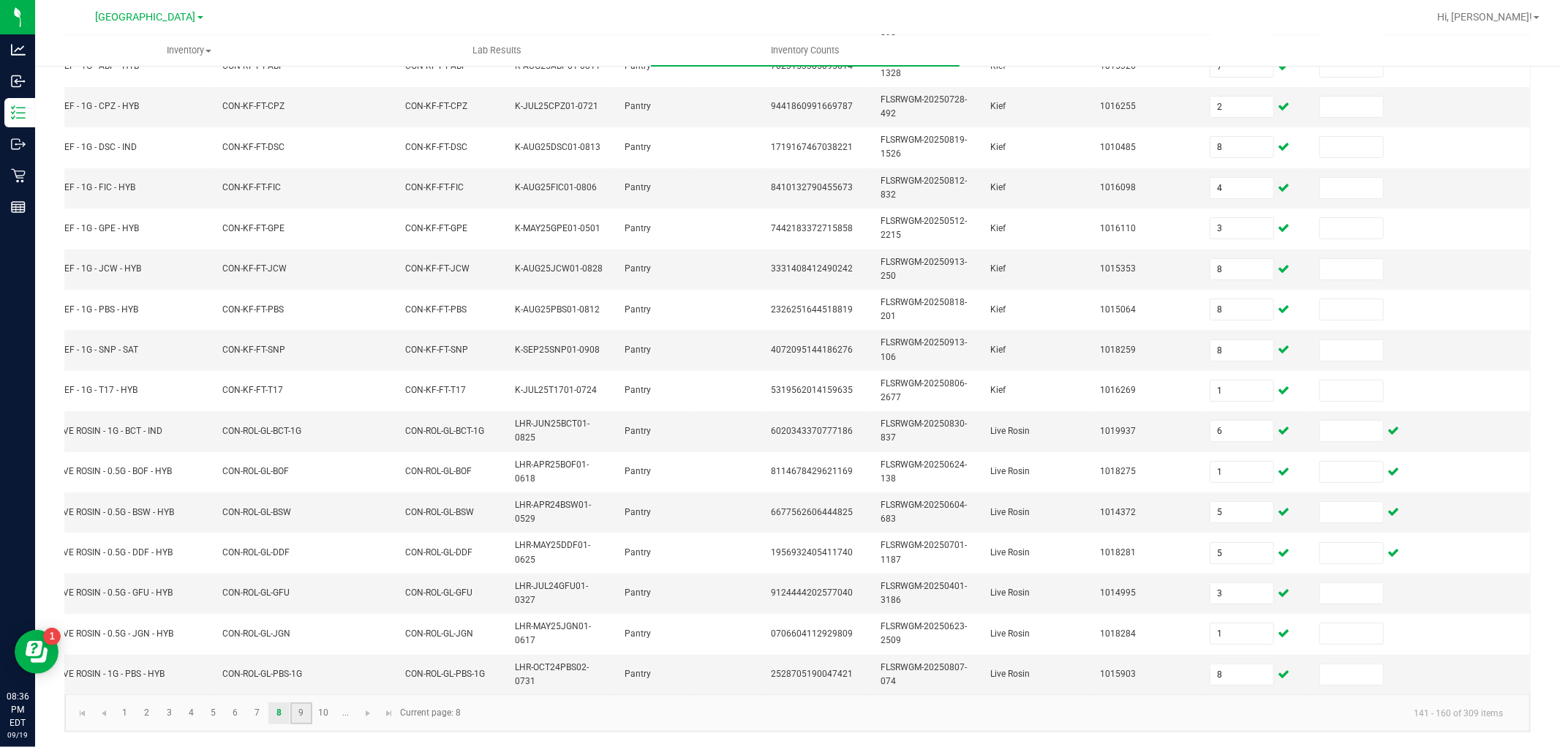
click at [304, 719] on link "9" at bounding box center [300, 713] width 21 height 22
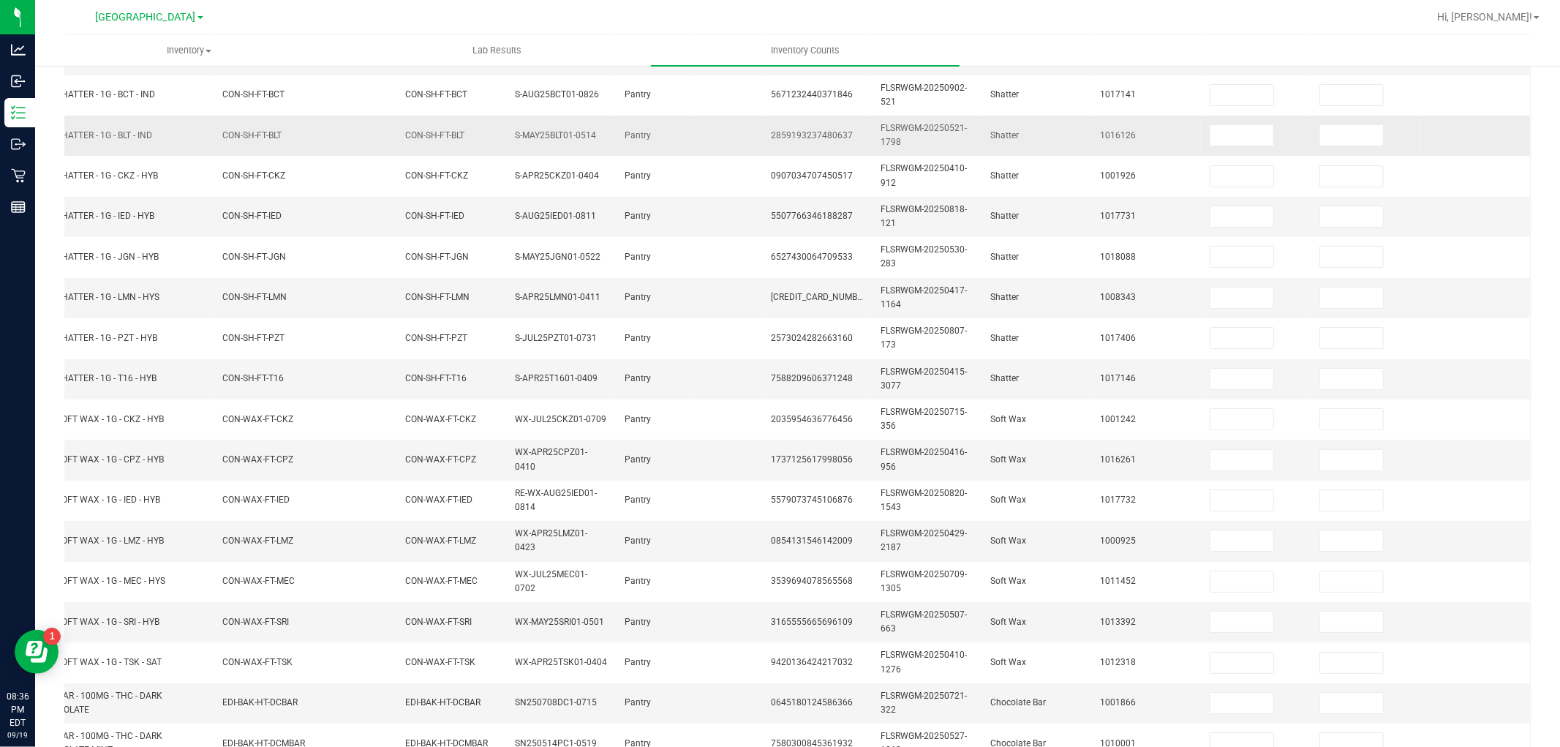
scroll to position [0, 0]
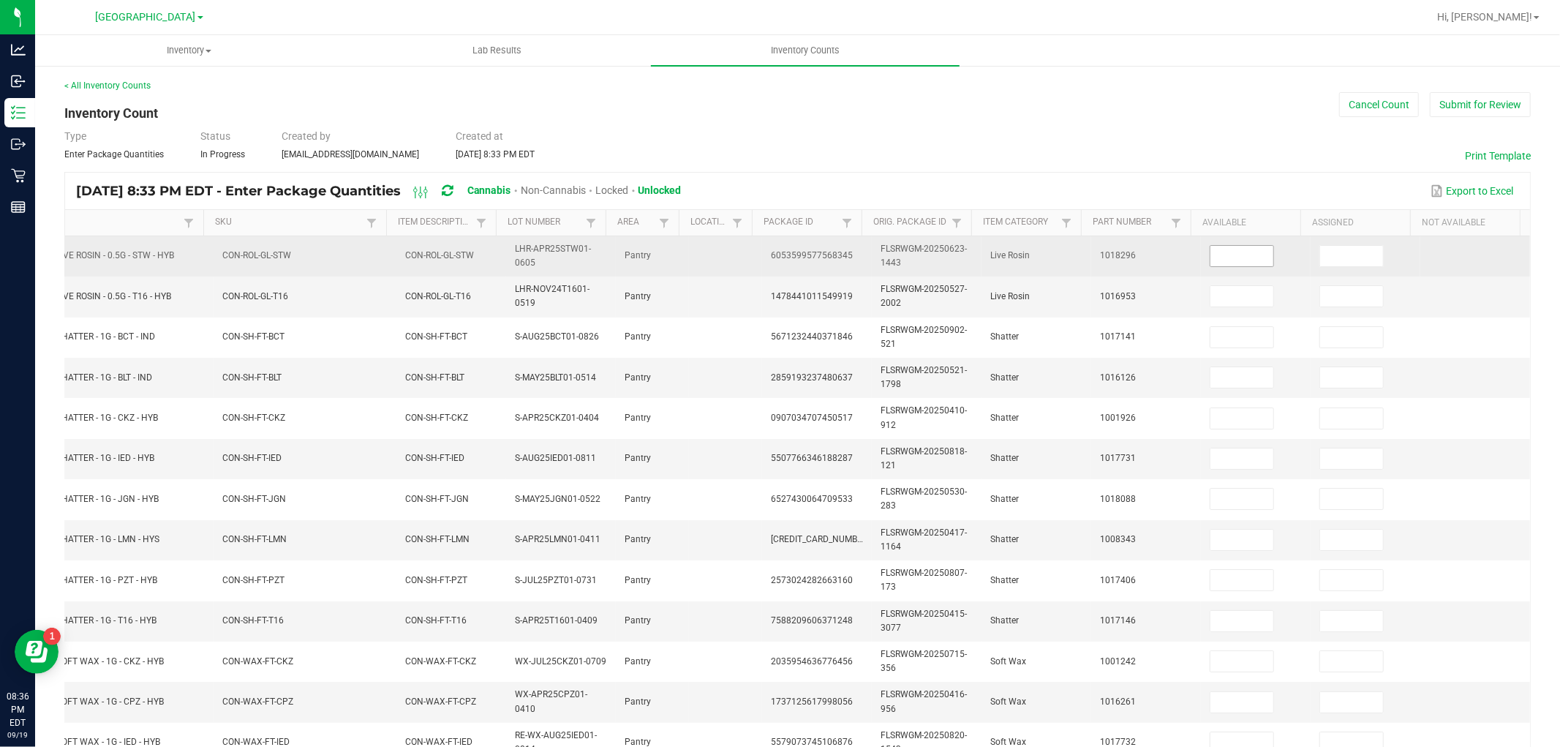
click at [1214, 252] on input at bounding box center [1241, 256] width 63 height 20
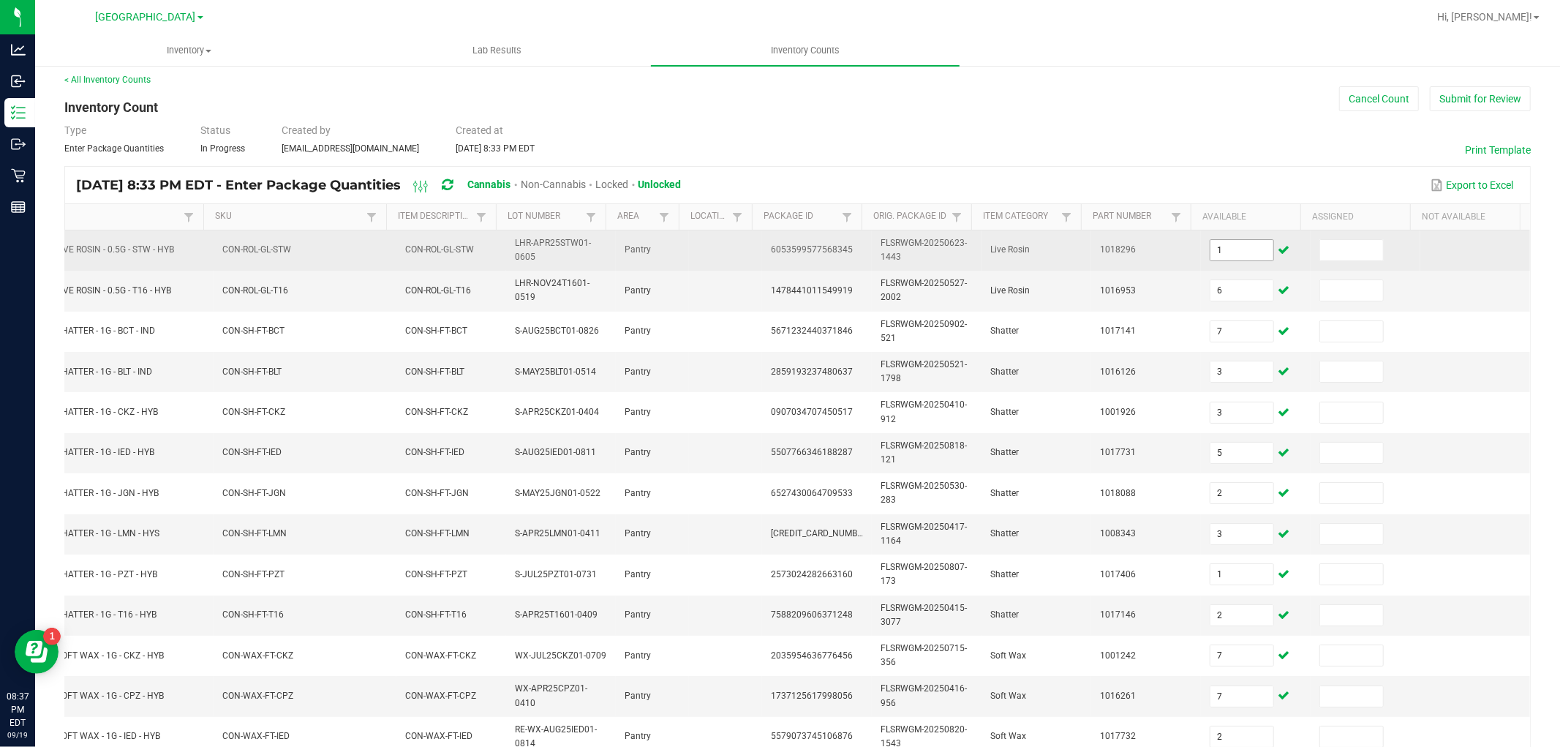
scroll to position [366, 0]
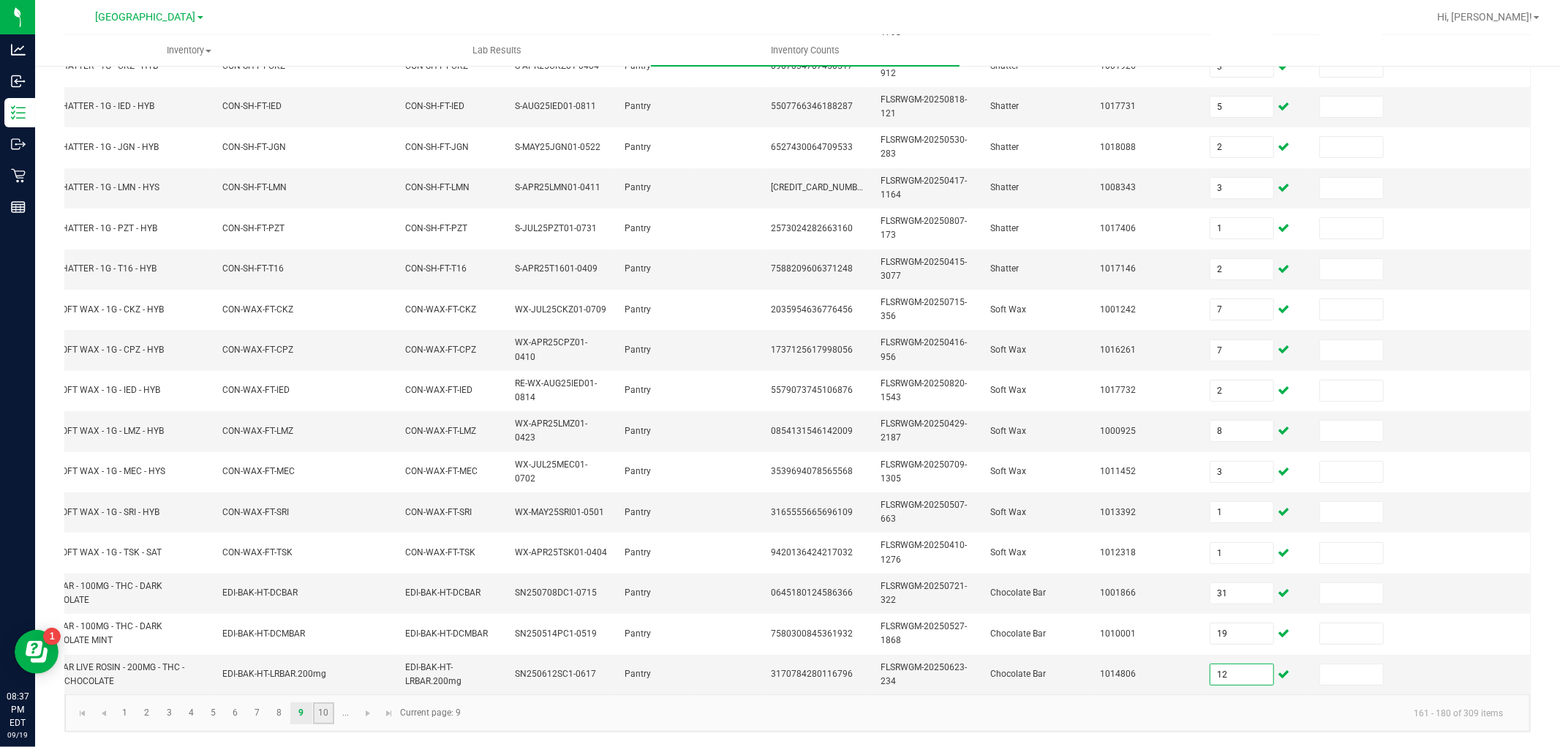
click at [325, 712] on link "10" at bounding box center [323, 713] width 21 height 22
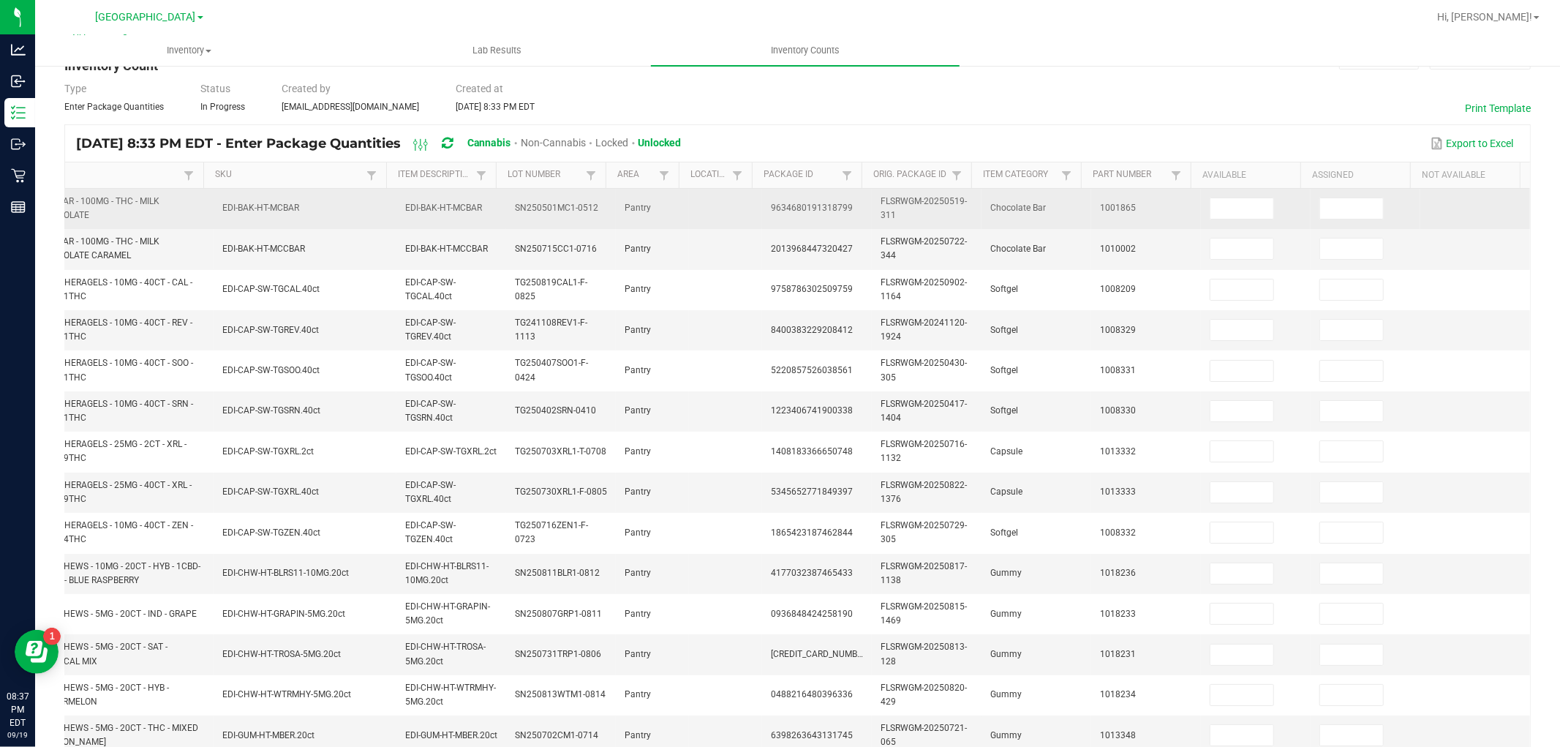
scroll to position [0, 0]
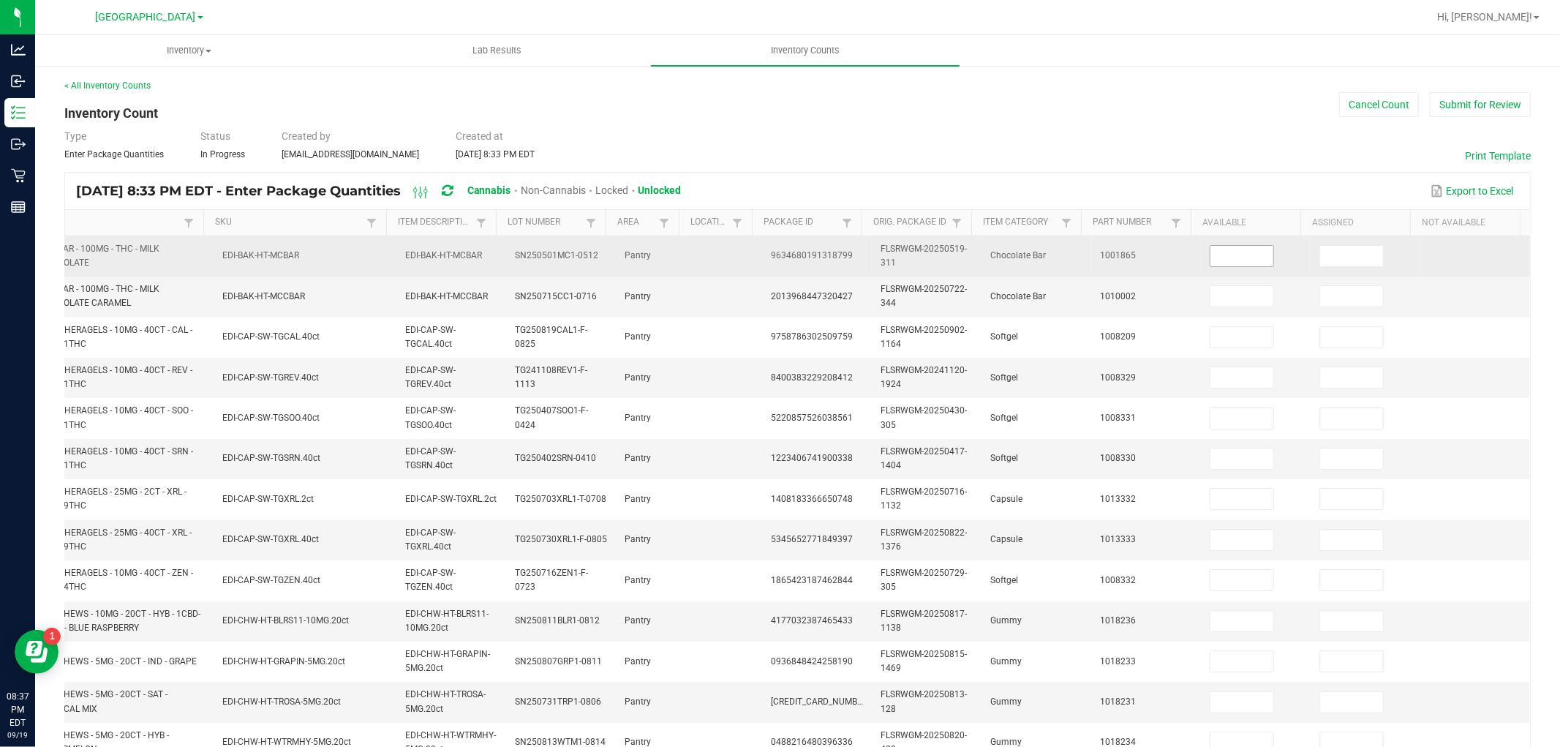
click at [1210, 257] on input at bounding box center [1241, 256] width 63 height 20
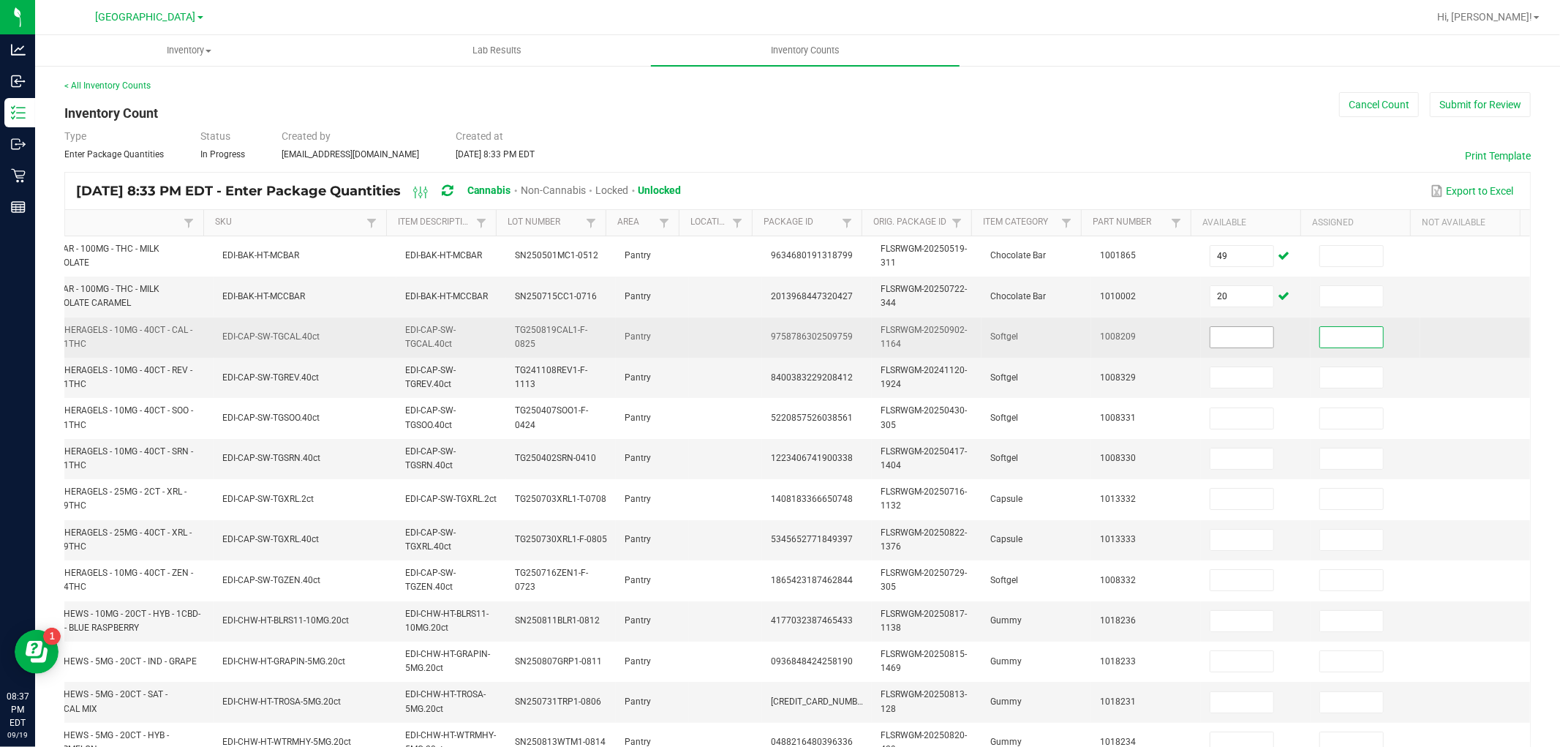
click at [1240, 340] on input at bounding box center [1241, 337] width 63 height 20
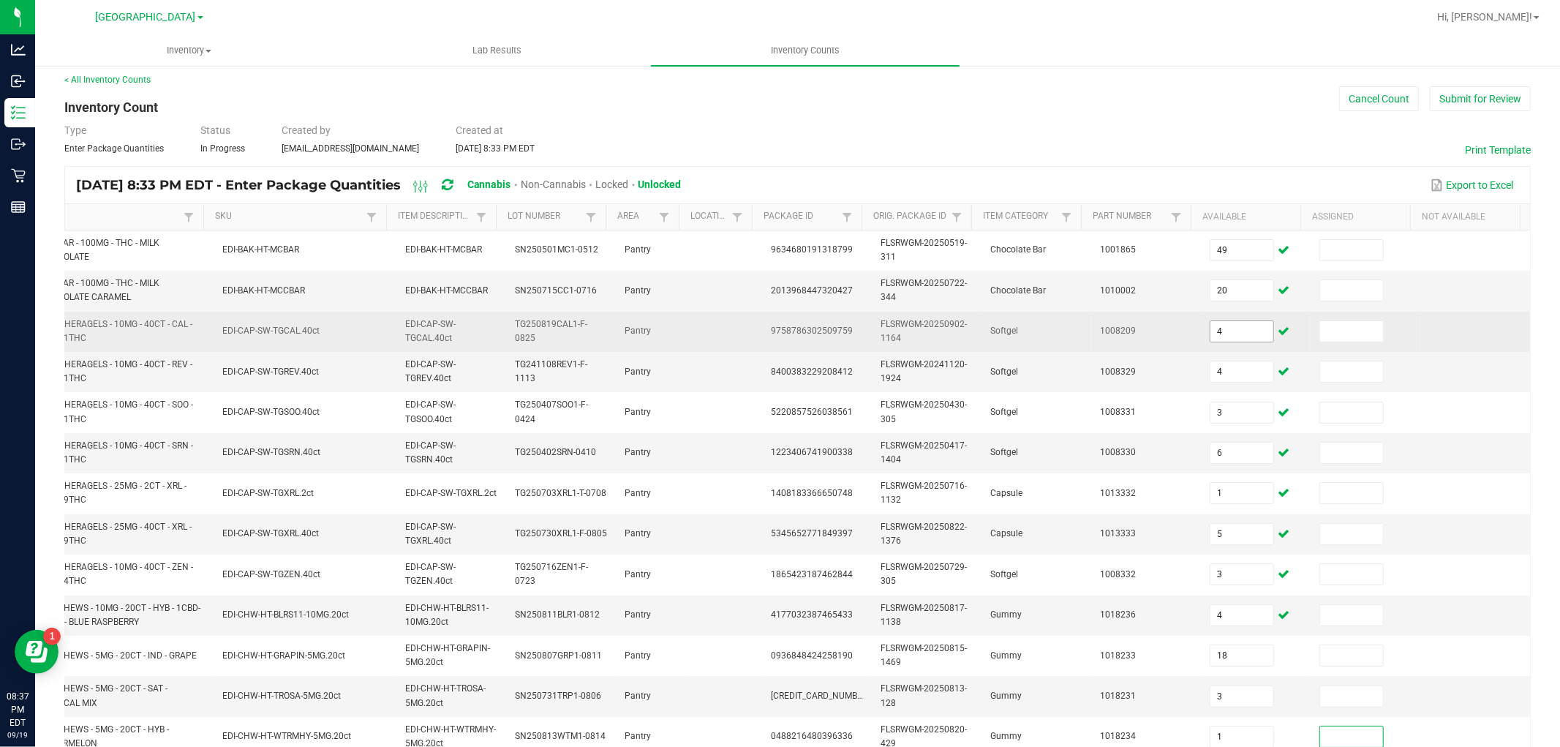
scroll to position [366, 0]
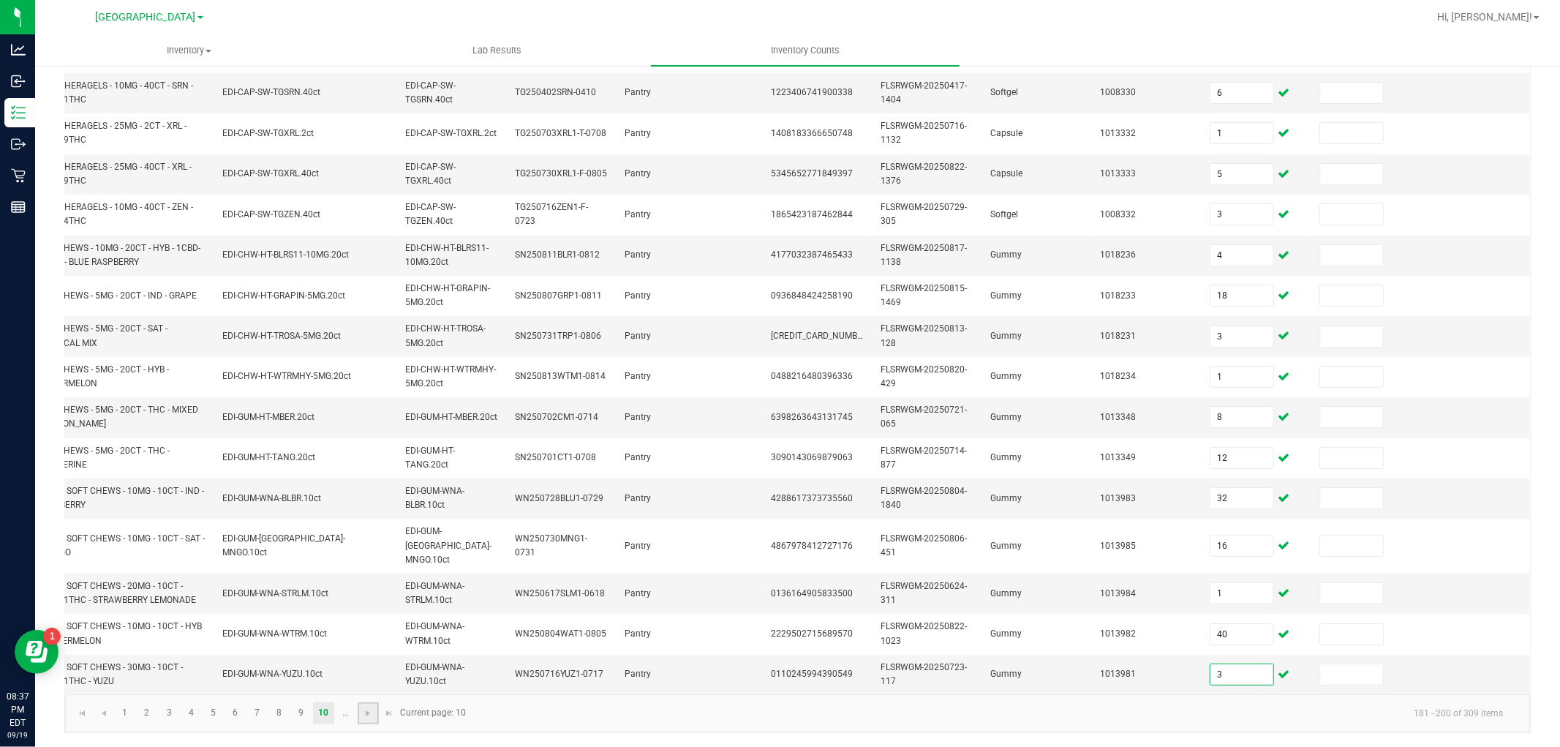
click at [358, 717] on link at bounding box center [368, 713] width 21 height 22
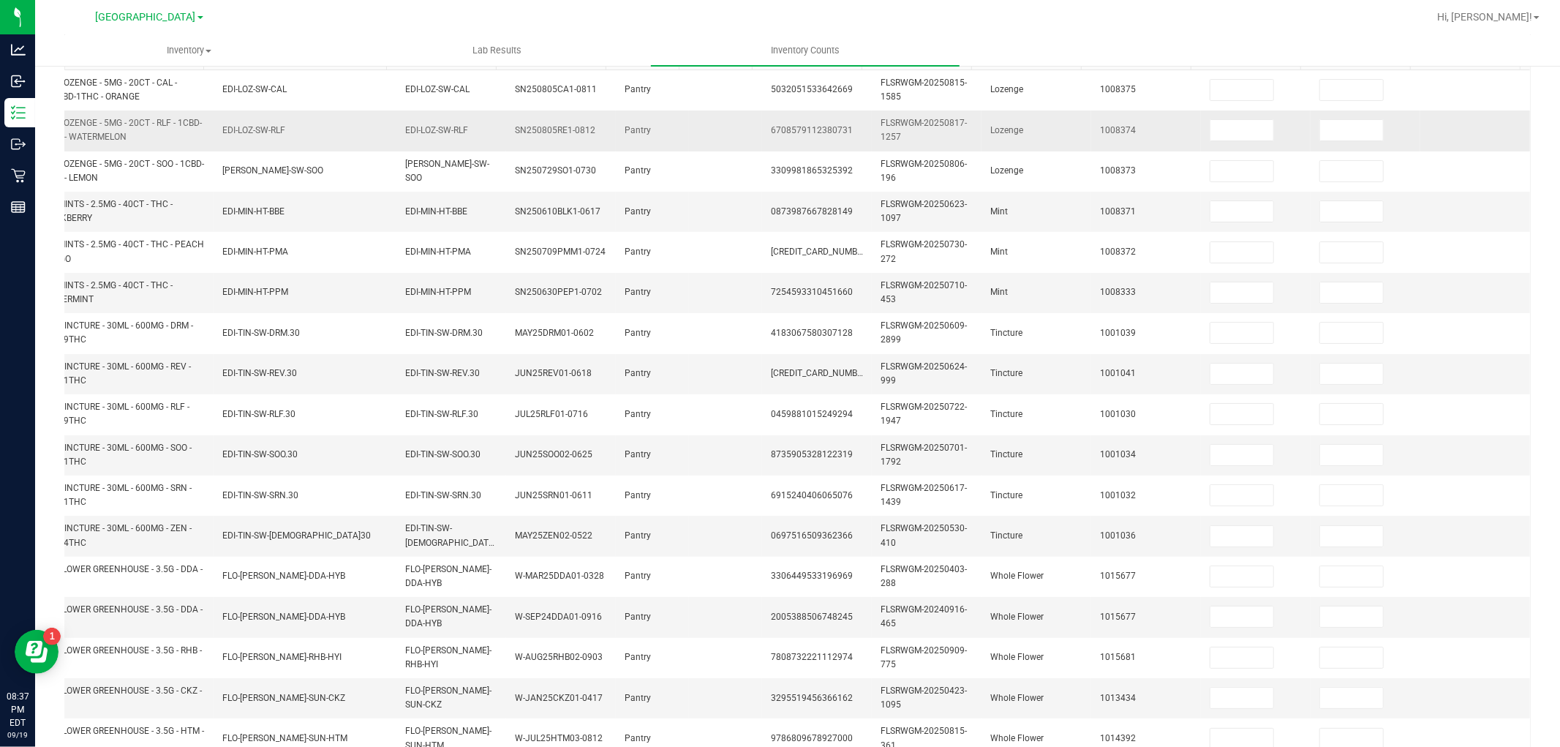
scroll to position [0, 0]
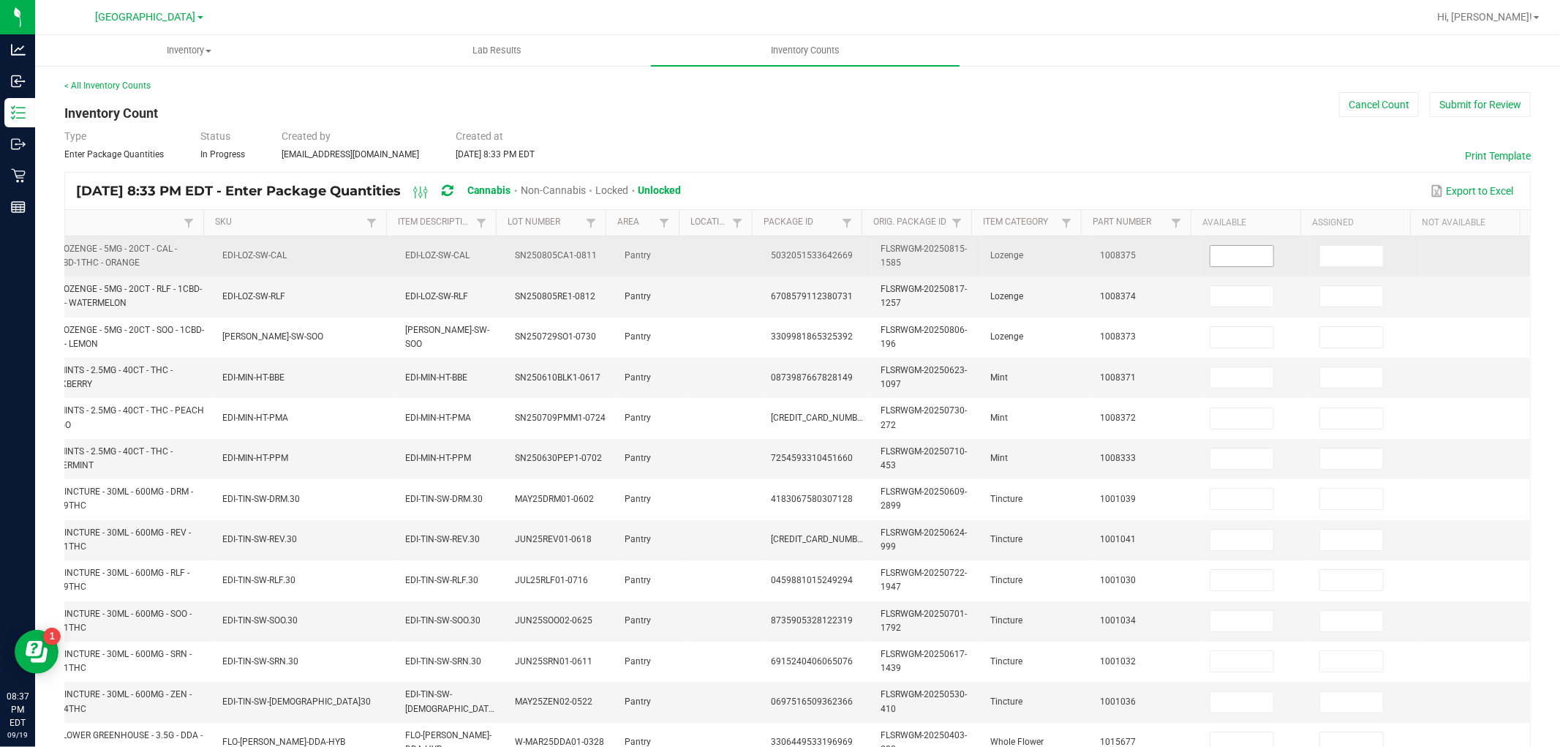
click at [1227, 265] on input at bounding box center [1241, 256] width 63 height 20
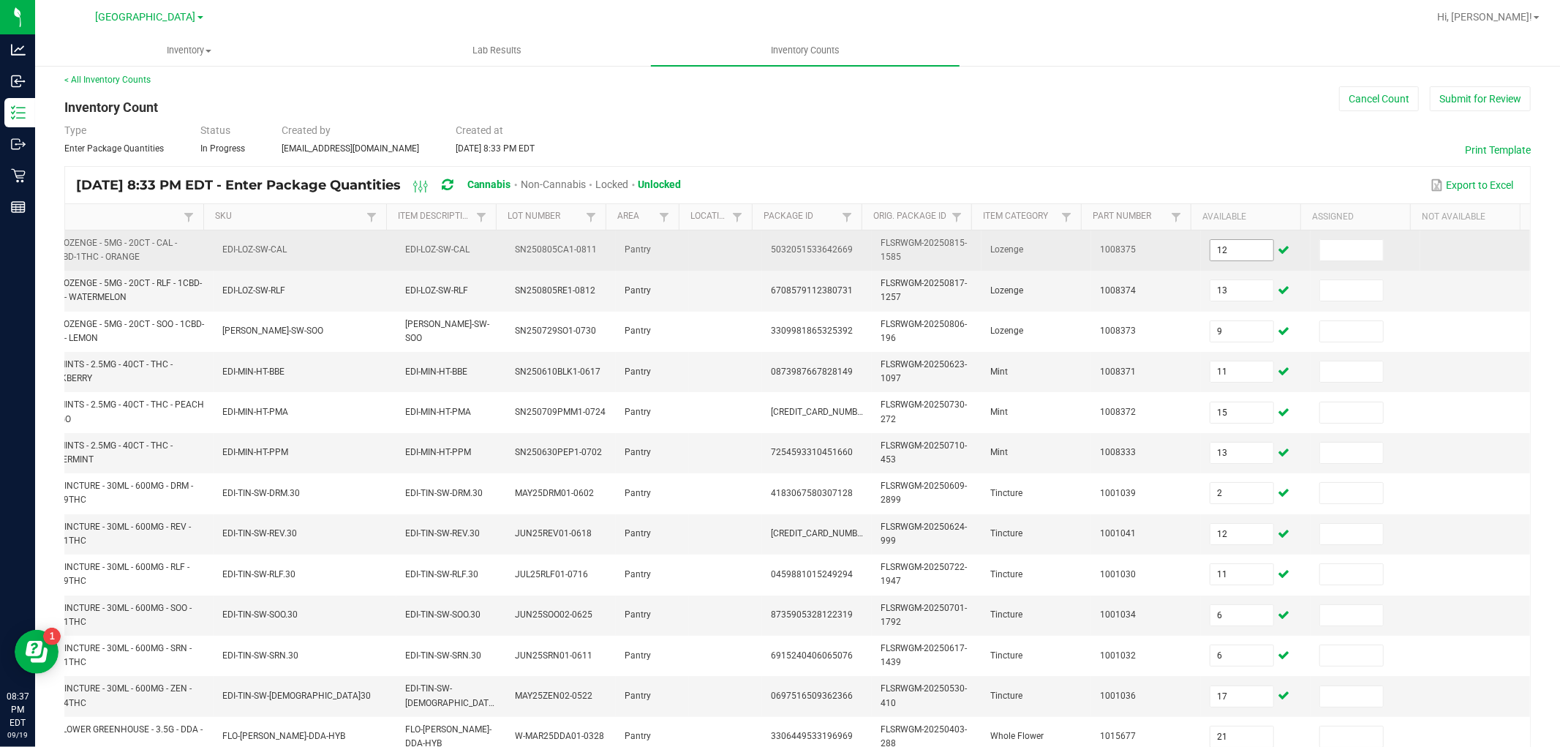
scroll to position [366, 0]
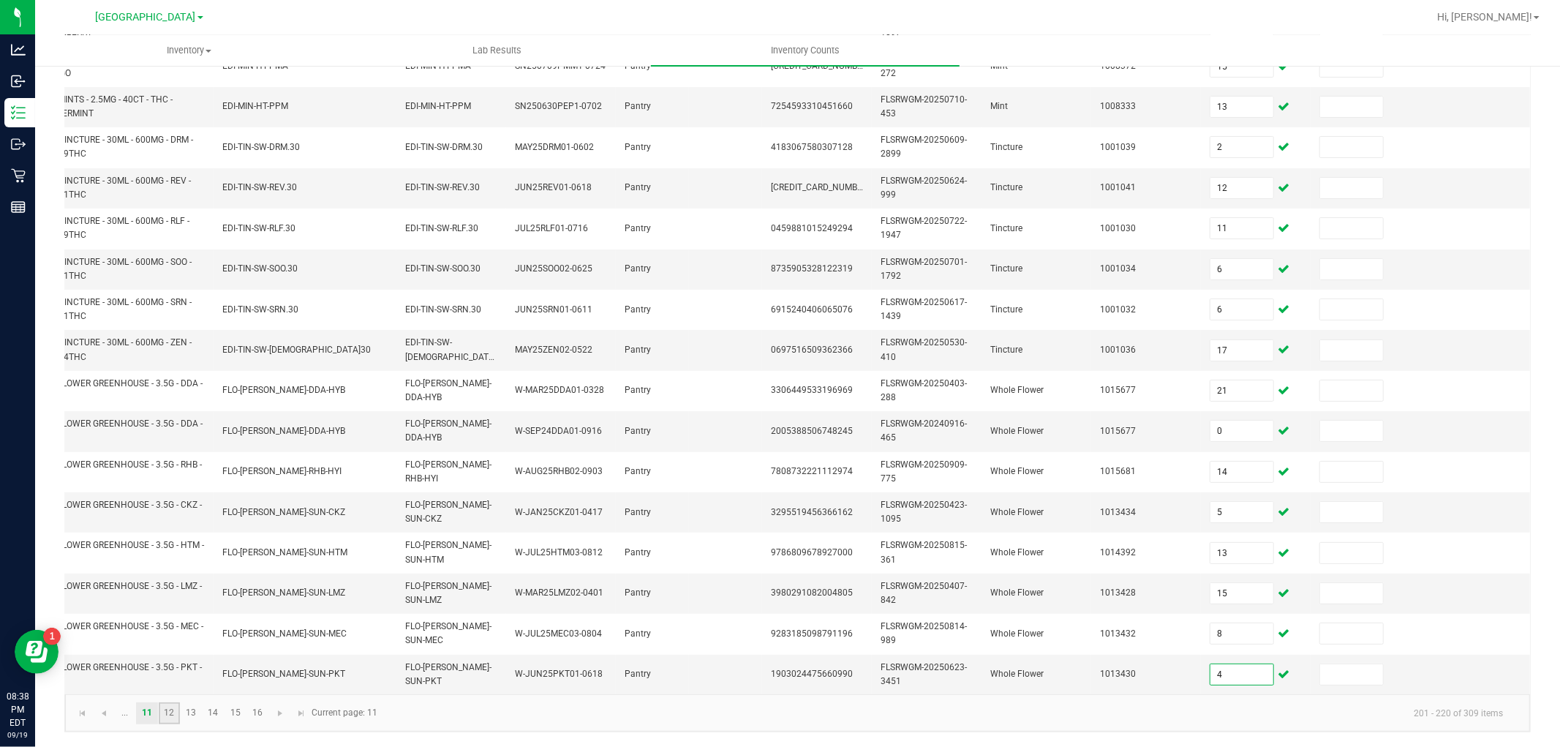
click at [167, 715] on link "12" at bounding box center [169, 713] width 21 height 22
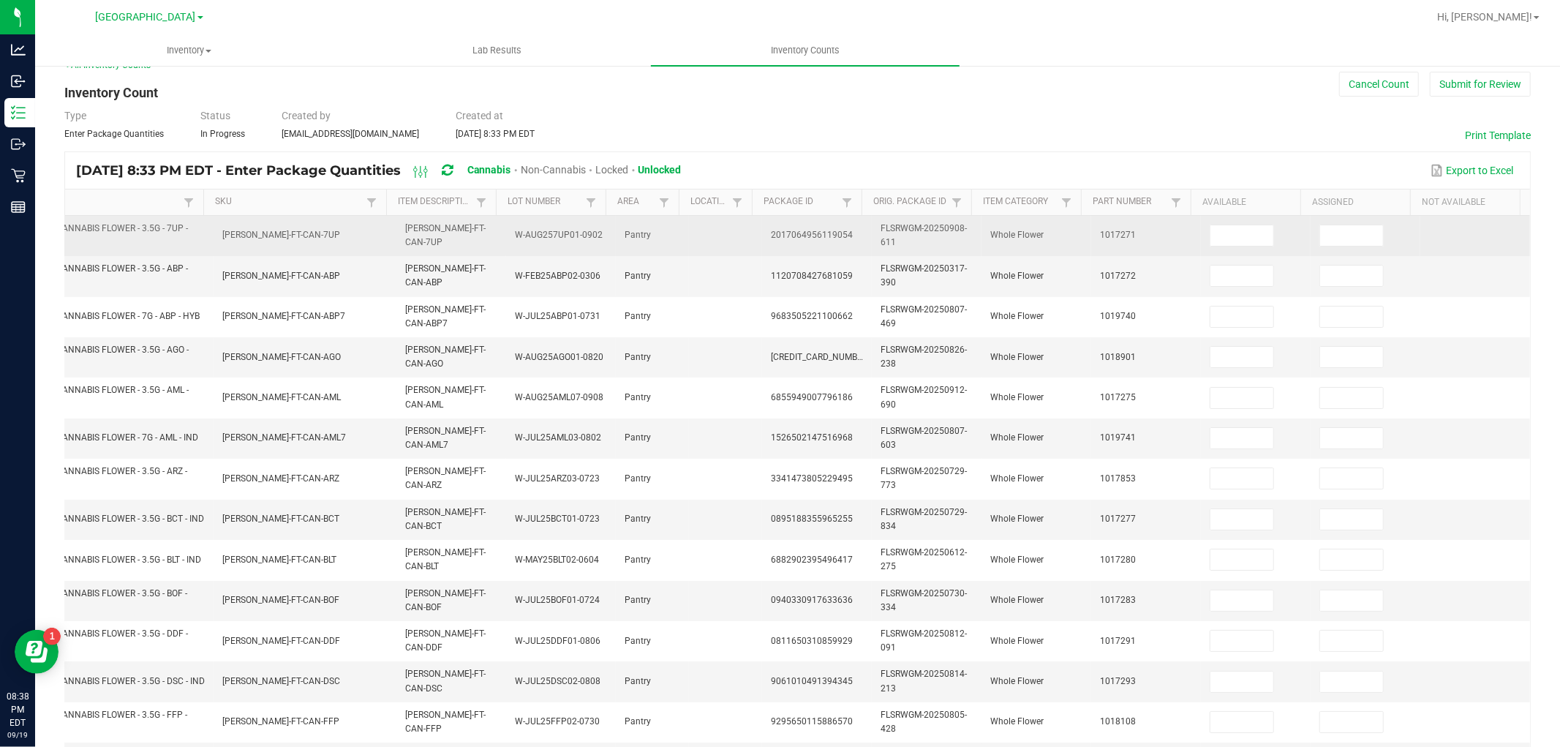
scroll to position [0, 0]
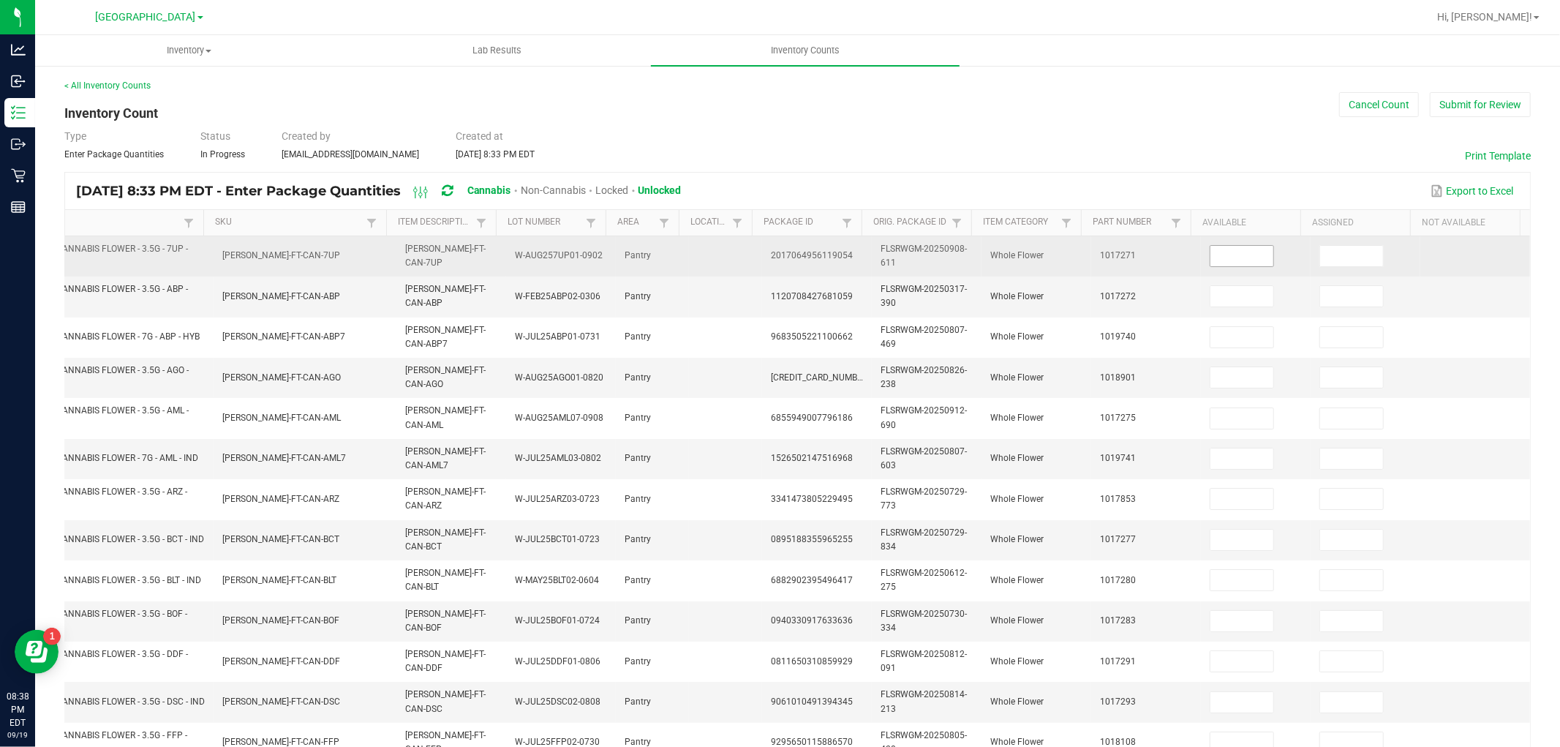
click at [1219, 258] on input at bounding box center [1241, 256] width 63 height 20
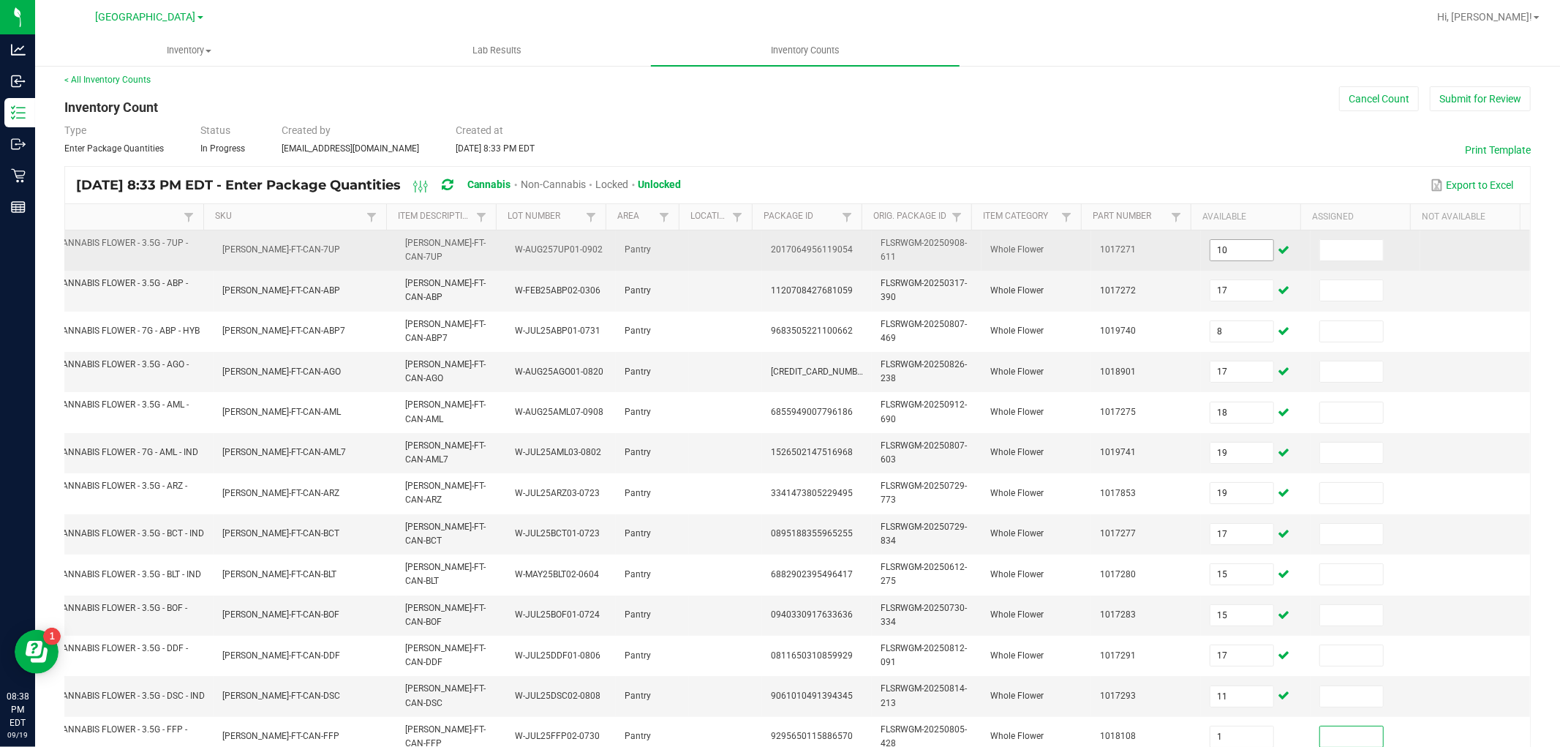
scroll to position [366, 0]
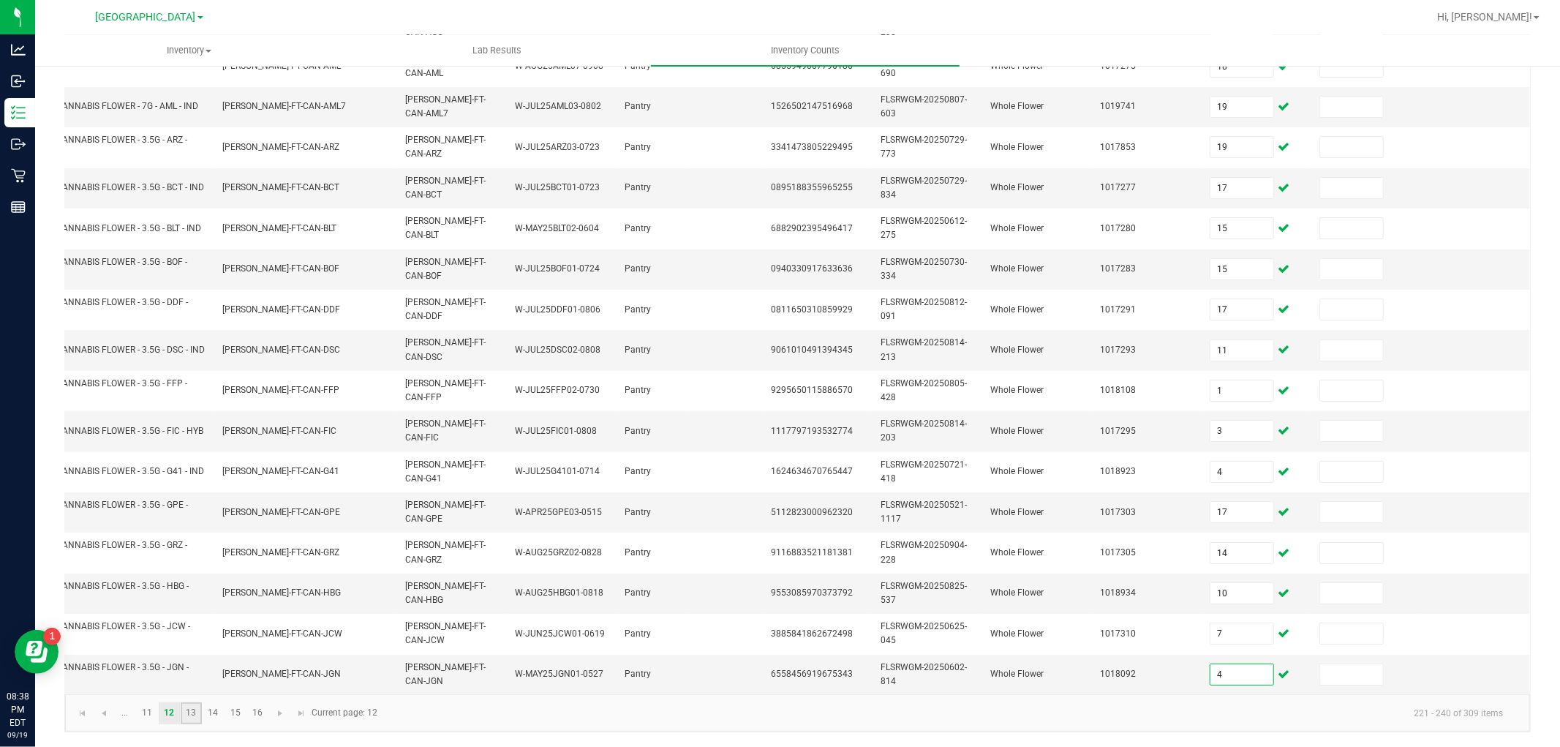
click at [200, 721] on link "13" at bounding box center [191, 713] width 21 height 22
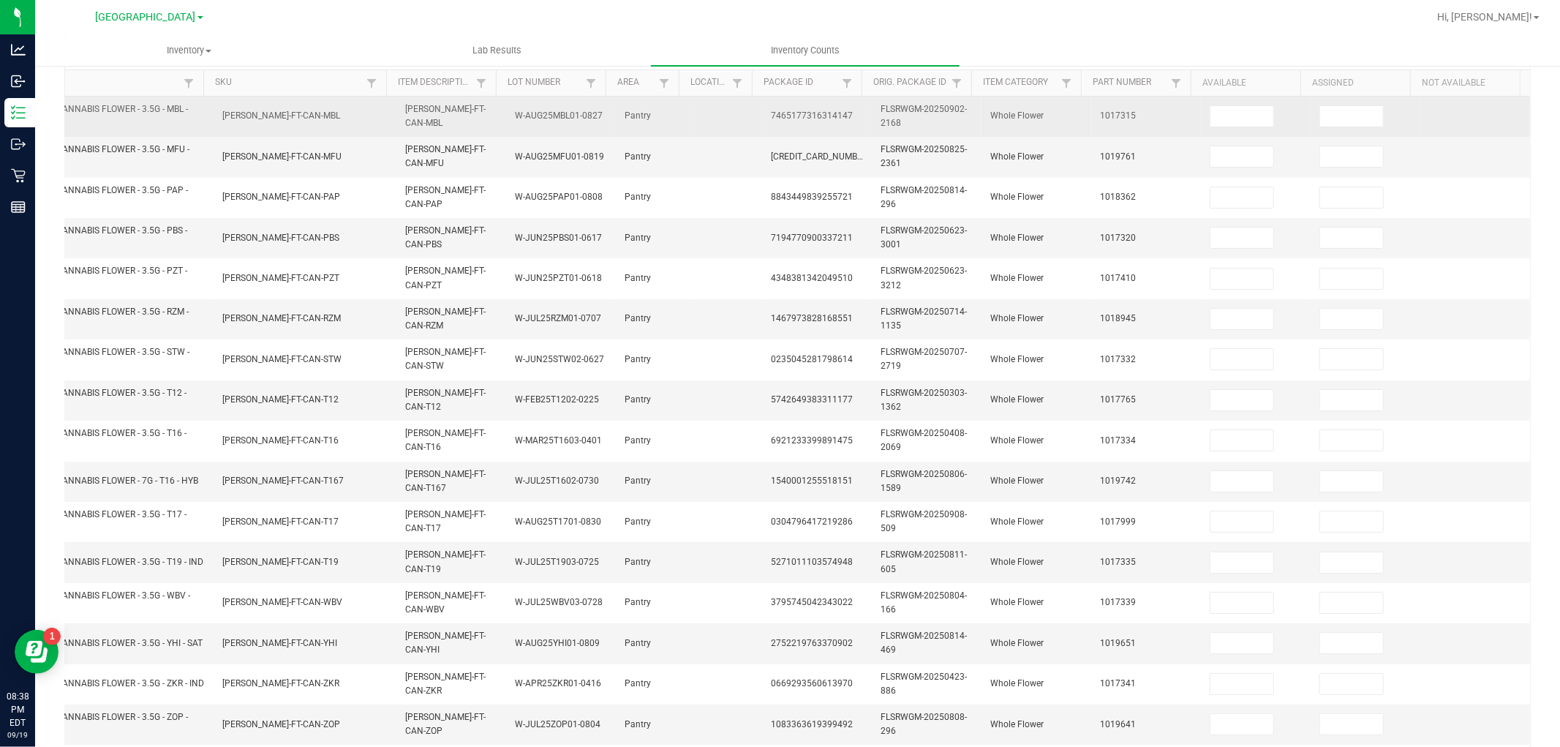
scroll to position [0, 0]
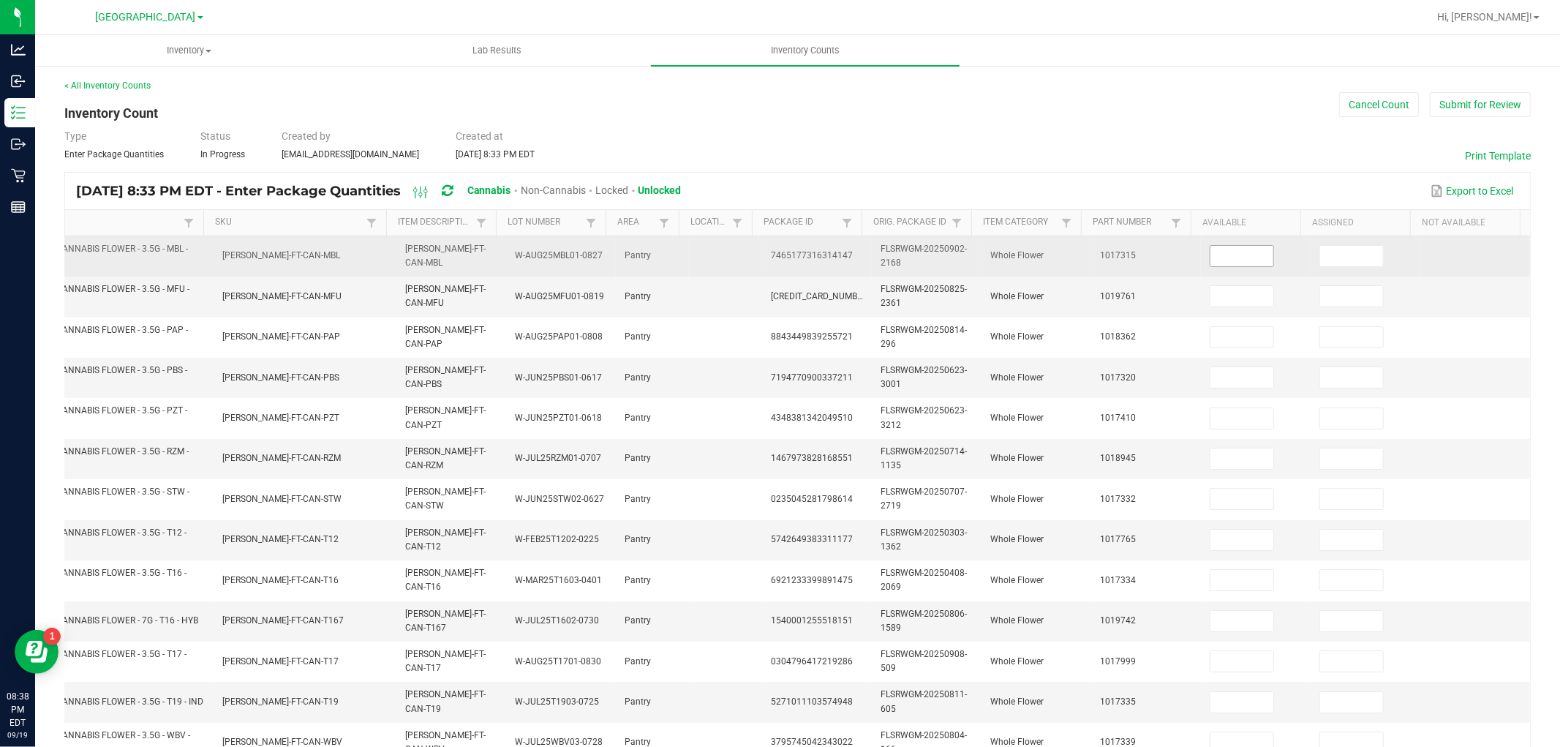
click at [1218, 252] on input at bounding box center [1241, 256] width 63 height 20
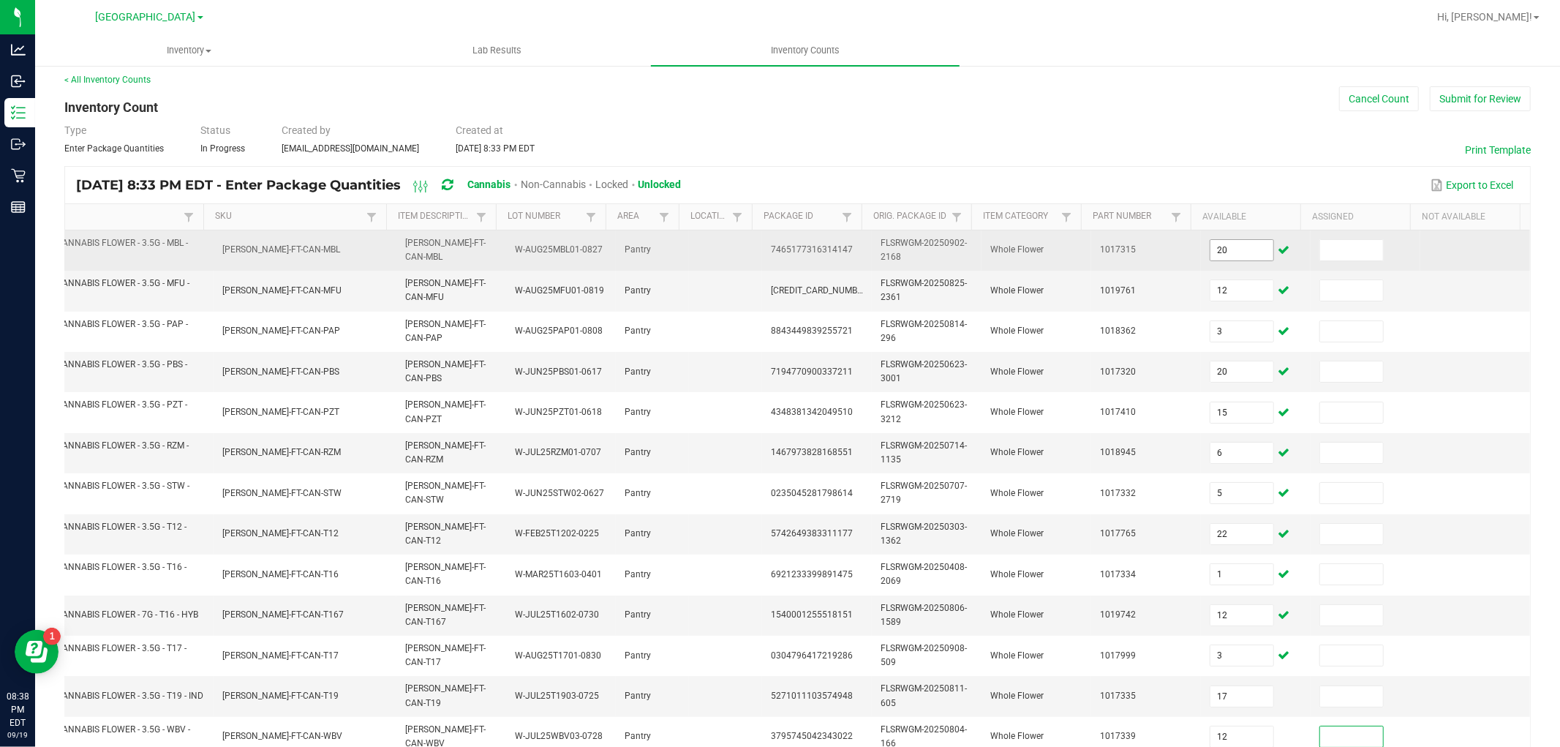
scroll to position [366, 0]
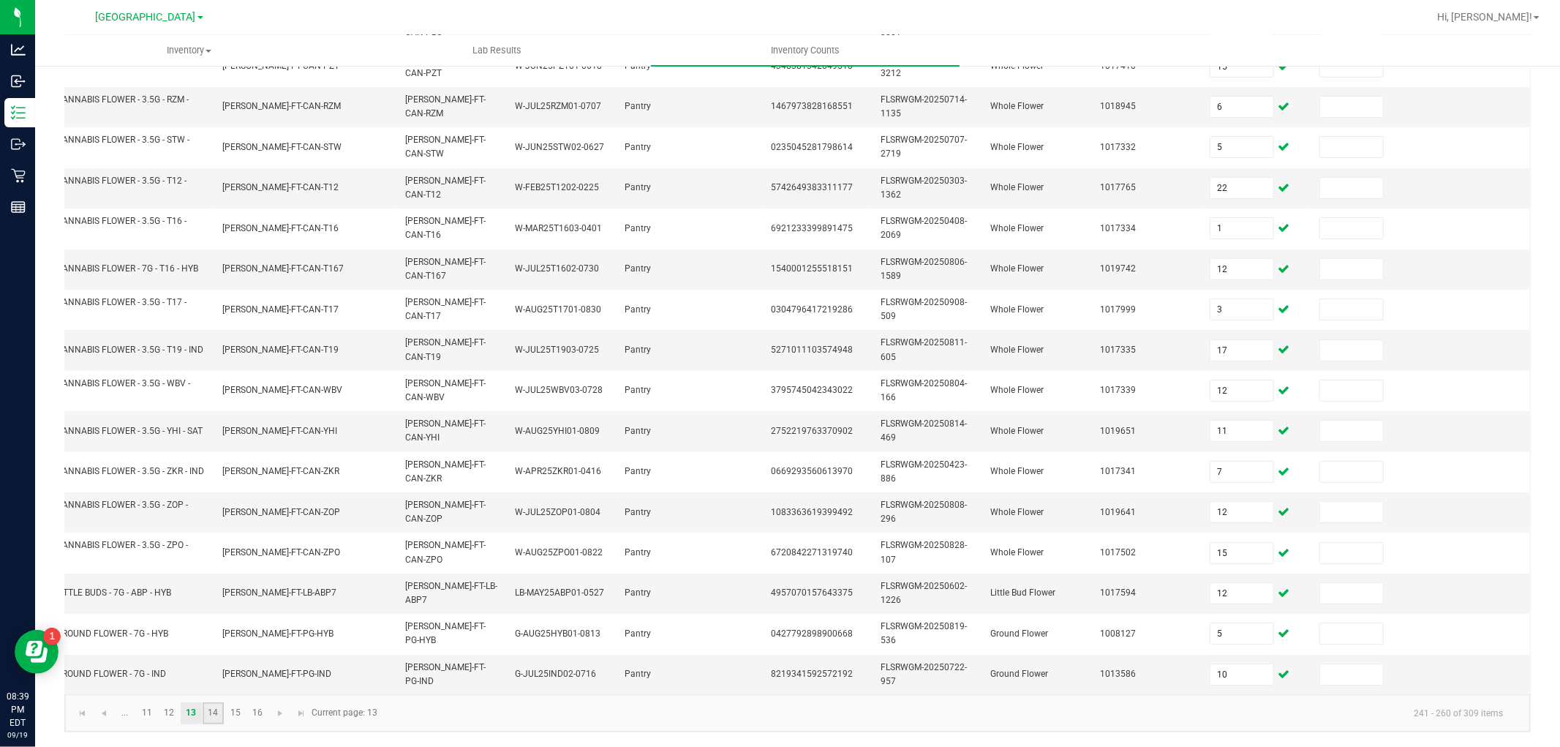
click at [211, 715] on link "14" at bounding box center [213, 713] width 21 height 22
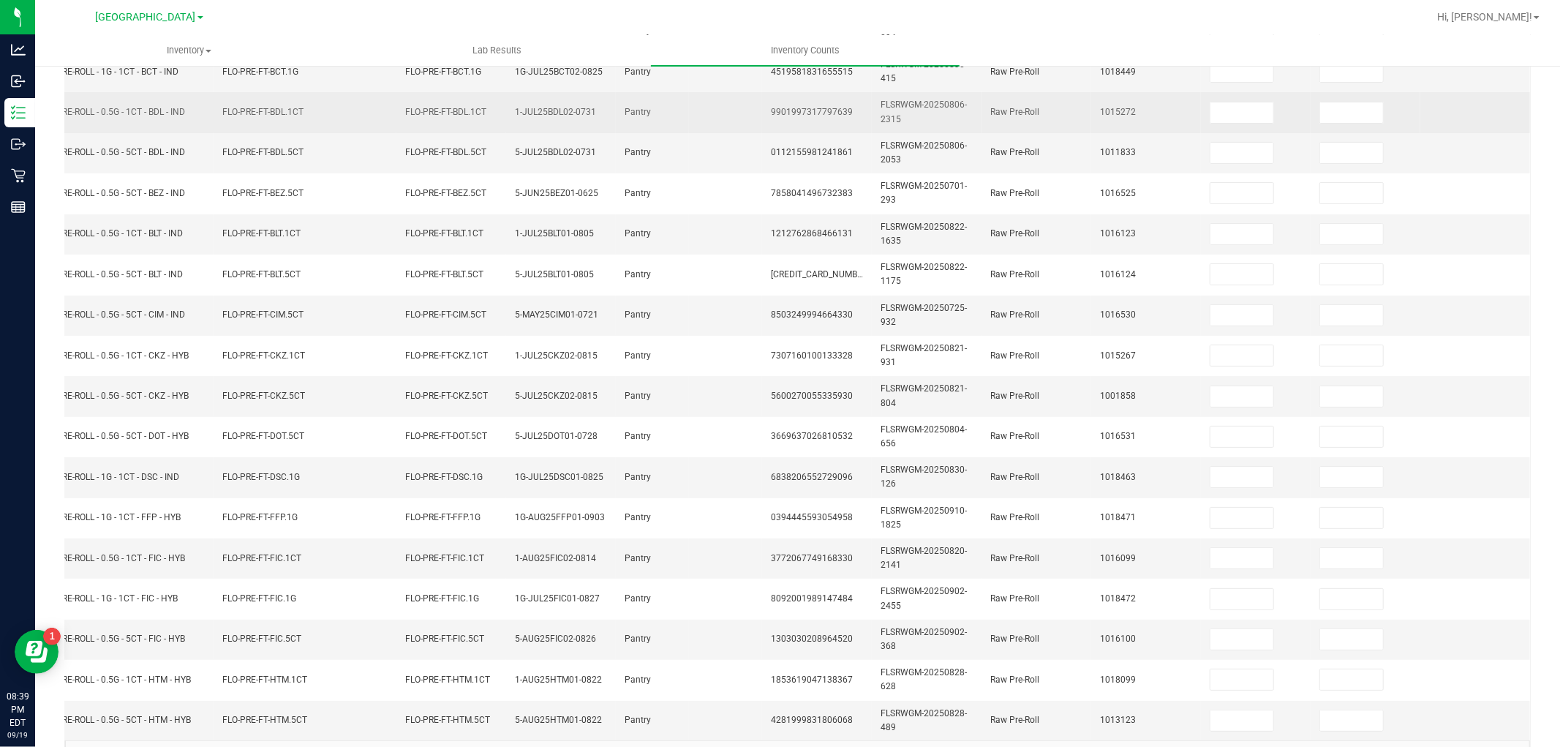
scroll to position [0, 0]
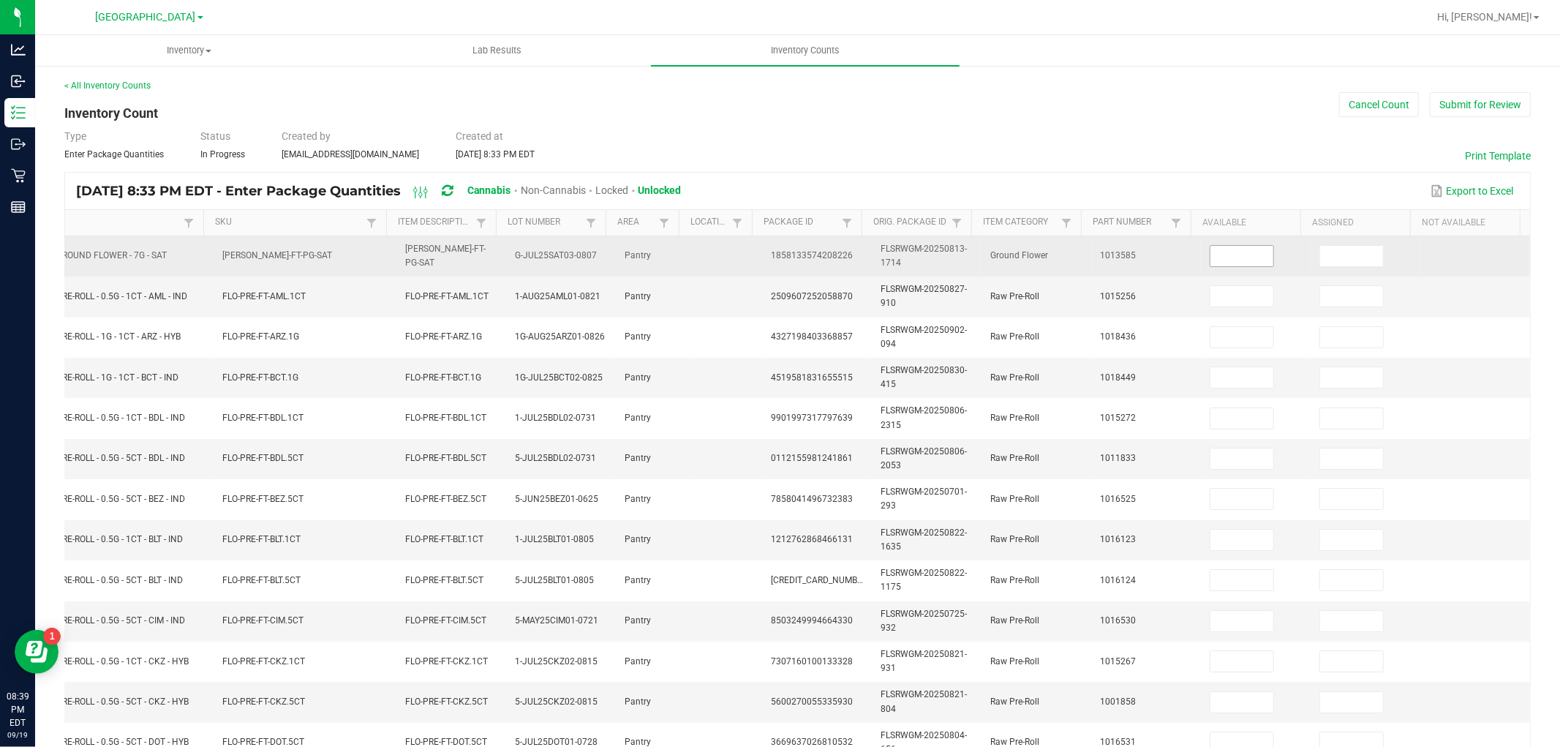
click at [1210, 256] on input at bounding box center [1241, 256] width 63 height 20
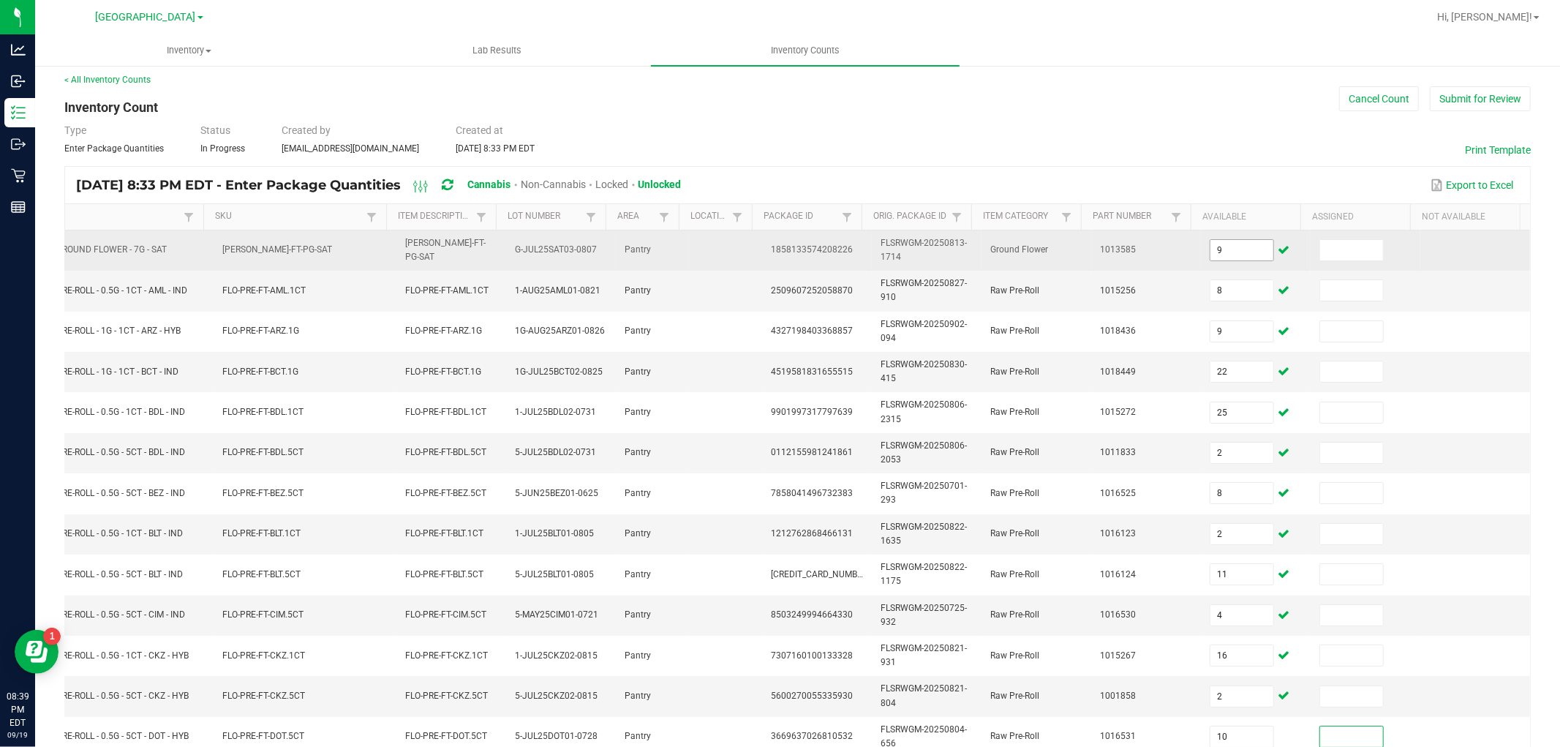
scroll to position [366, 0]
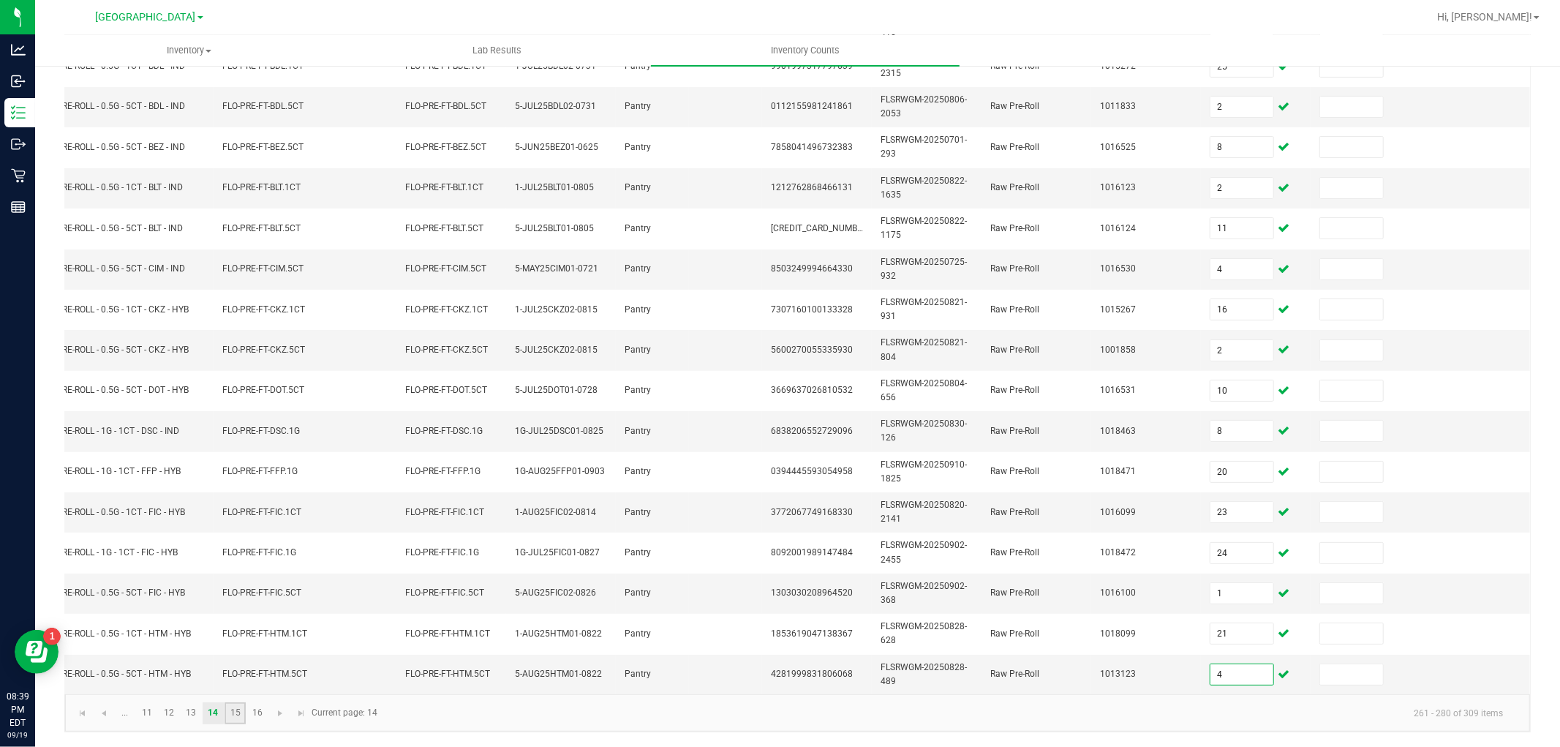
click at [230, 706] on link "15" at bounding box center [235, 713] width 21 height 22
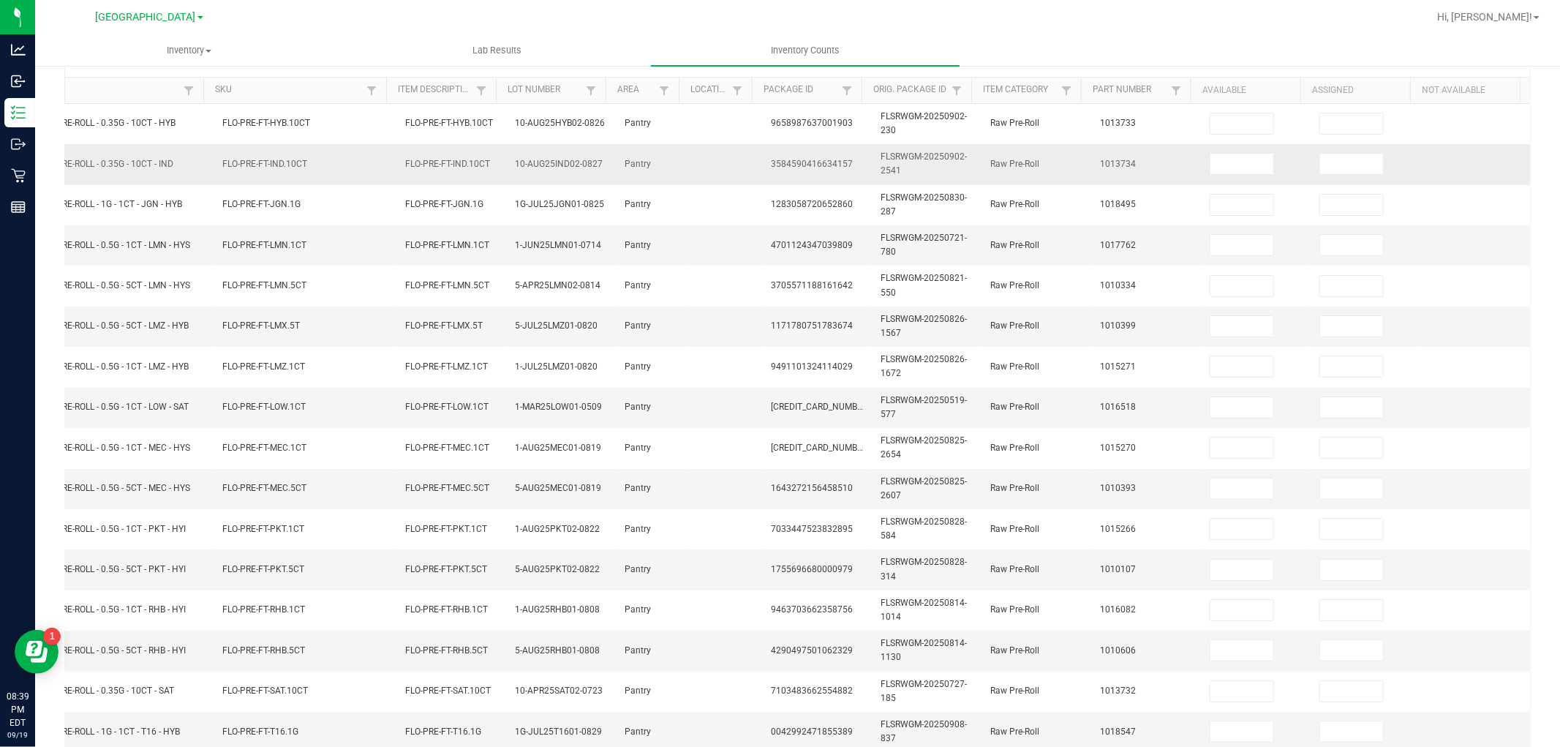
scroll to position [0, 0]
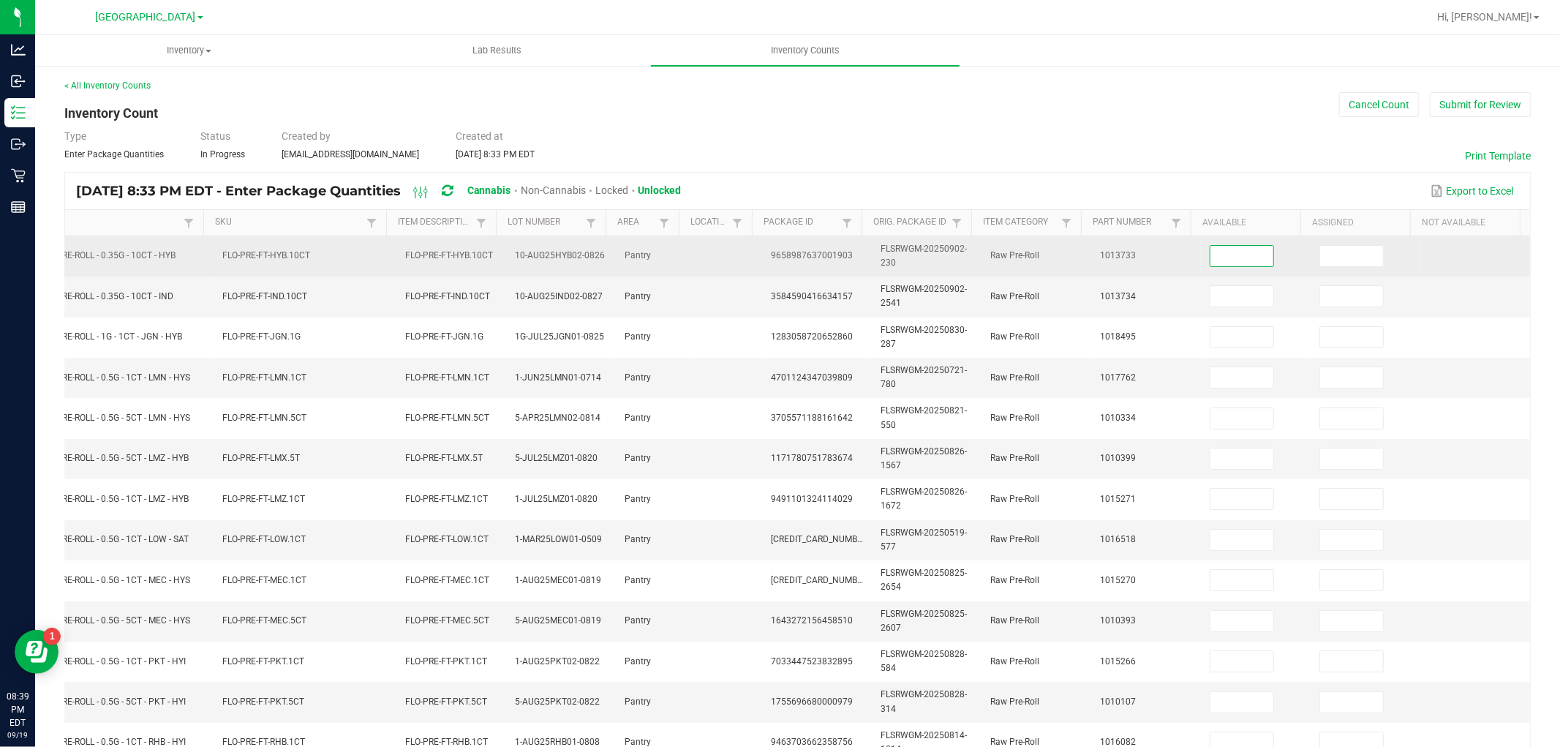
click at [1219, 253] on input at bounding box center [1241, 256] width 63 height 20
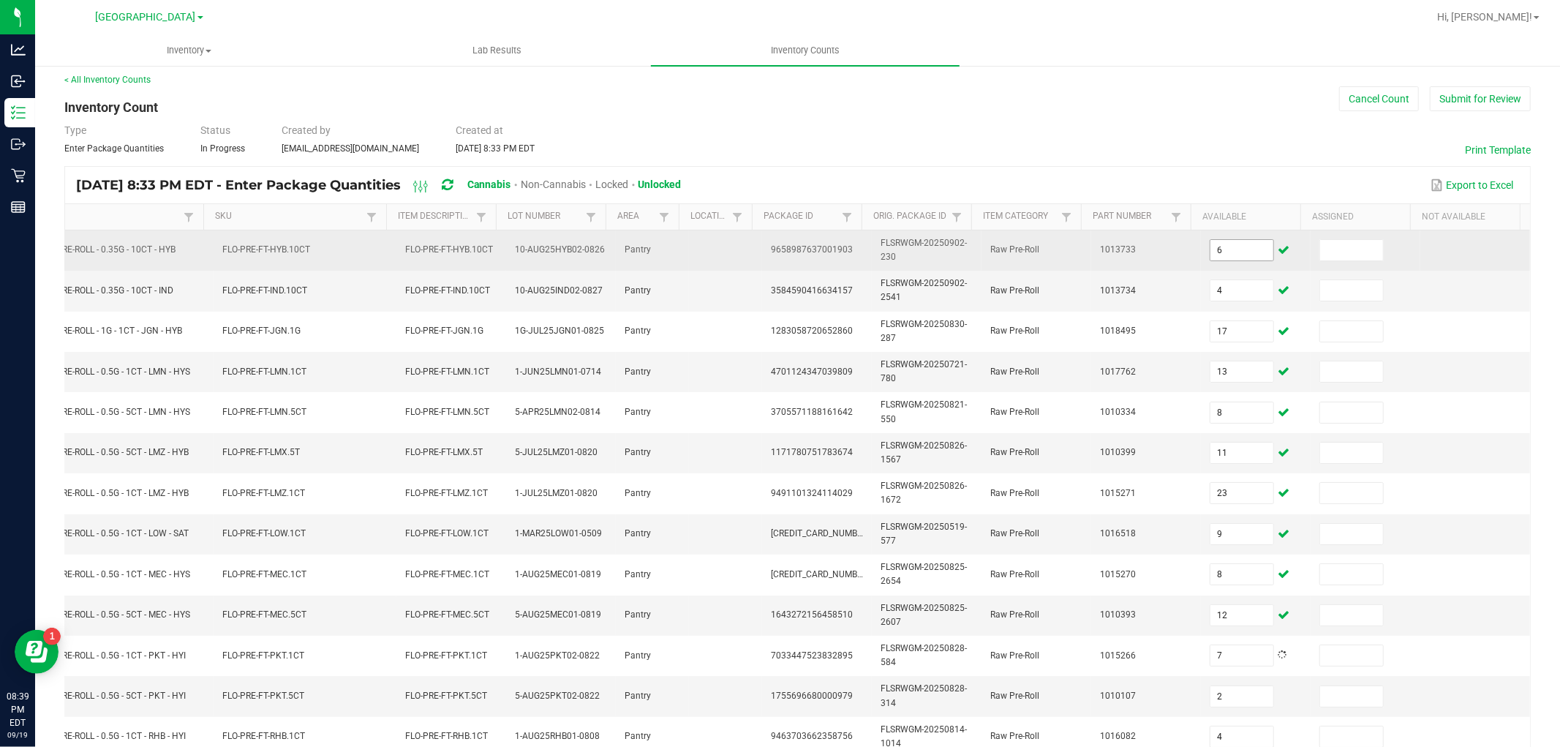
scroll to position [366, 0]
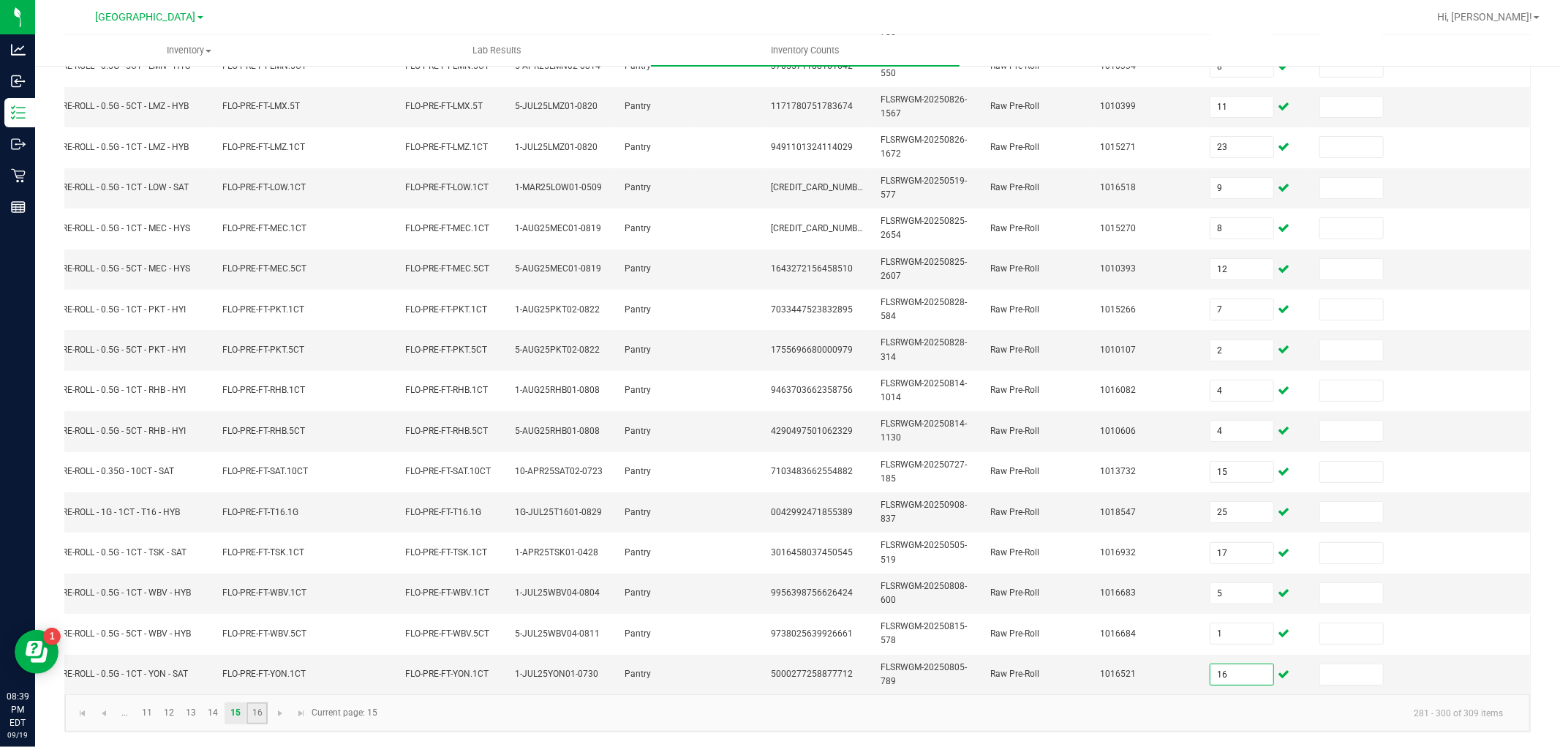
click at [254, 712] on link "16" at bounding box center [256, 713] width 21 height 22
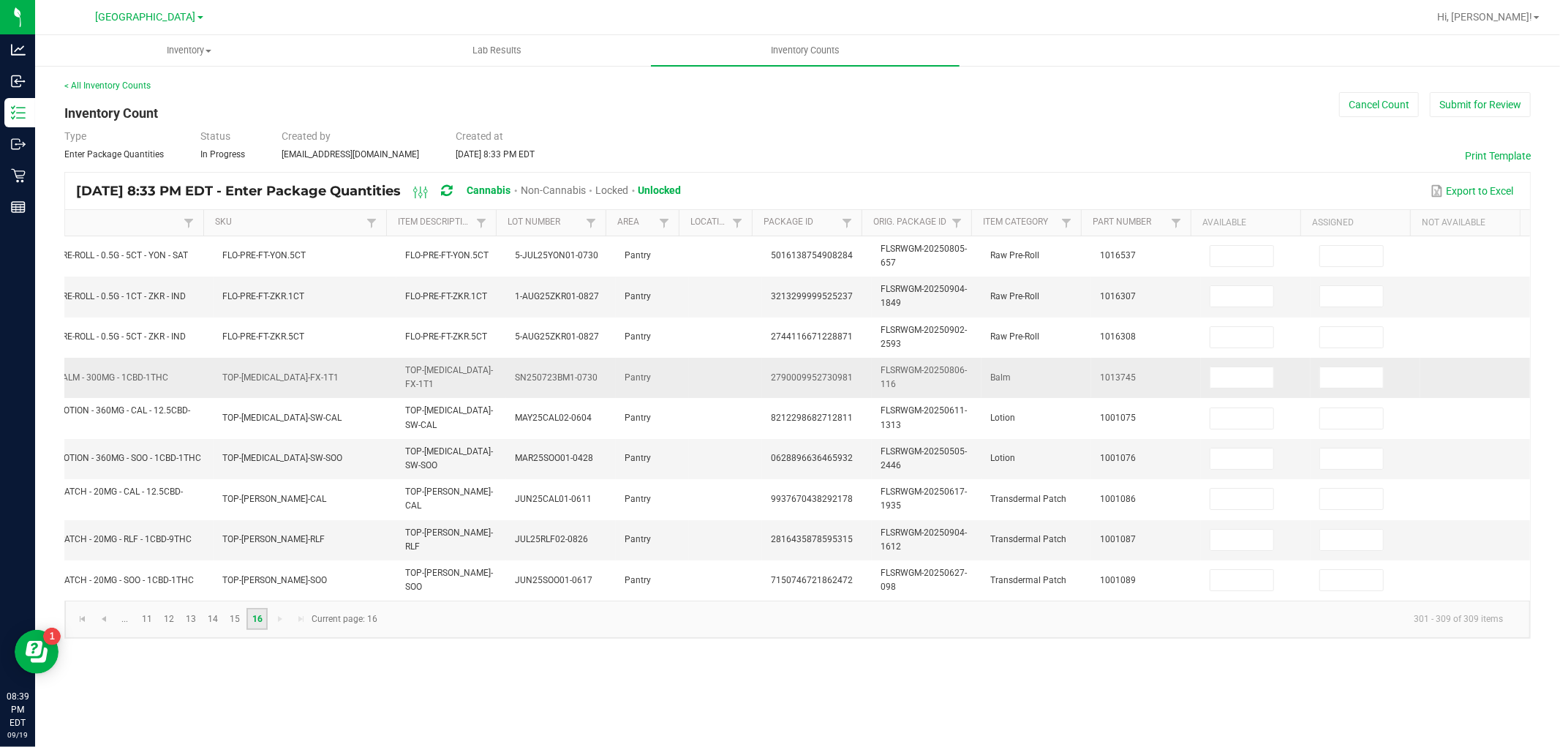
scroll to position [0, 45]
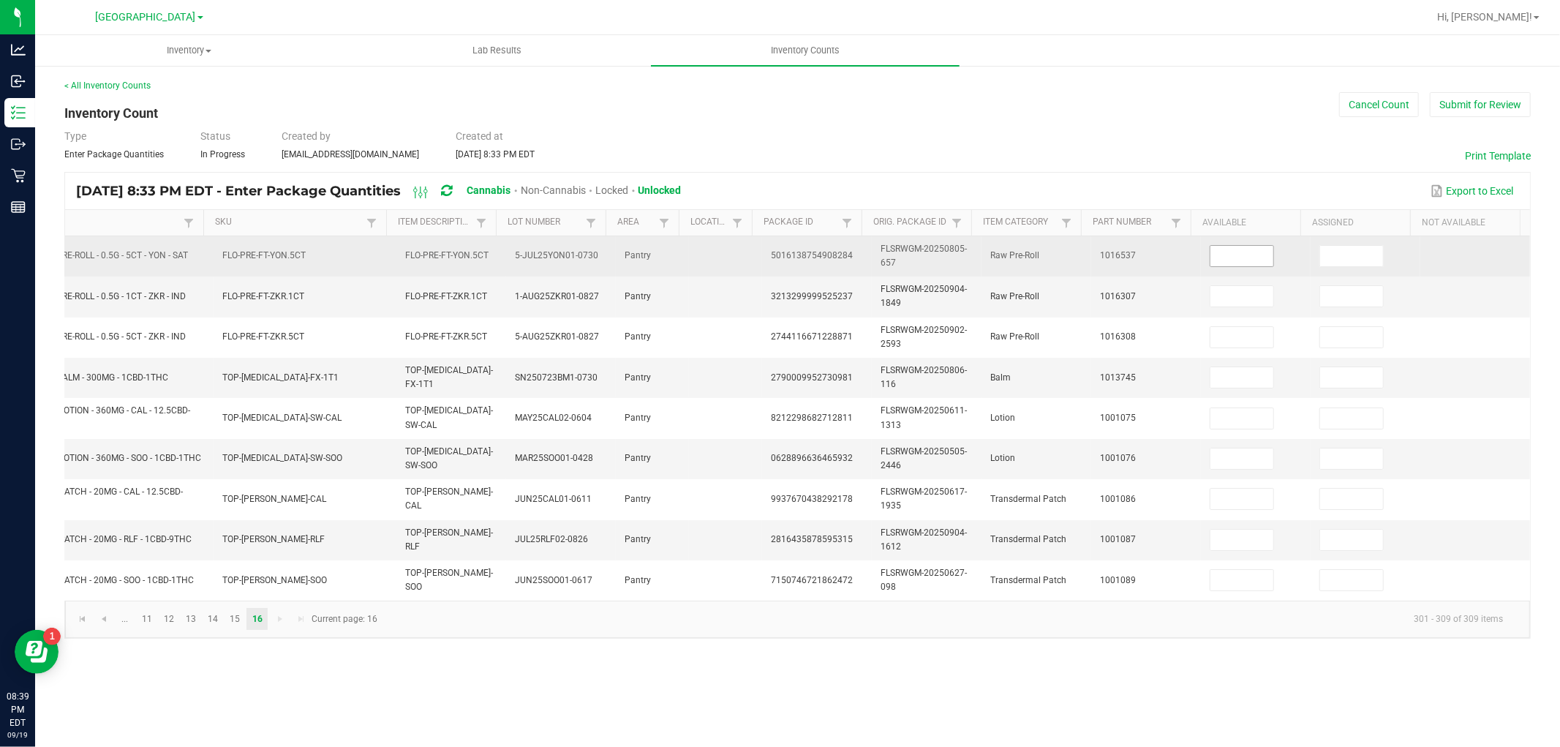
click at [1227, 254] on input at bounding box center [1241, 256] width 63 height 20
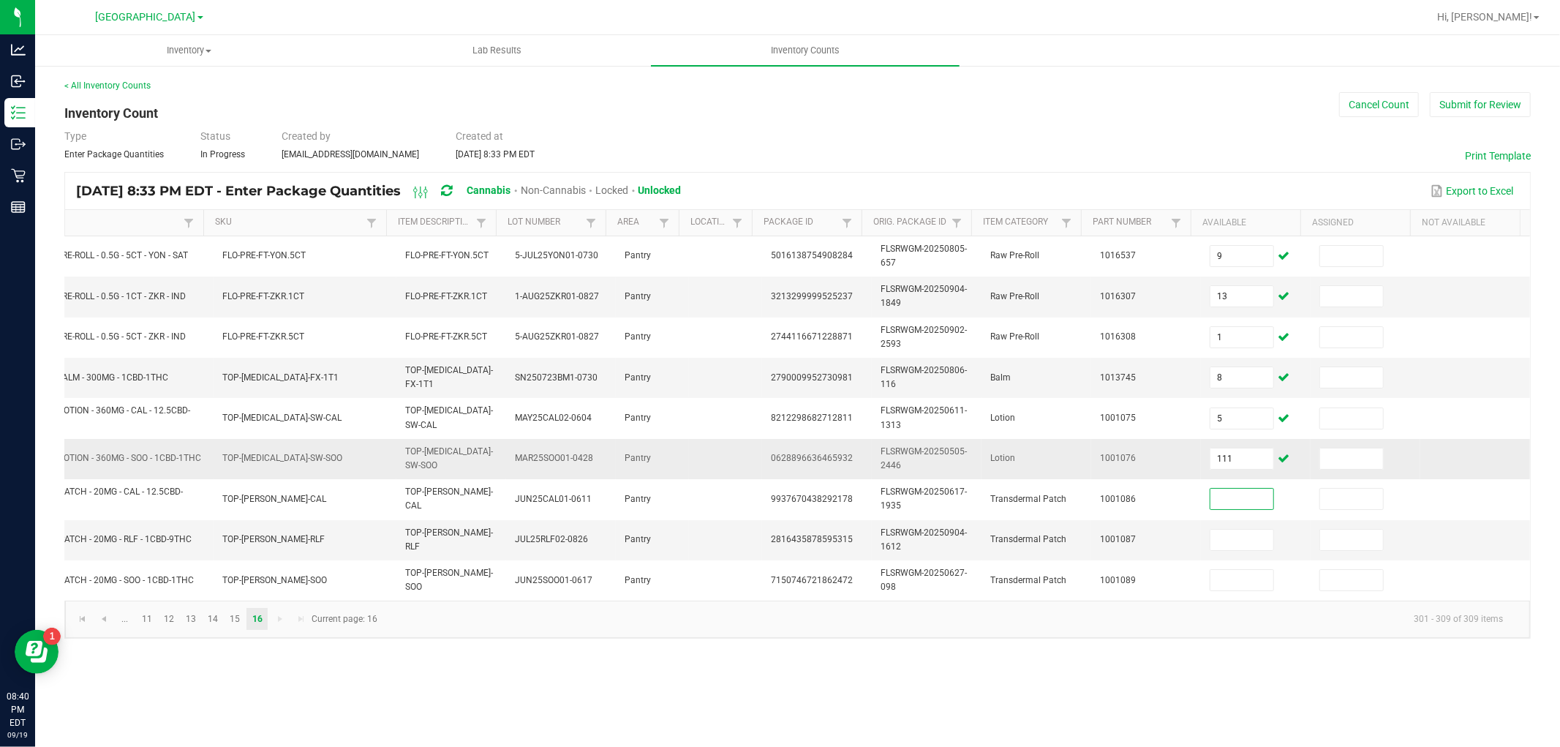
click at [1241, 447] on td "111" at bounding box center [1256, 459] width 110 height 40
click at [1240, 456] on input "111" at bounding box center [1241, 458] width 63 height 20
click at [1490, 125] on div "< All Inventory Counts Inventory Count Cancel Count Submit for Review Type Ente…" at bounding box center [797, 358] width 1466 height 559
click at [1489, 111] on button "Submit for Review" at bounding box center [1480, 104] width 101 height 25
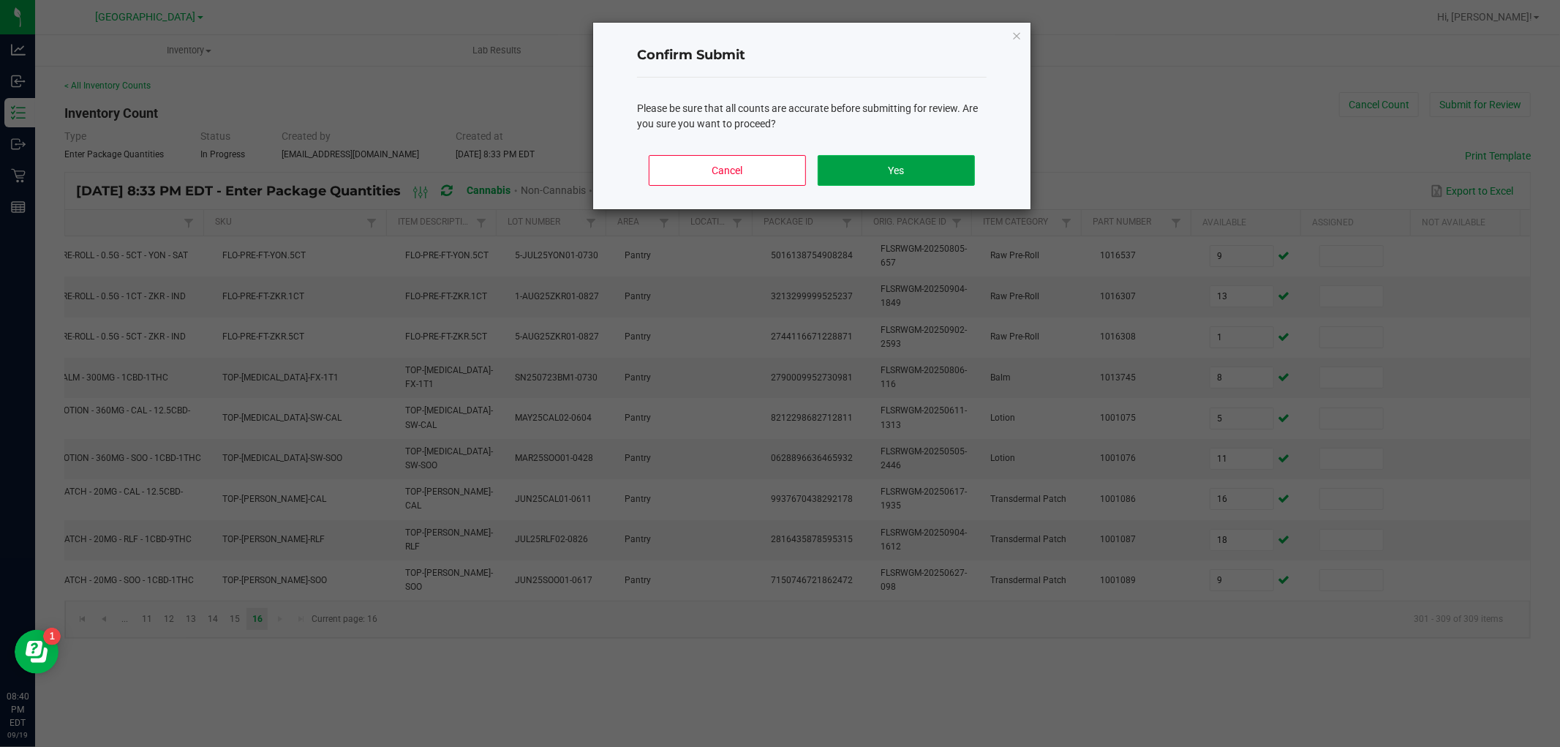
click at [970, 171] on button "Yes" at bounding box center [896, 170] width 157 height 31
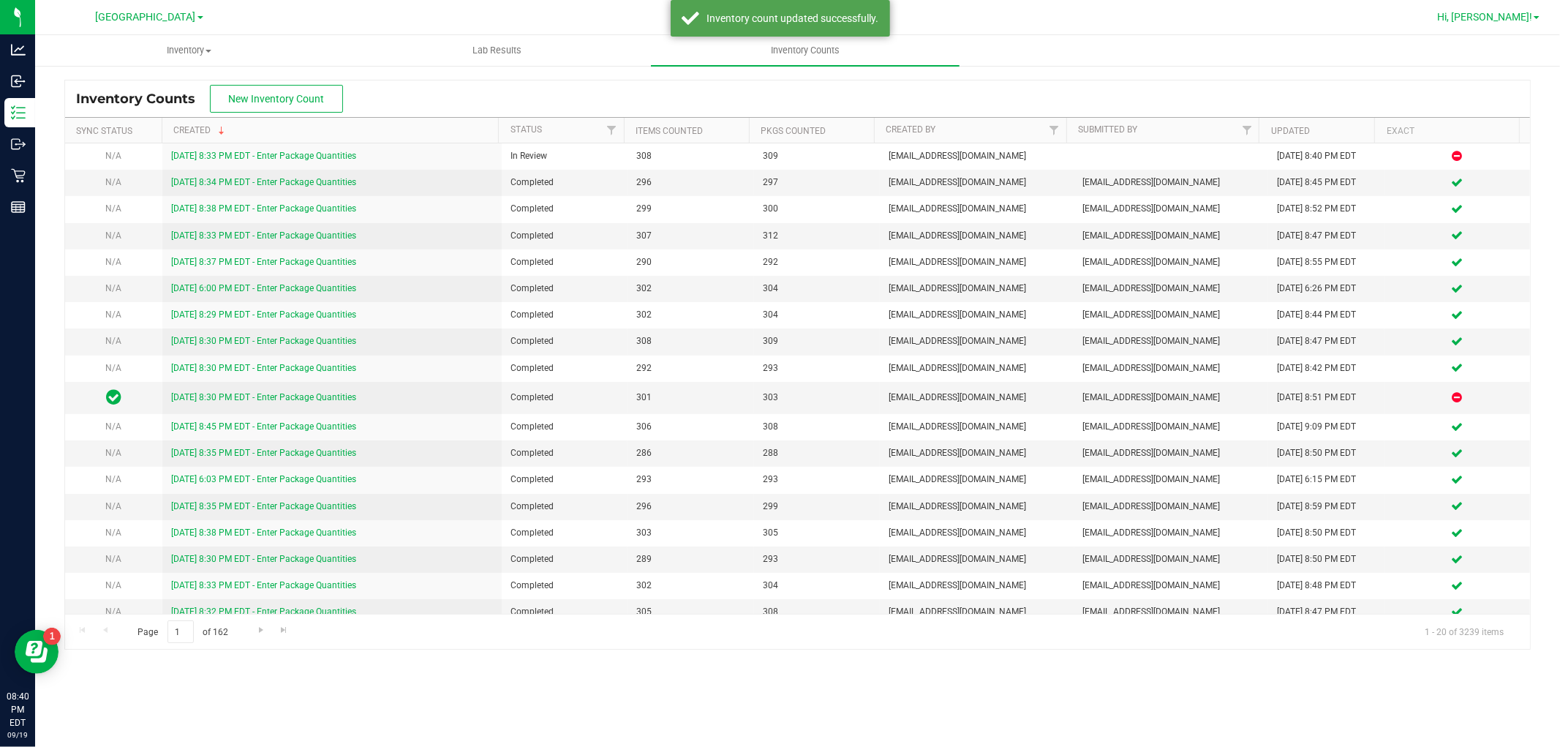
click at [1507, 18] on span "Hi, [PERSON_NAME]!" at bounding box center [1484, 17] width 95 height 12
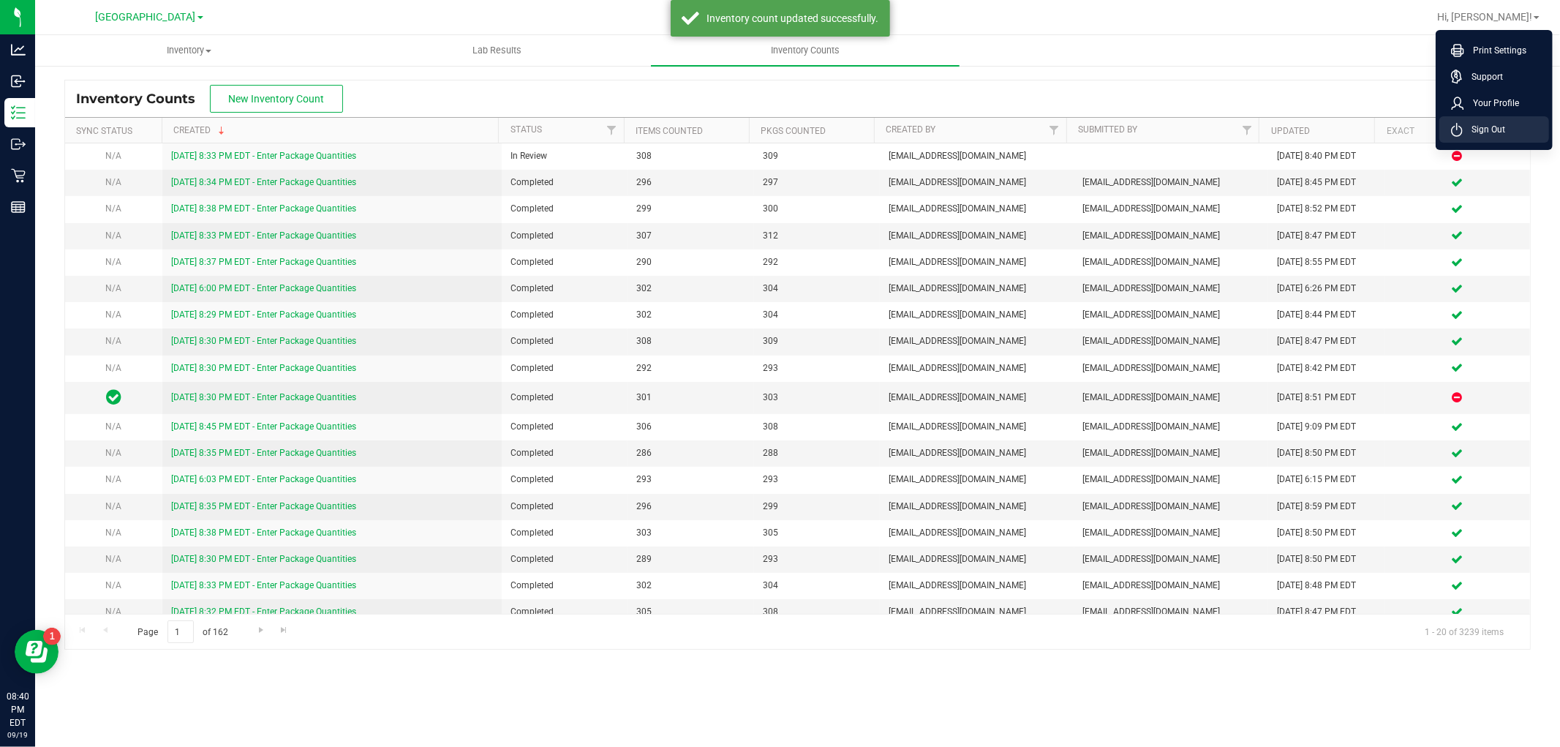
click at [1481, 127] on span "Sign Out" at bounding box center [1484, 129] width 42 height 15
